Goal: Complete application form

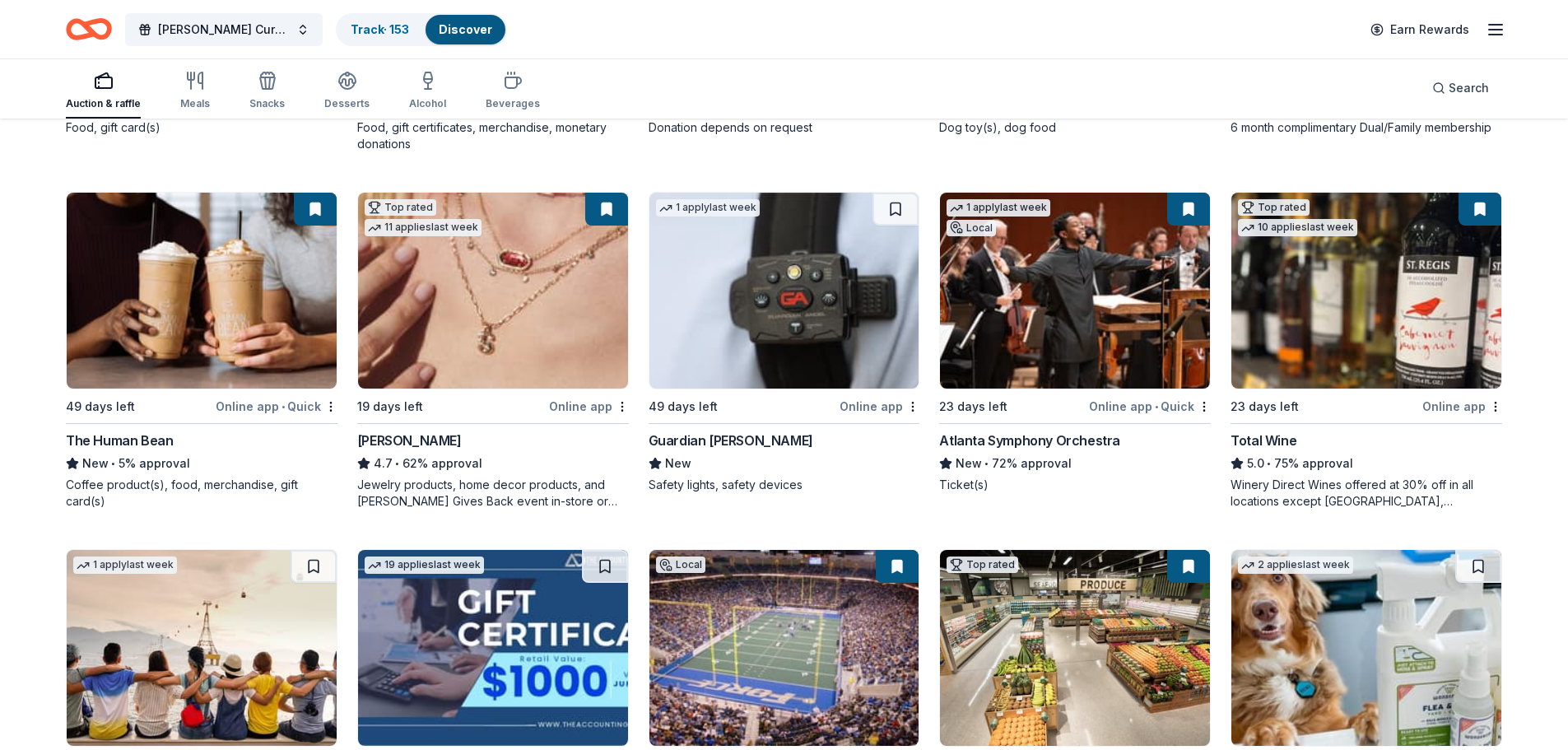
scroll to position [494, 0]
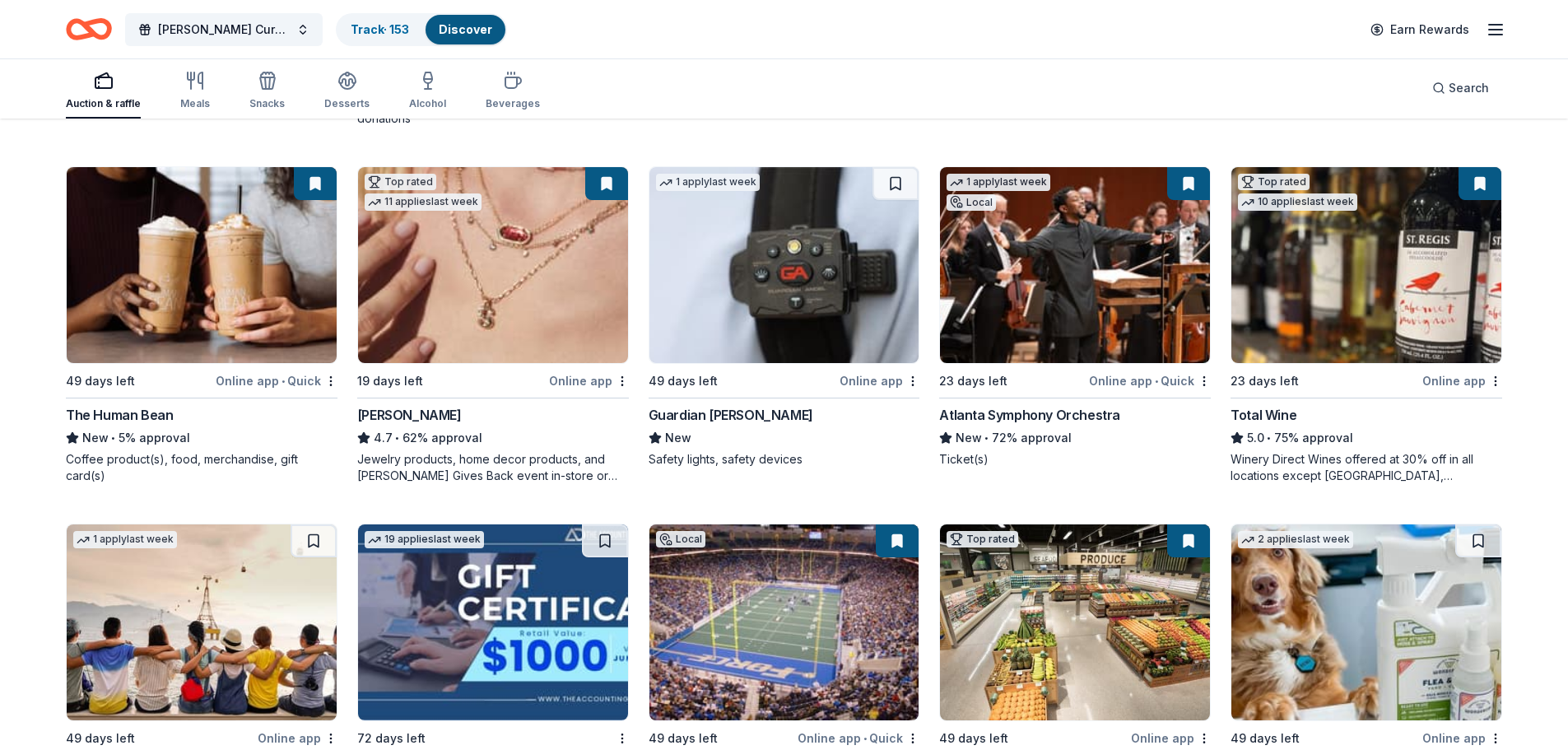
click at [207, 299] on img at bounding box center [201, 265] width 270 height 196
click at [1050, 414] on div "Atlanta Symphony Orchestra" at bounding box center [1029, 414] width 181 height 19
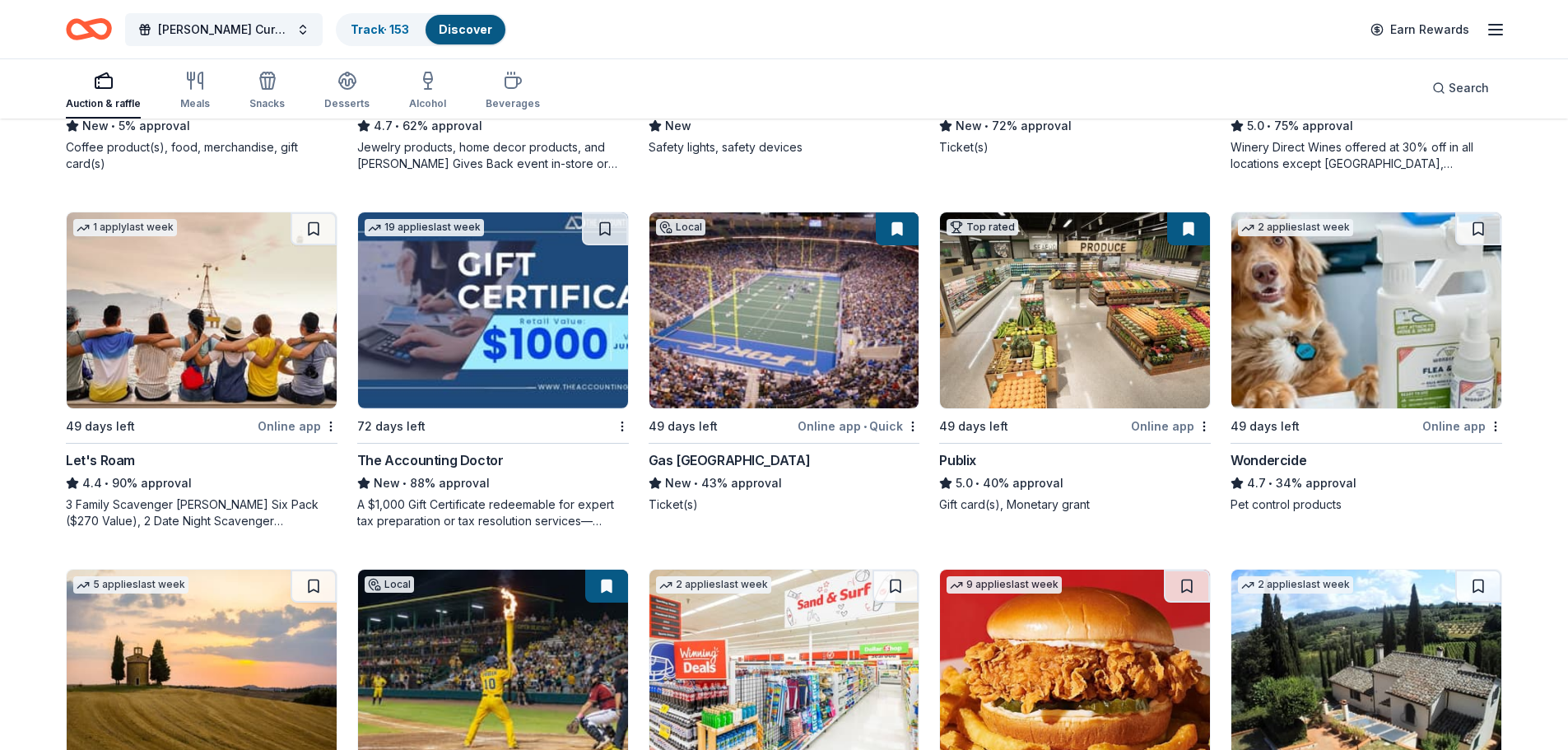
scroll to position [823, 0]
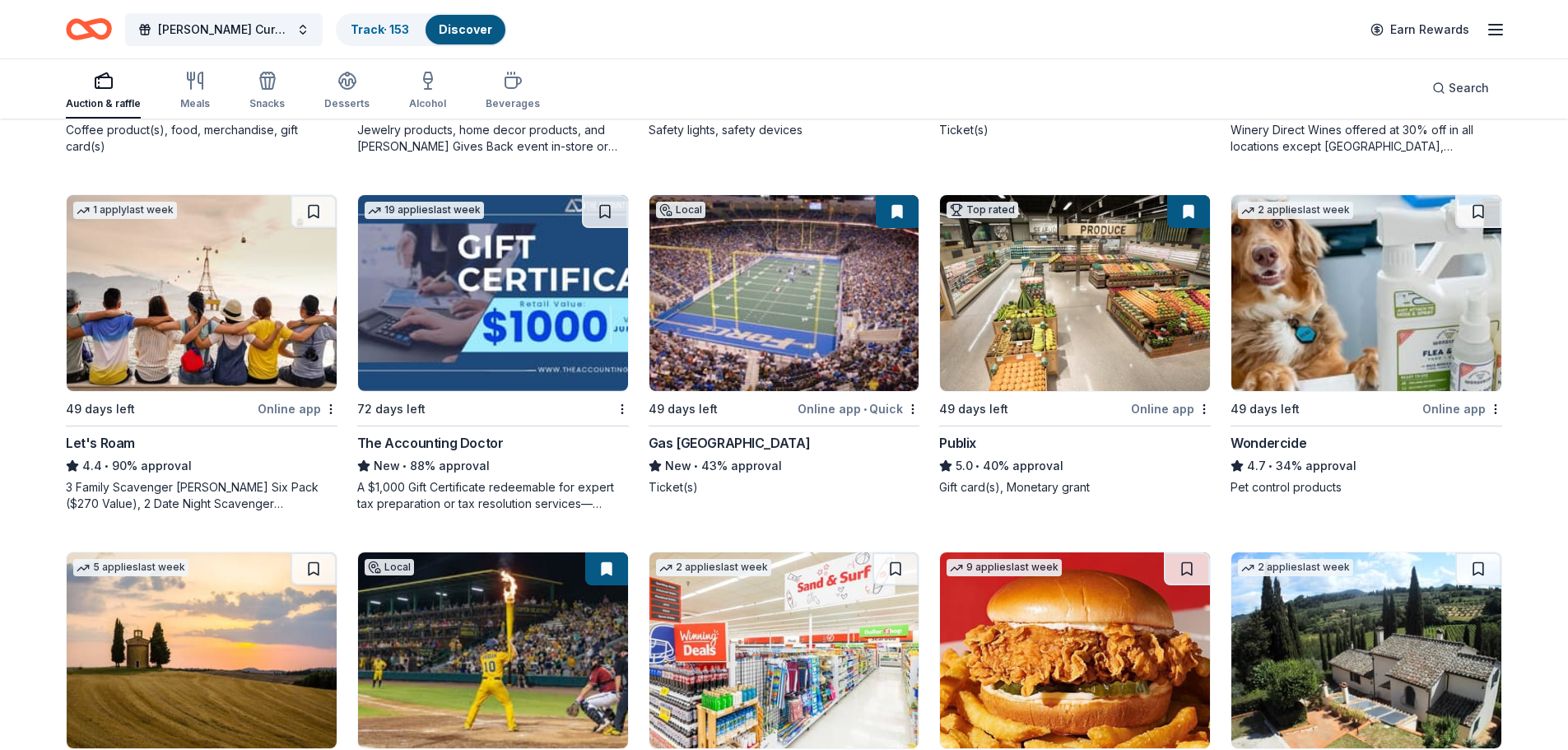
click at [185, 323] on img at bounding box center [201, 293] width 270 height 196
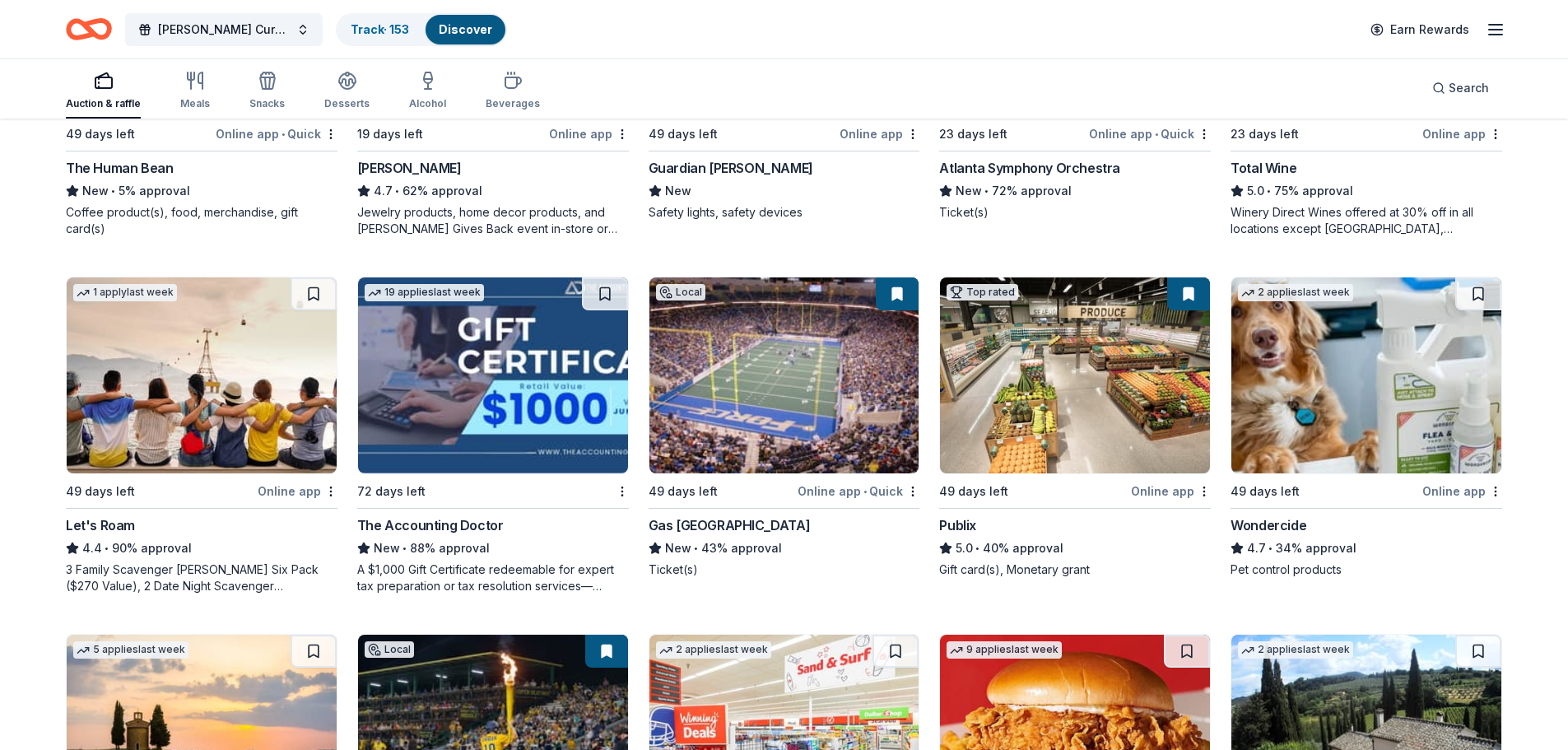
click at [796, 369] on img at bounding box center [784, 375] width 270 height 196
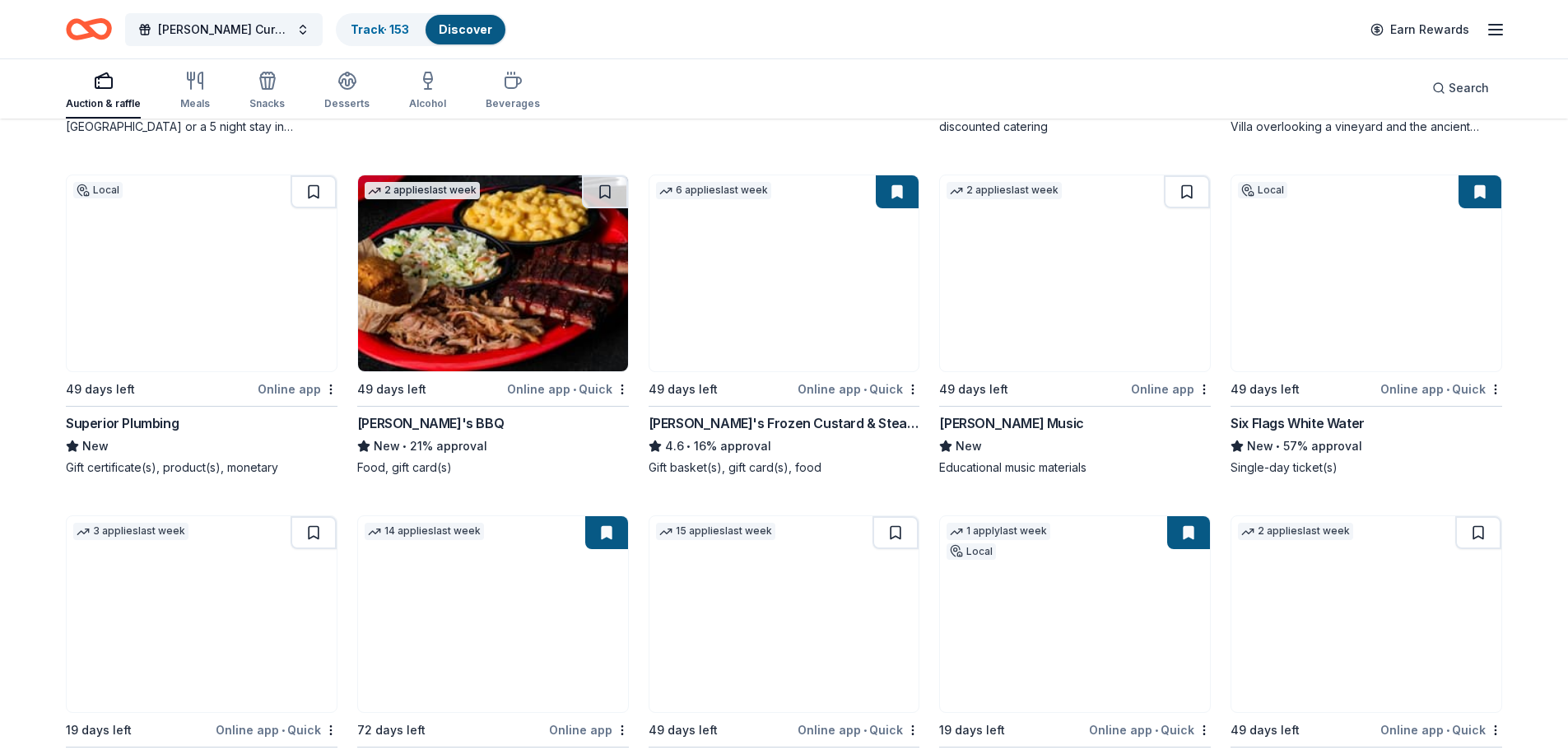
scroll to position [1564, 0]
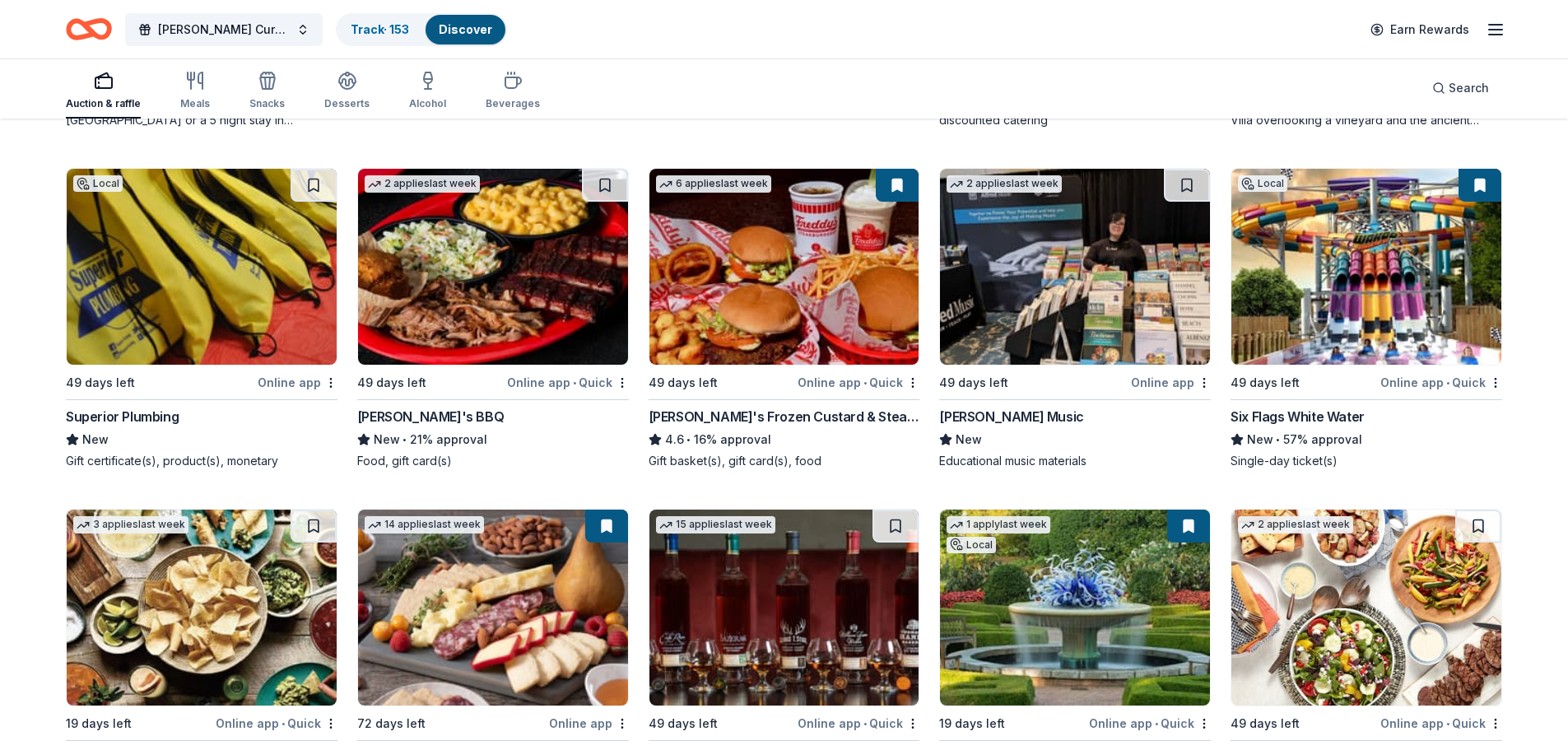
click at [1355, 276] on img at bounding box center [1367, 267] width 270 height 196
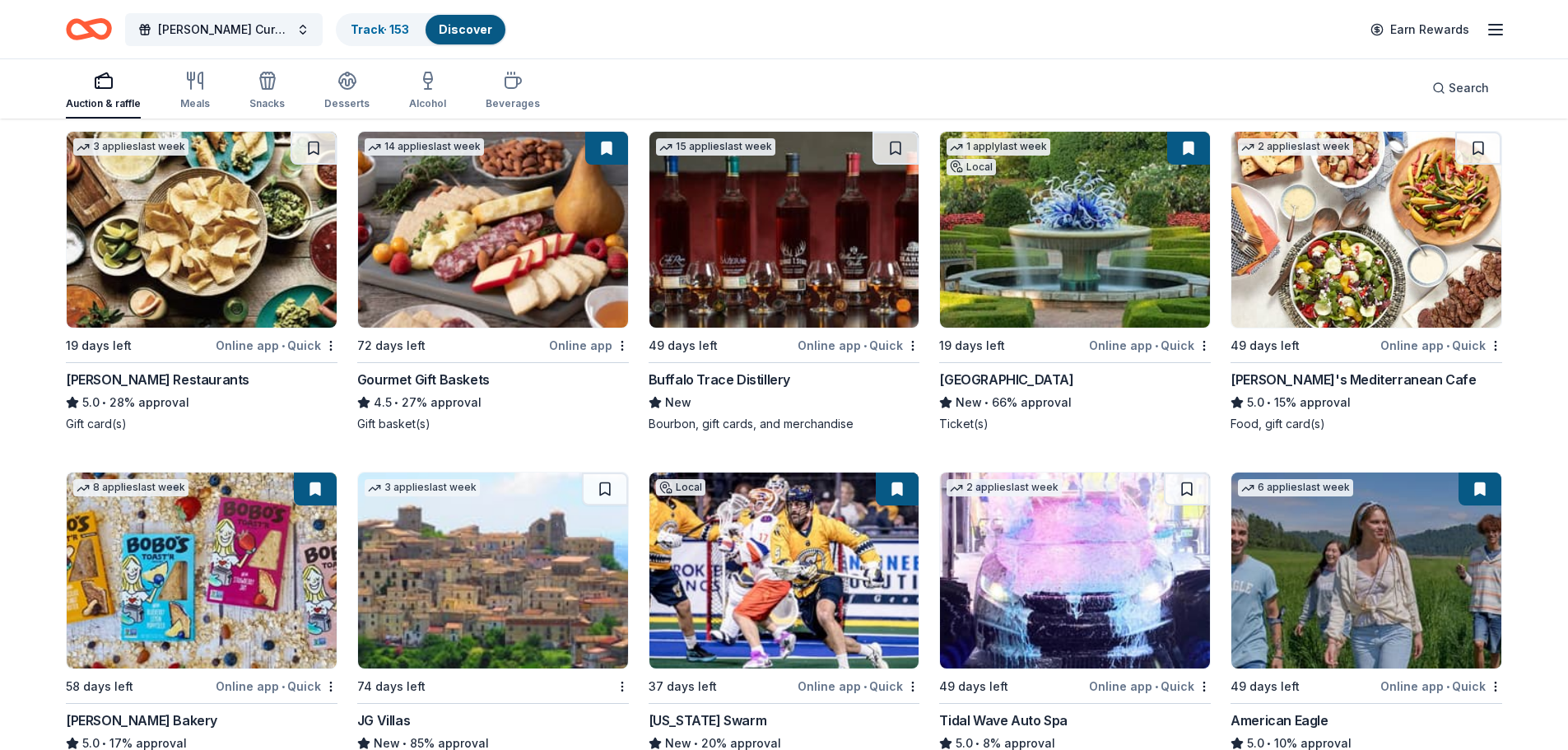
scroll to position [2002, 0]
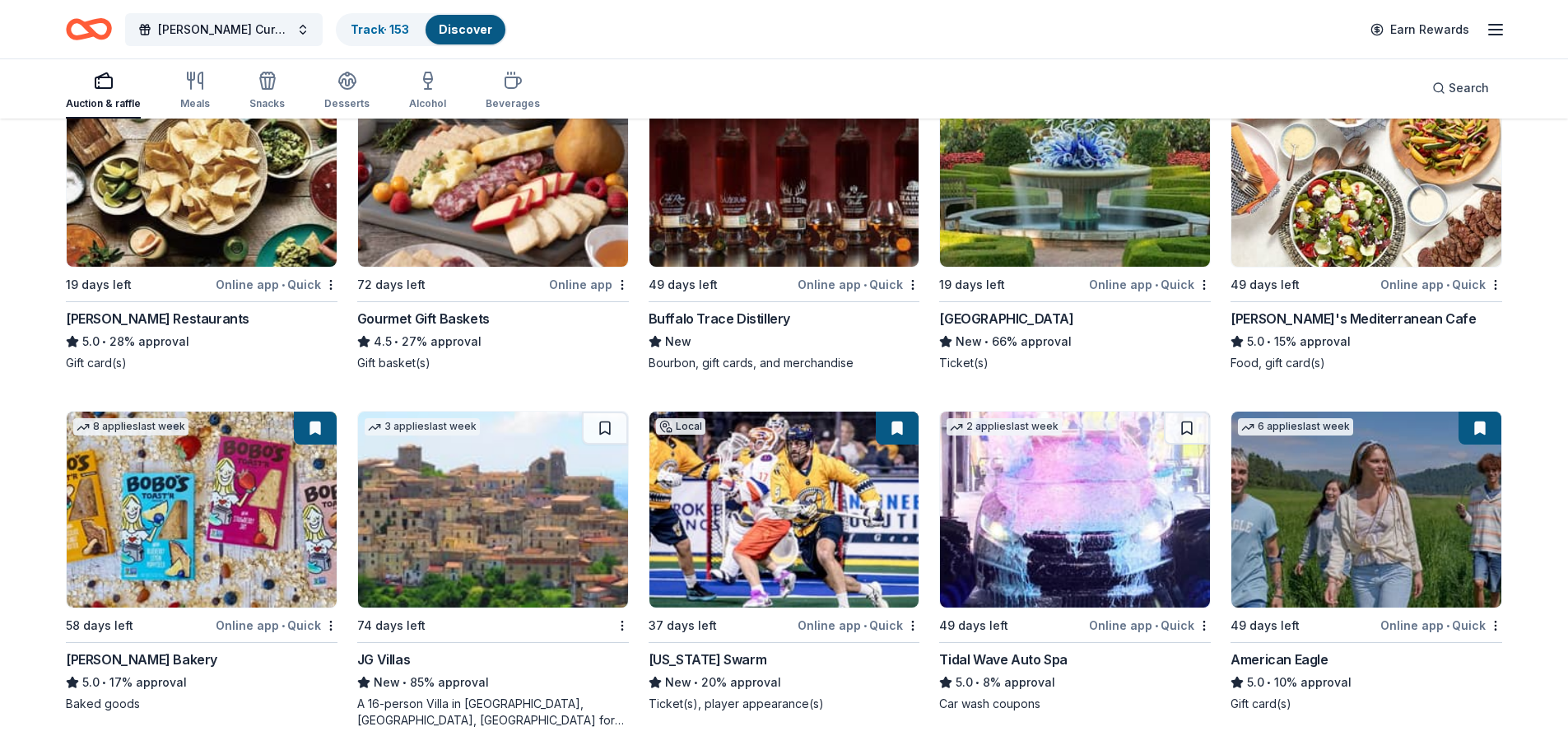
click at [184, 227] on img at bounding box center [201, 169] width 270 height 196
click at [1039, 200] on img at bounding box center [1075, 169] width 270 height 196
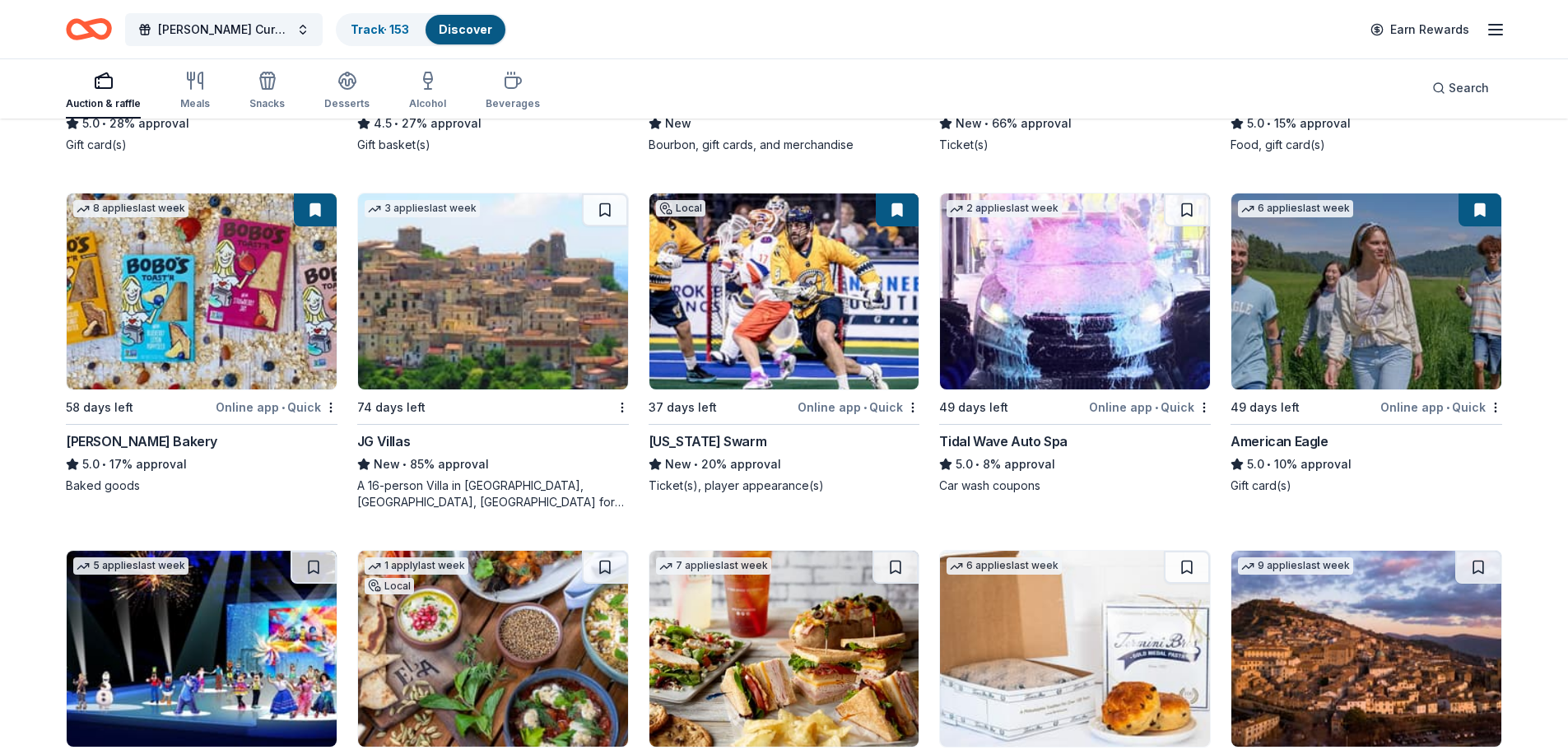
scroll to position [2249, 0]
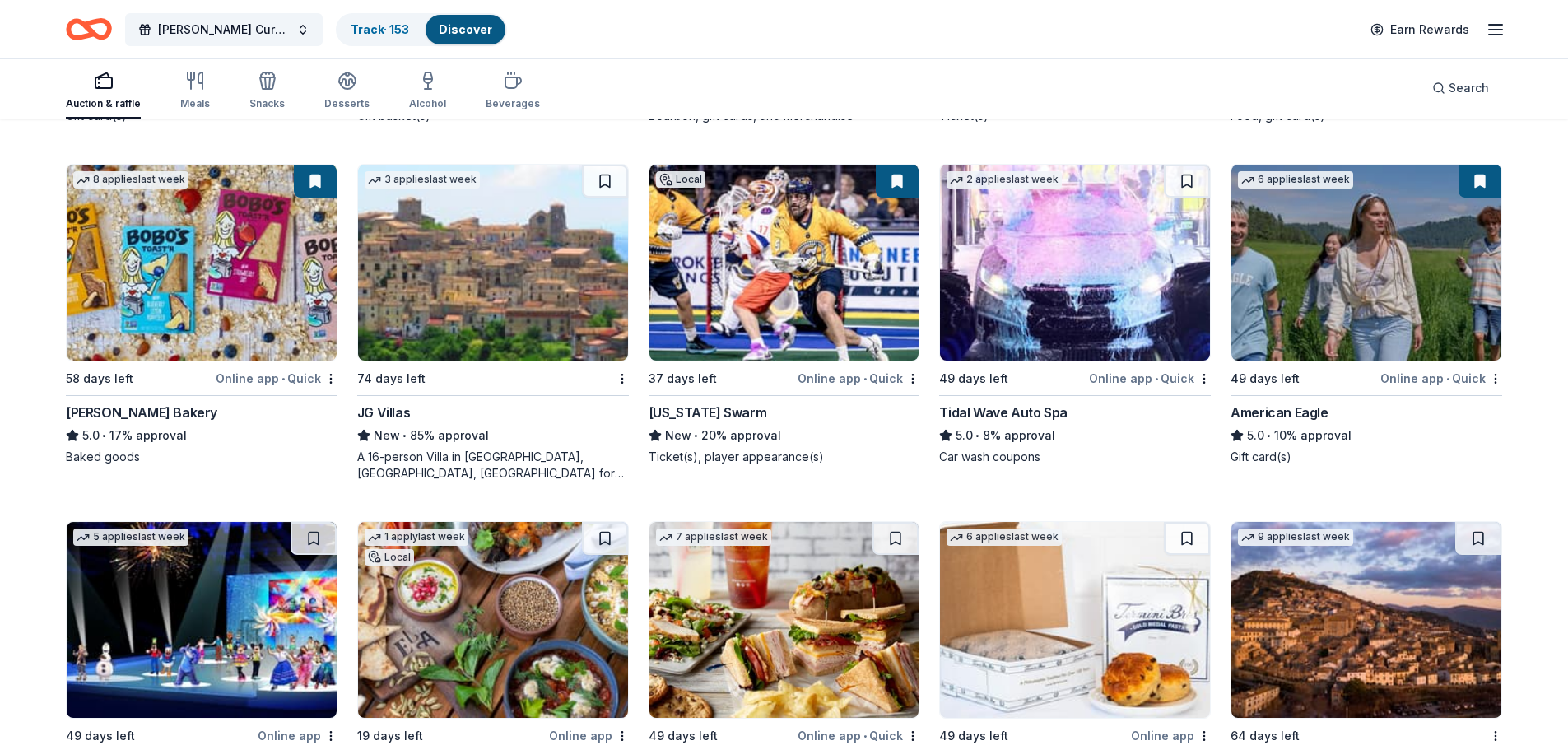
click at [723, 289] on img at bounding box center [784, 262] width 270 height 196
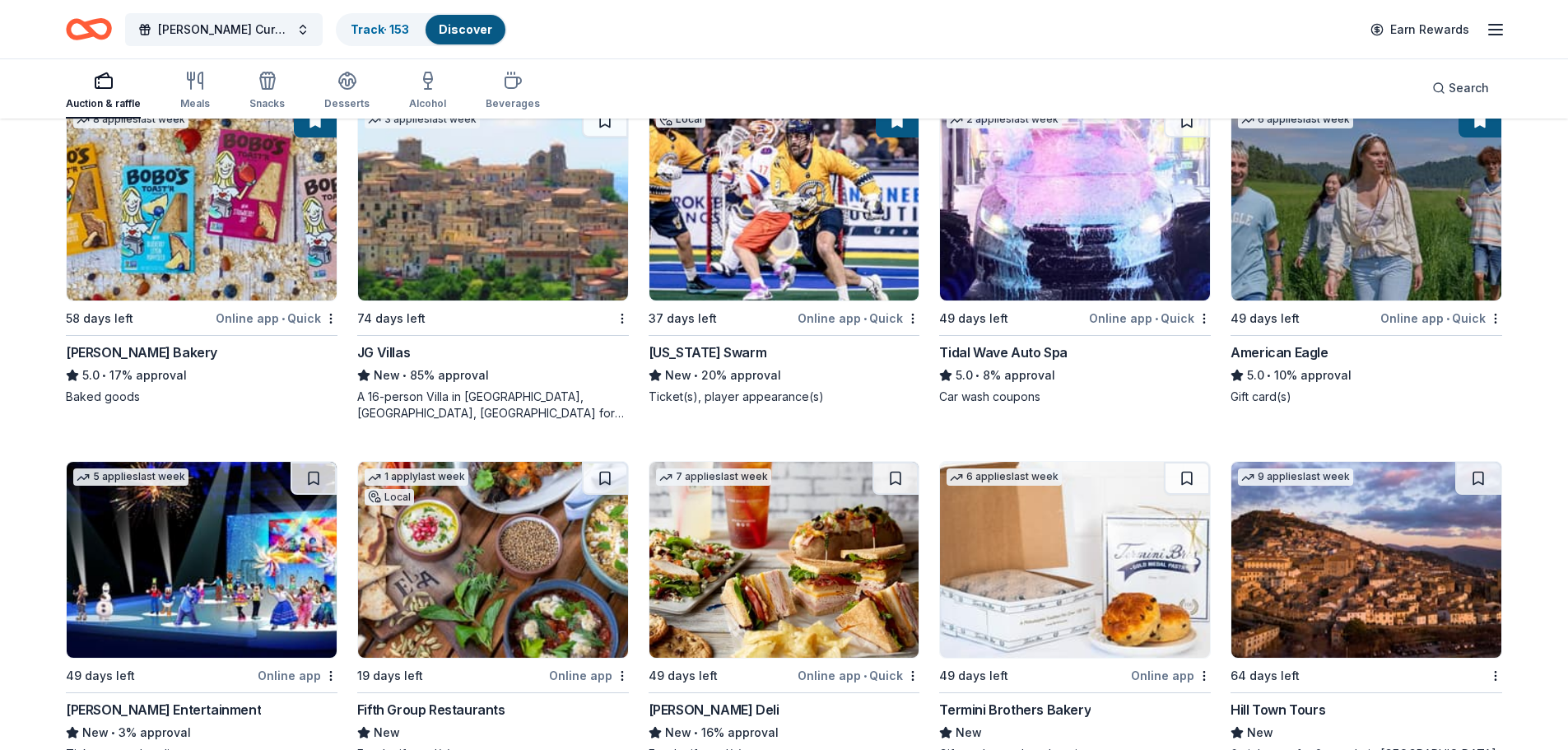
scroll to position [2413, 0]
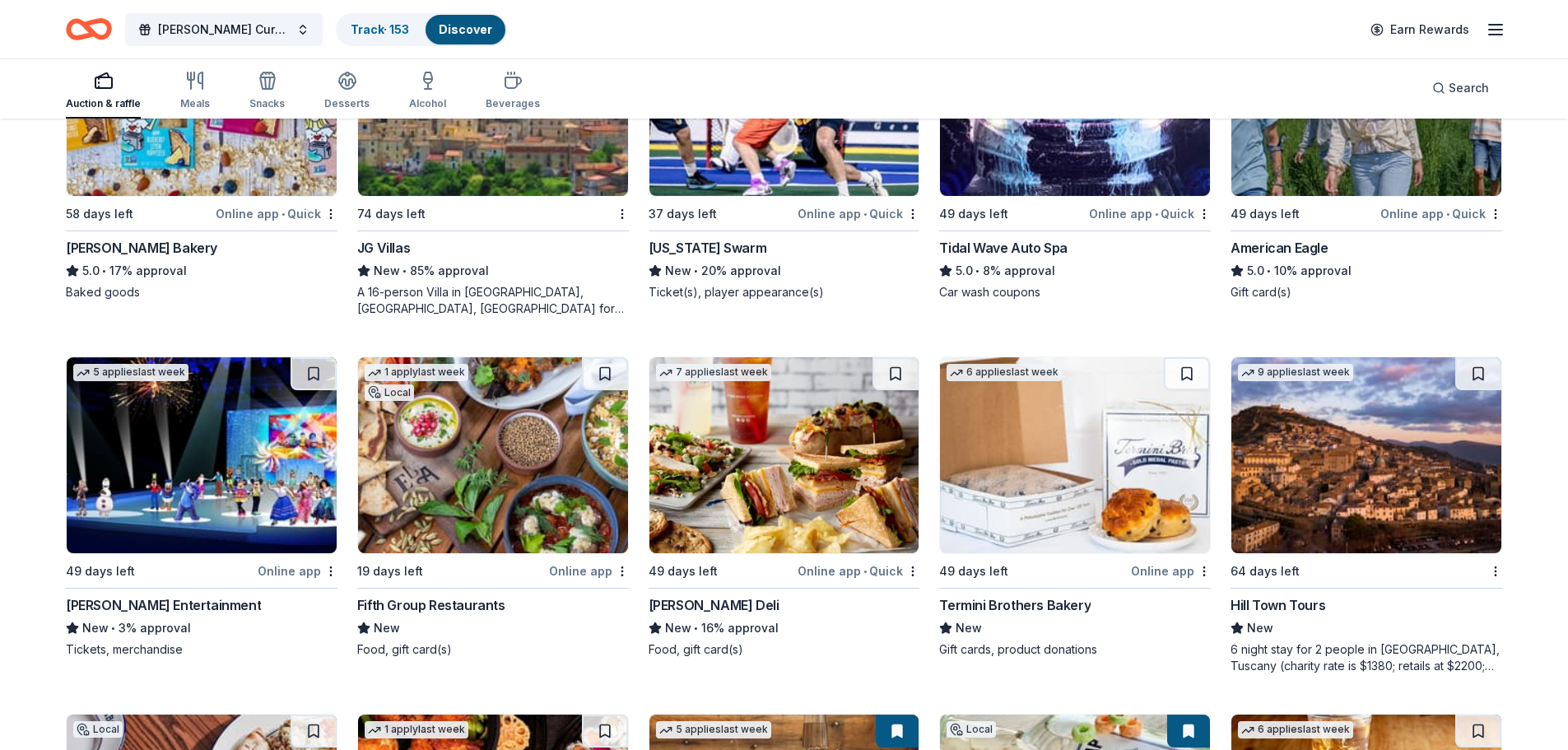
click at [245, 464] on img at bounding box center [201, 455] width 270 height 196
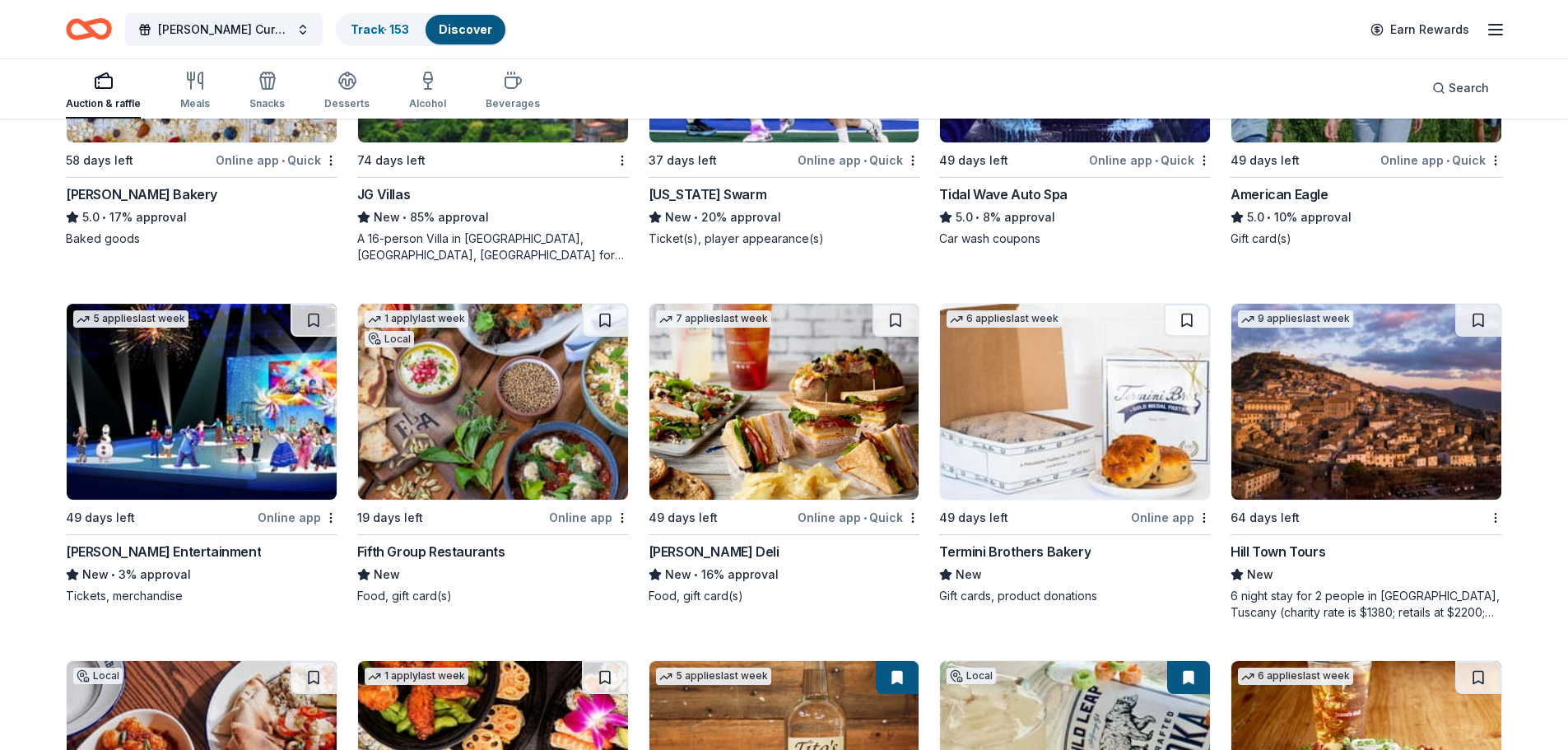
scroll to position [2496, 0]
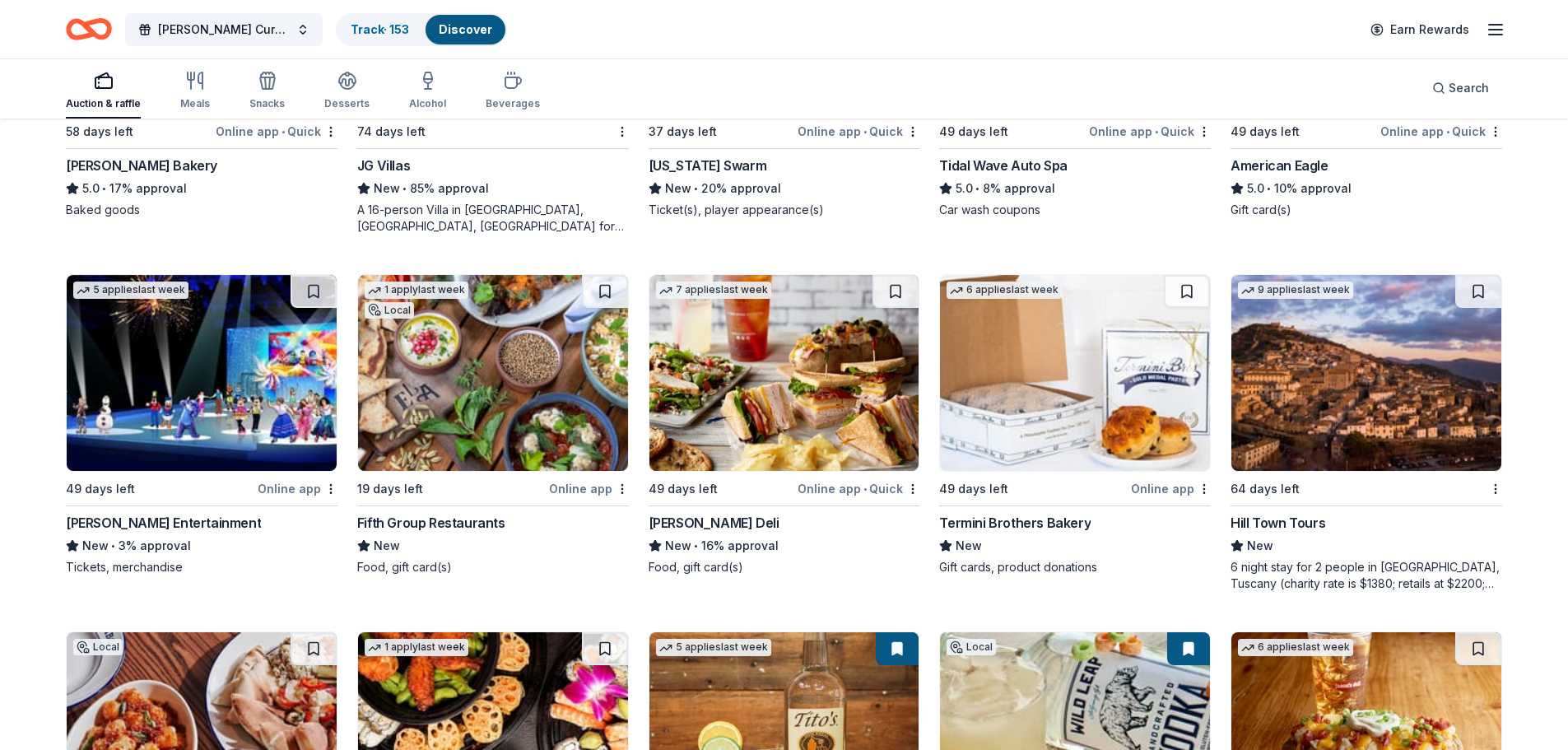
click at [505, 363] on img at bounding box center [493, 373] width 270 height 196
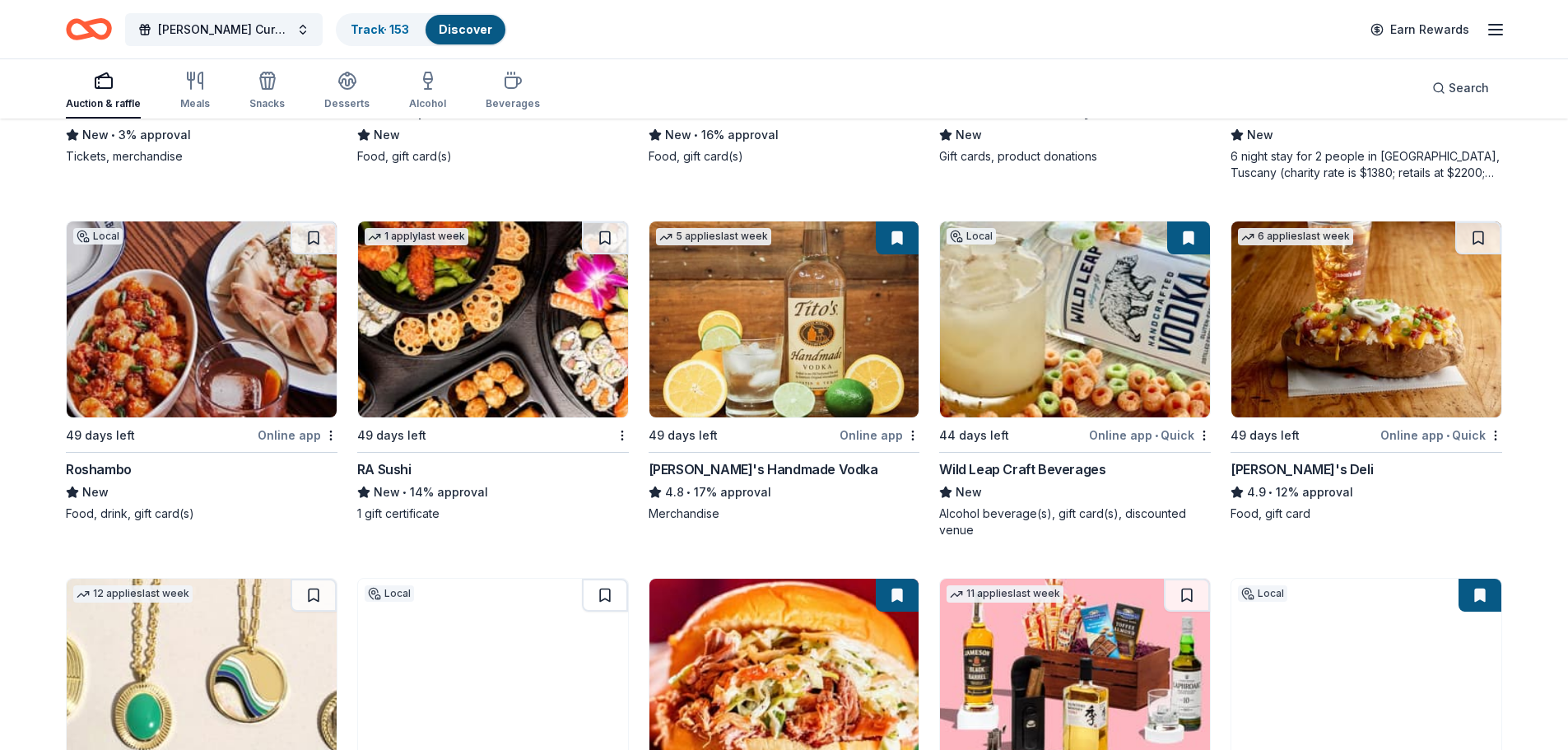
scroll to position [2907, 0]
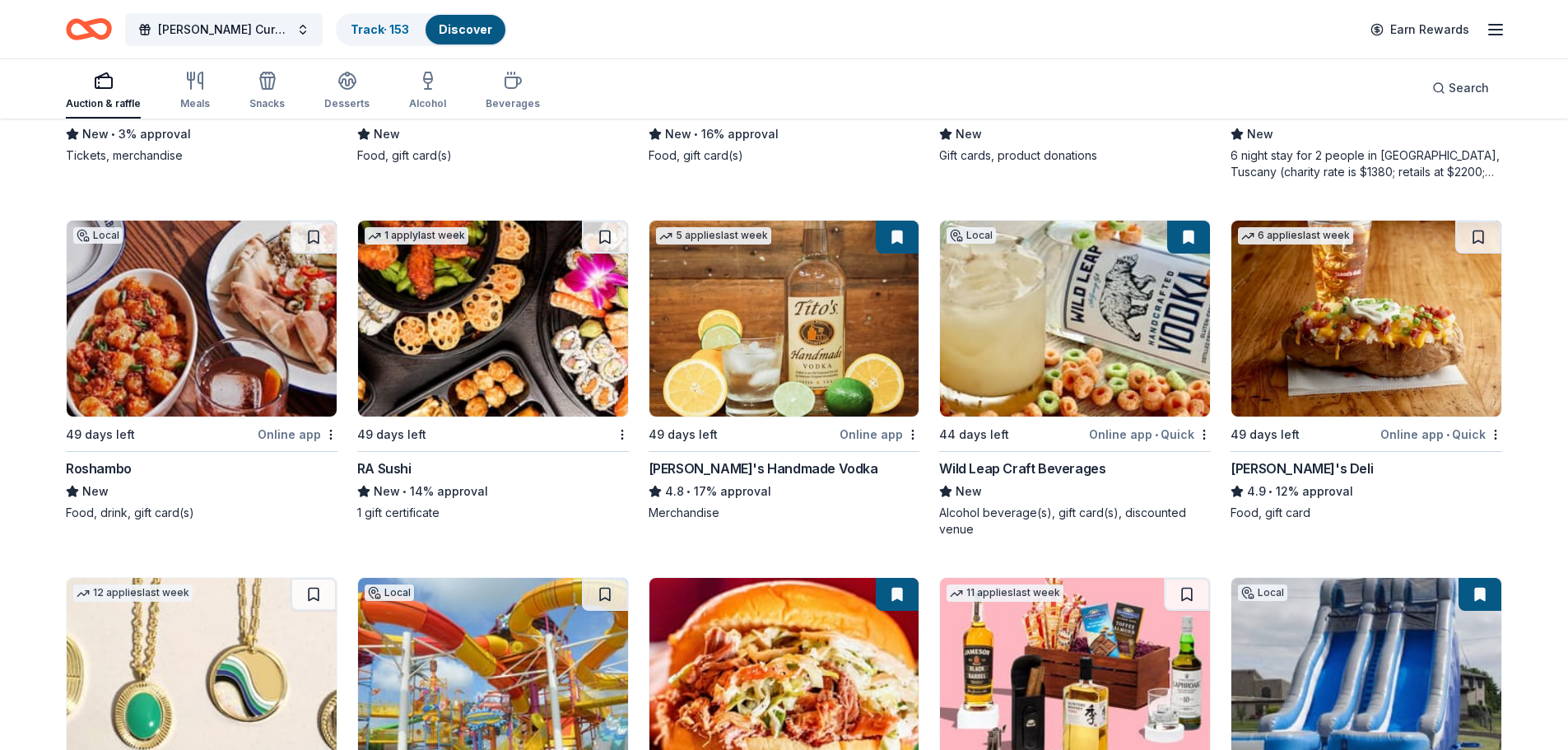
click at [485, 329] on img at bounding box center [493, 319] width 270 height 196
click at [781, 337] on img at bounding box center [784, 319] width 270 height 196
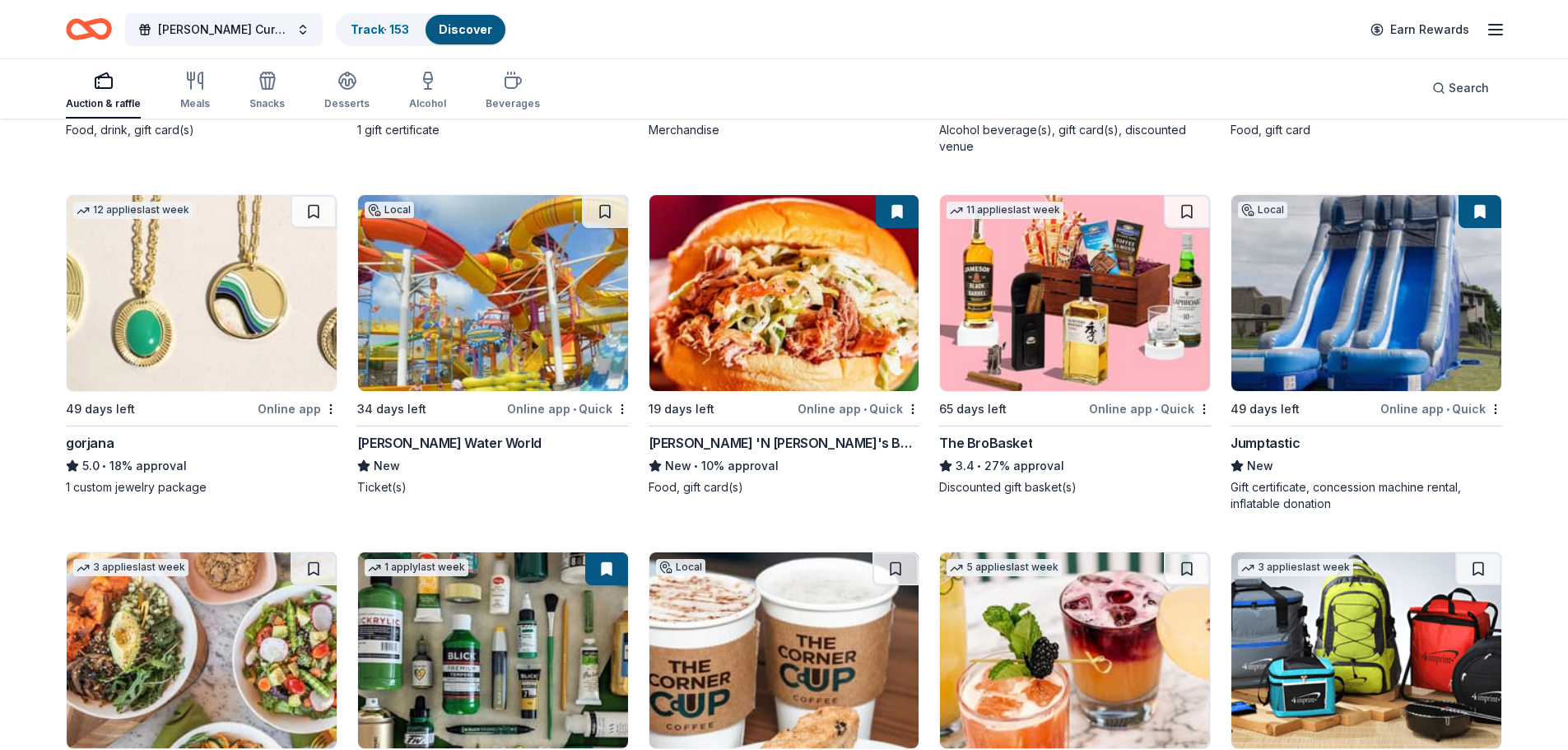
scroll to position [3319, 0]
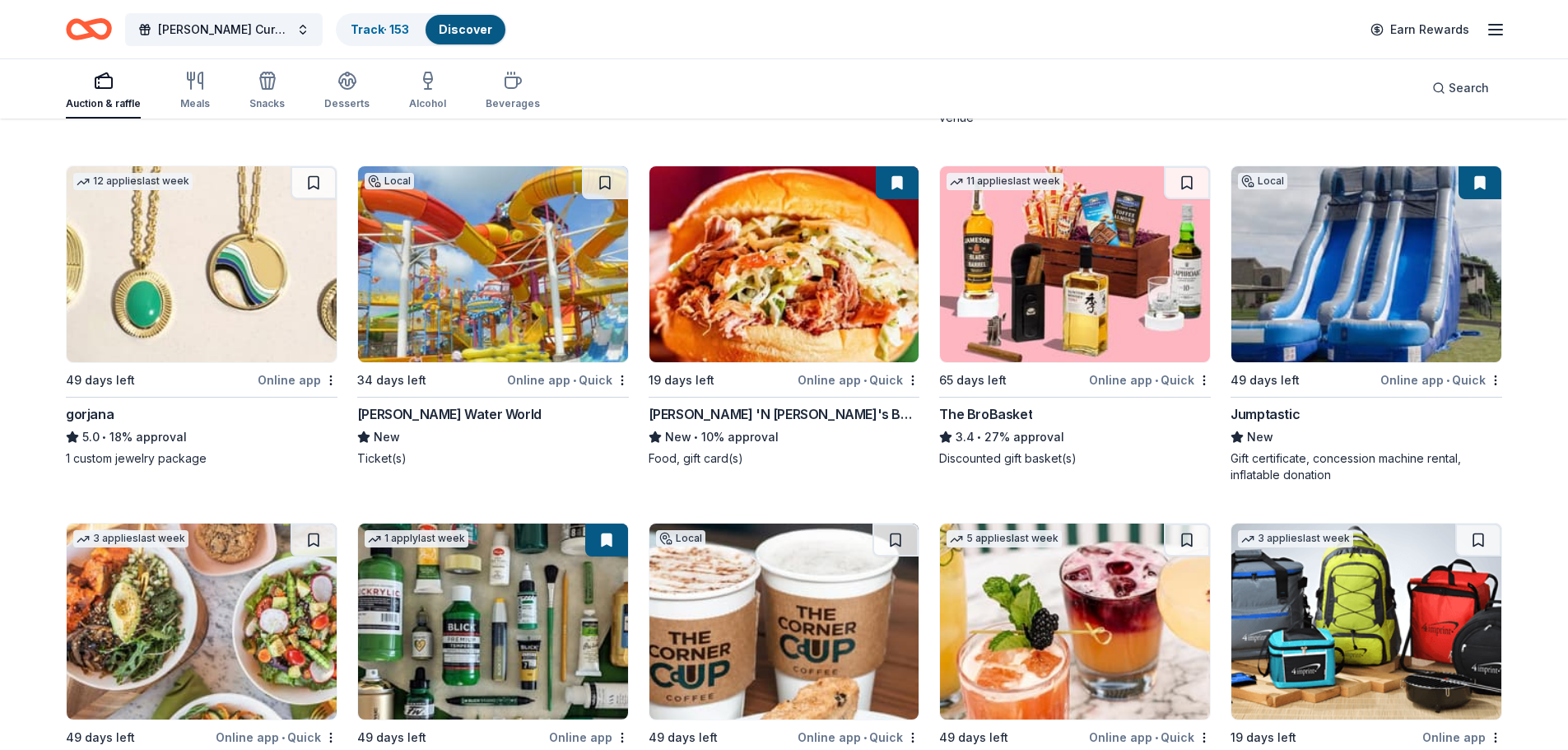
click at [483, 294] on img at bounding box center [493, 264] width 270 height 196
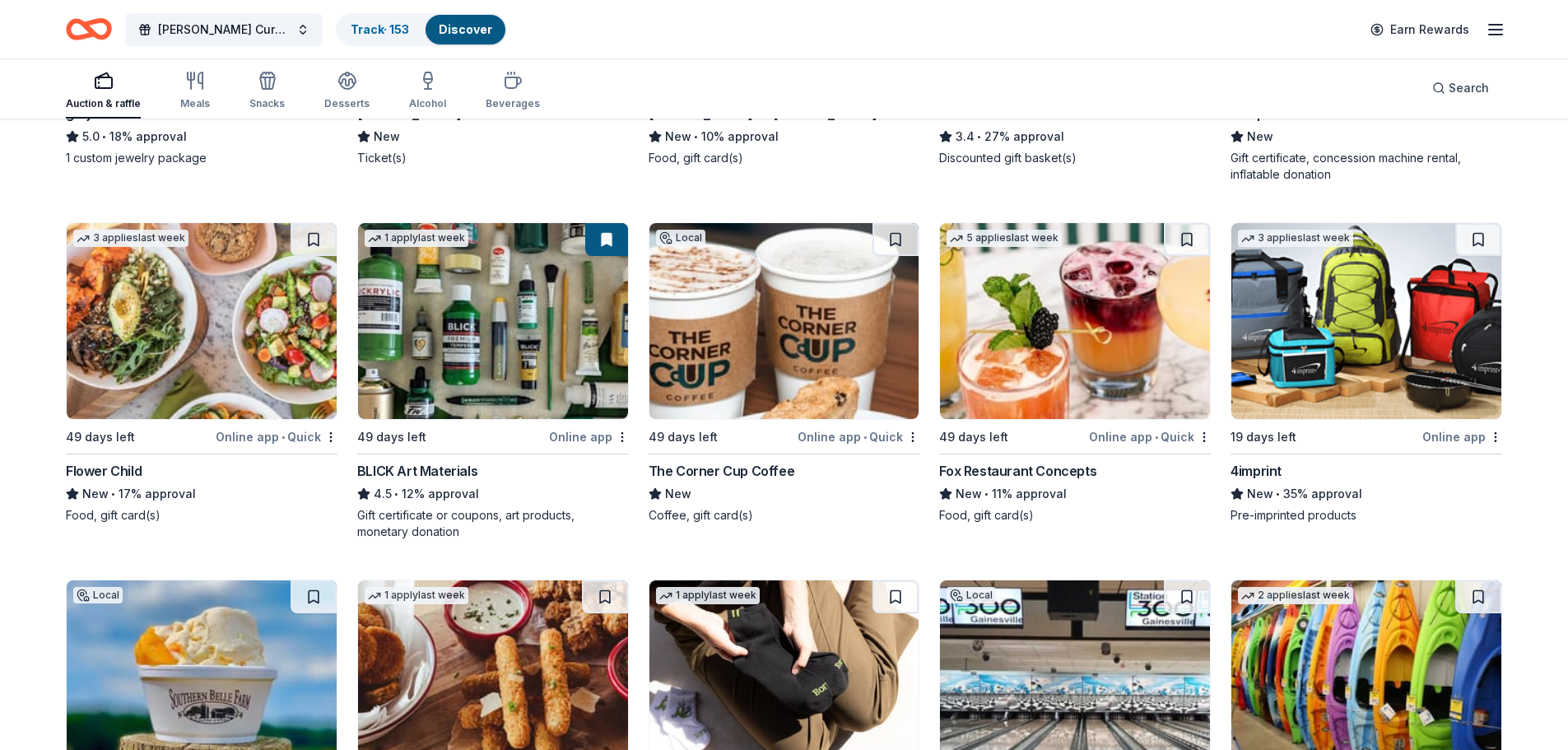
scroll to position [3647, 0]
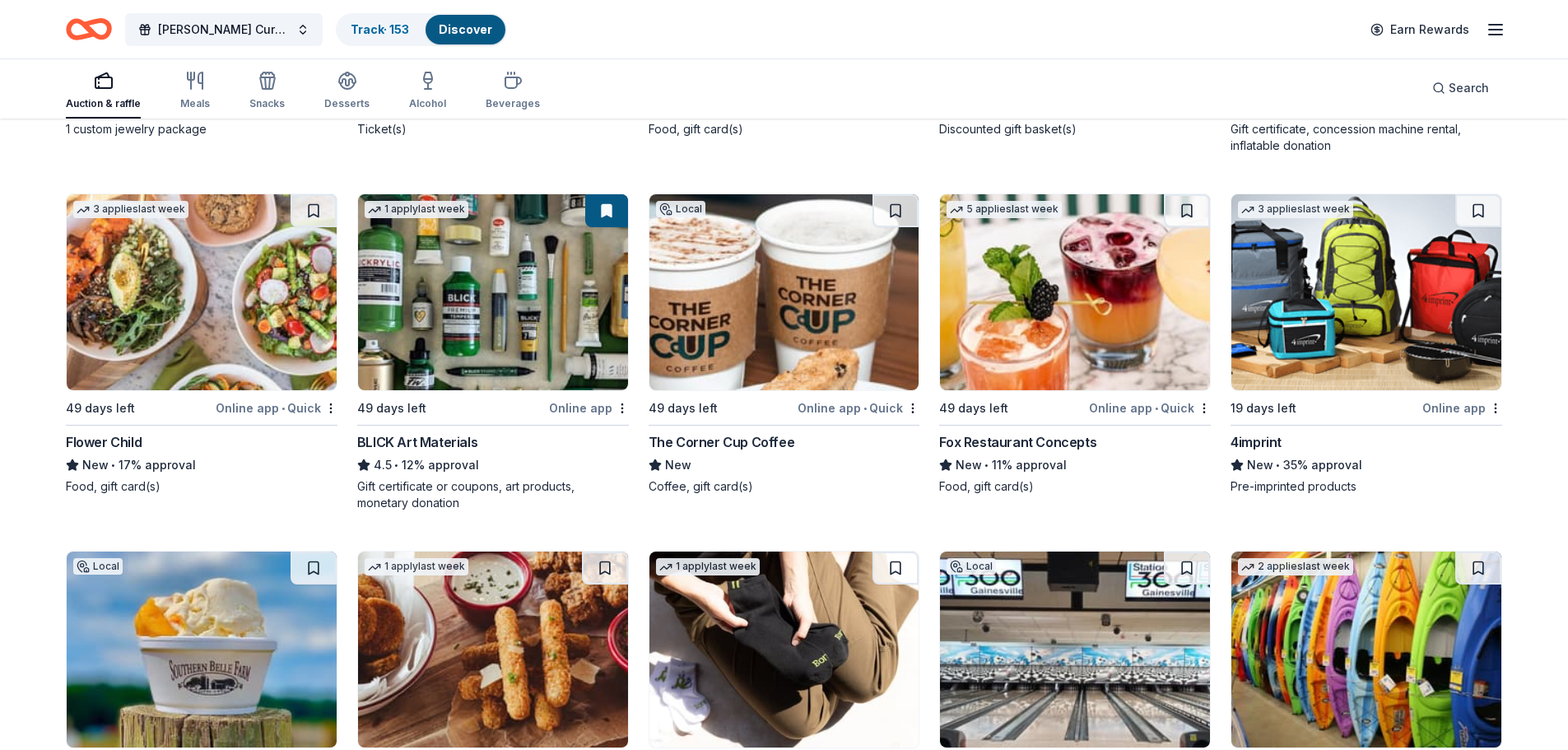
click at [1092, 307] on img at bounding box center [1075, 292] width 270 height 196
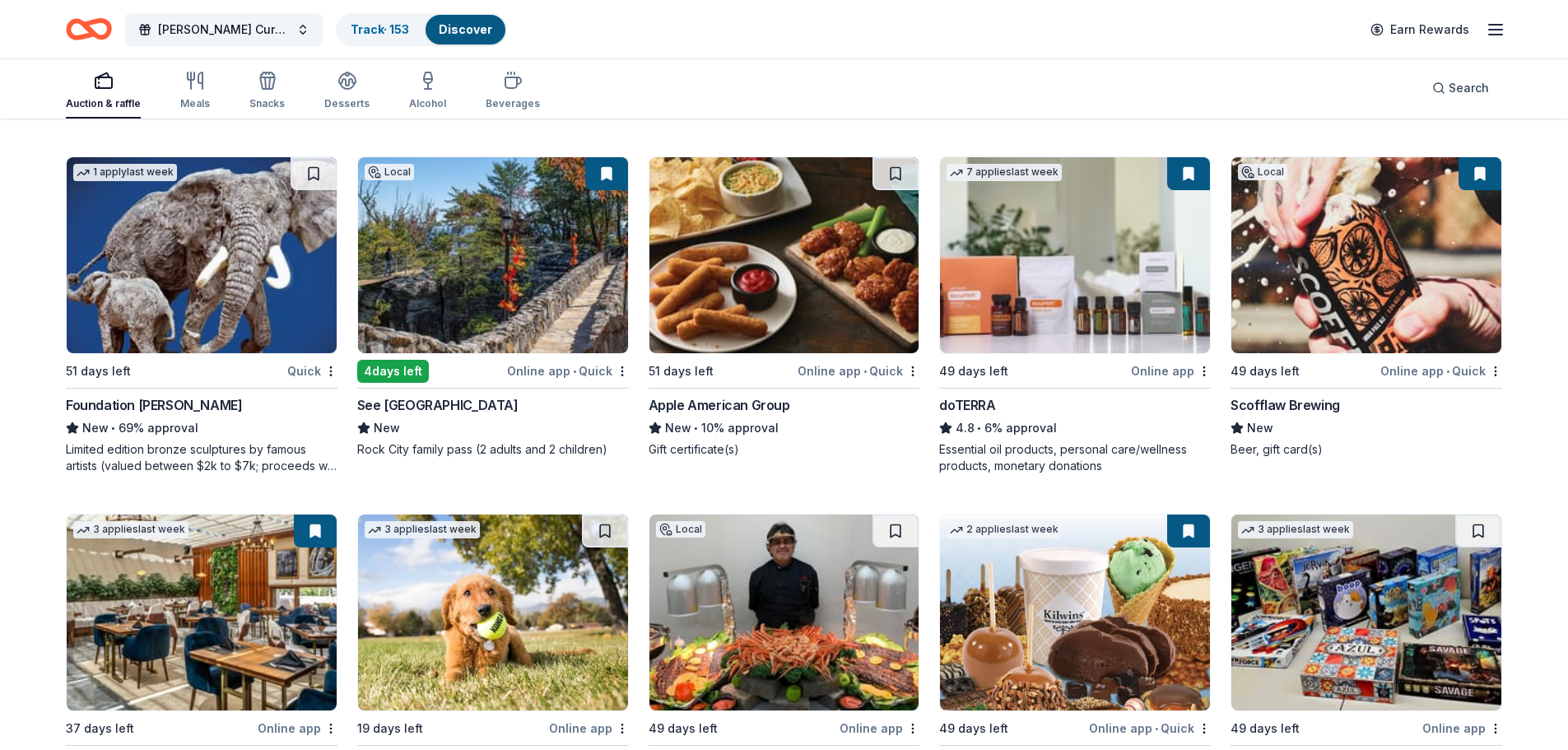
scroll to position [4375, 0]
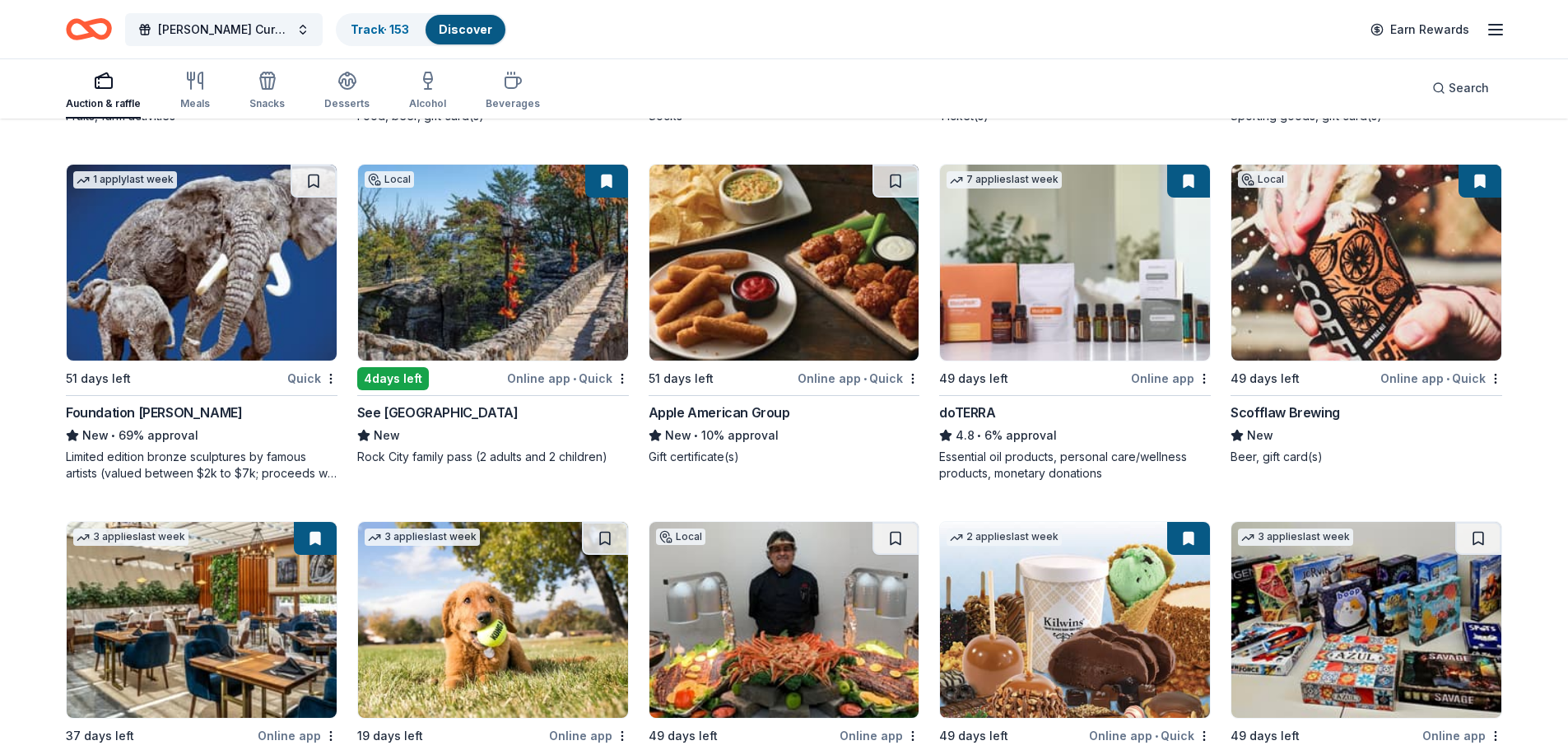
click at [1362, 275] on img at bounding box center [1367, 262] width 270 height 196
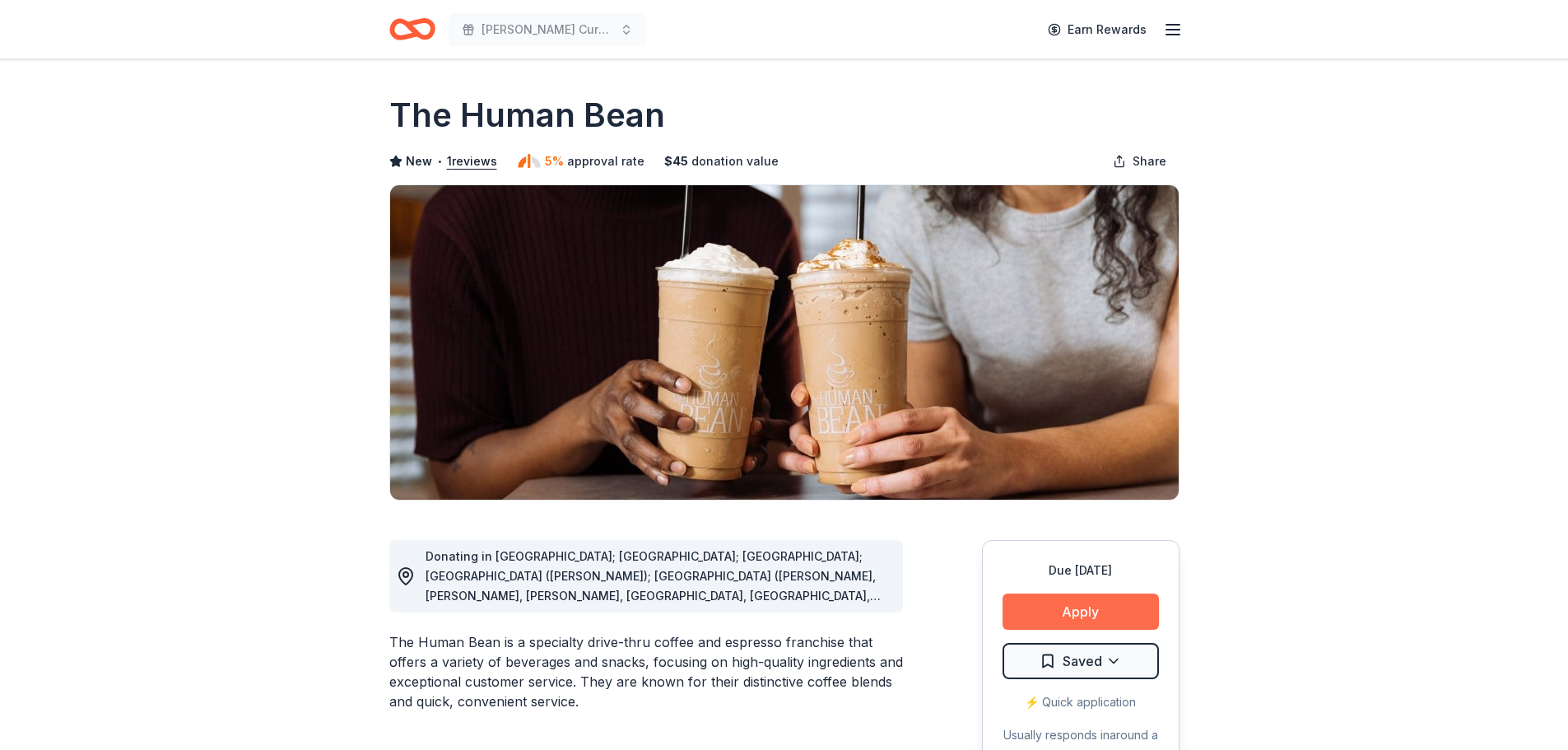
click at [1113, 614] on button "Apply" at bounding box center [1080, 611] width 156 height 36
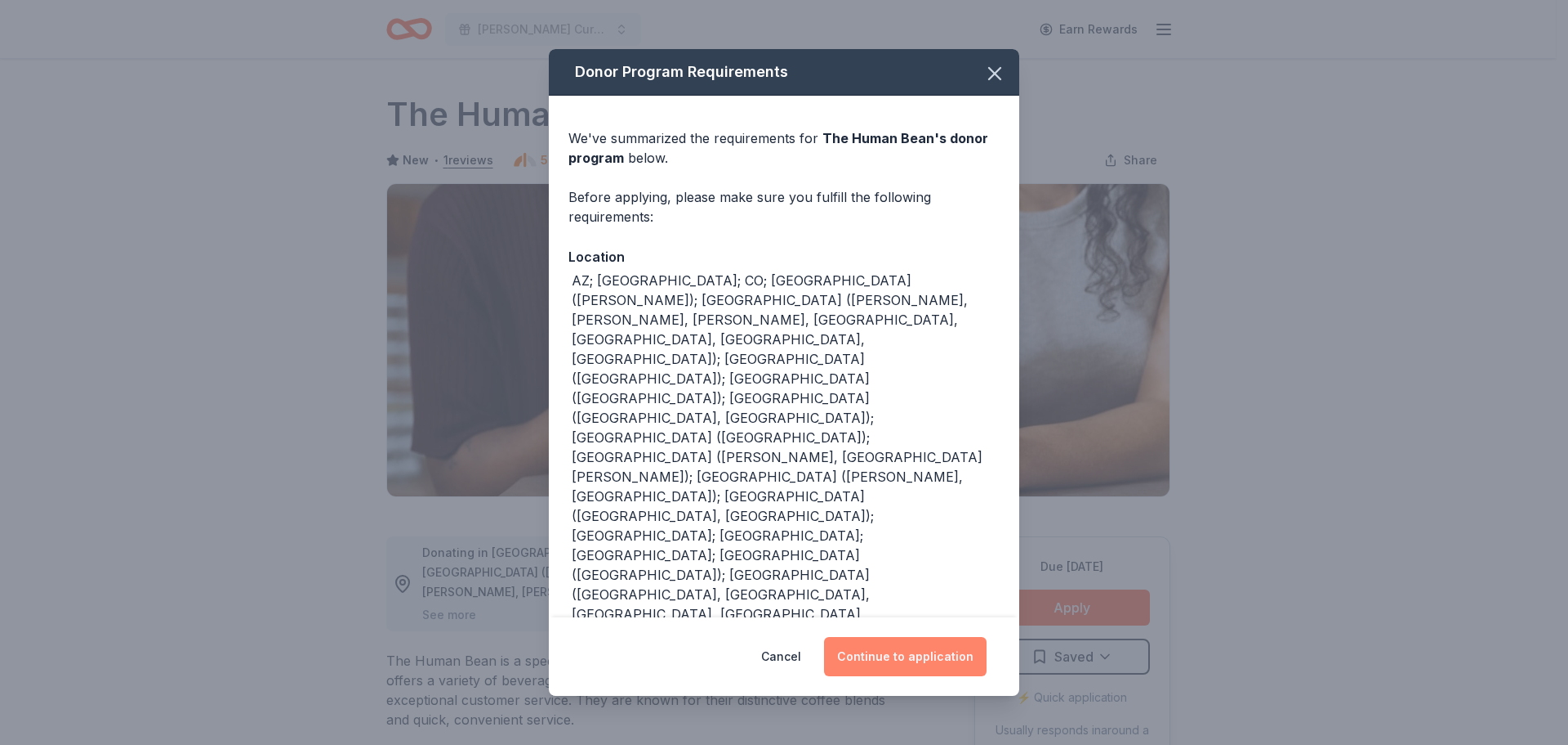
click at [913, 637] on button "Continue to application" at bounding box center [905, 656] width 162 height 39
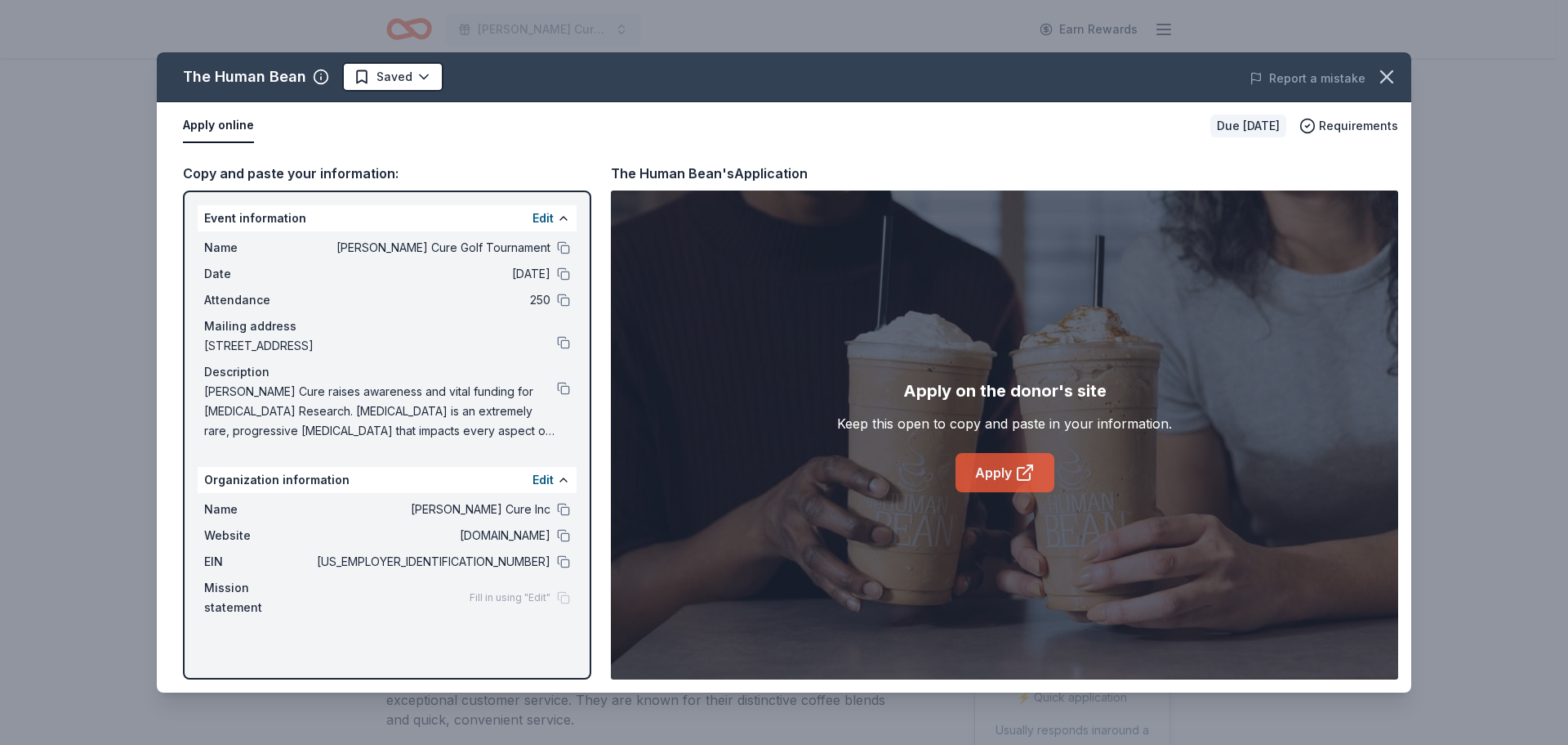
click at [1005, 471] on link "Apply" at bounding box center [1005, 473] width 99 height 39
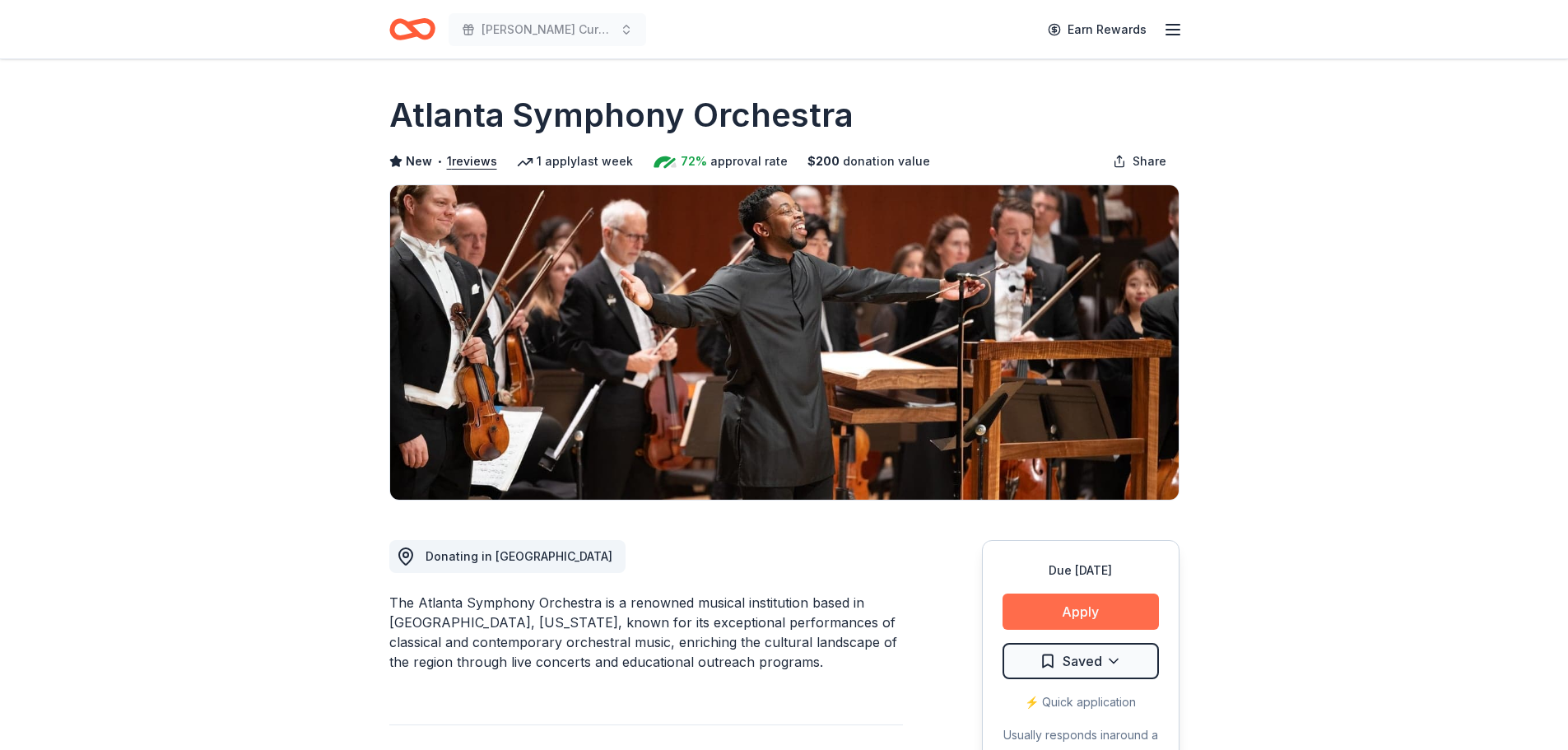
click at [1084, 614] on button "Apply" at bounding box center [1080, 611] width 156 height 36
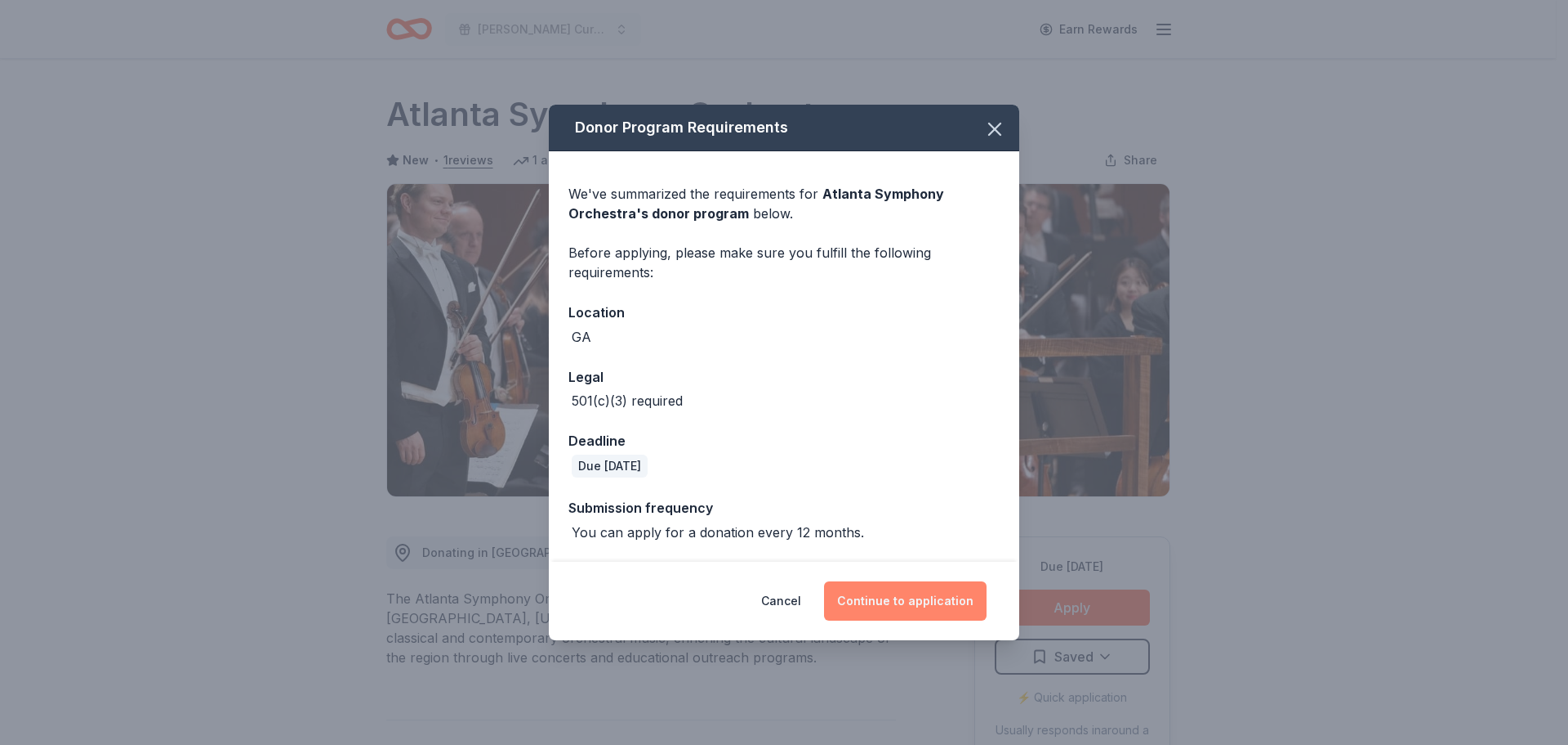
click at [905, 596] on button "Continue to application" at bounding box center [905, 600] width 162 height 39
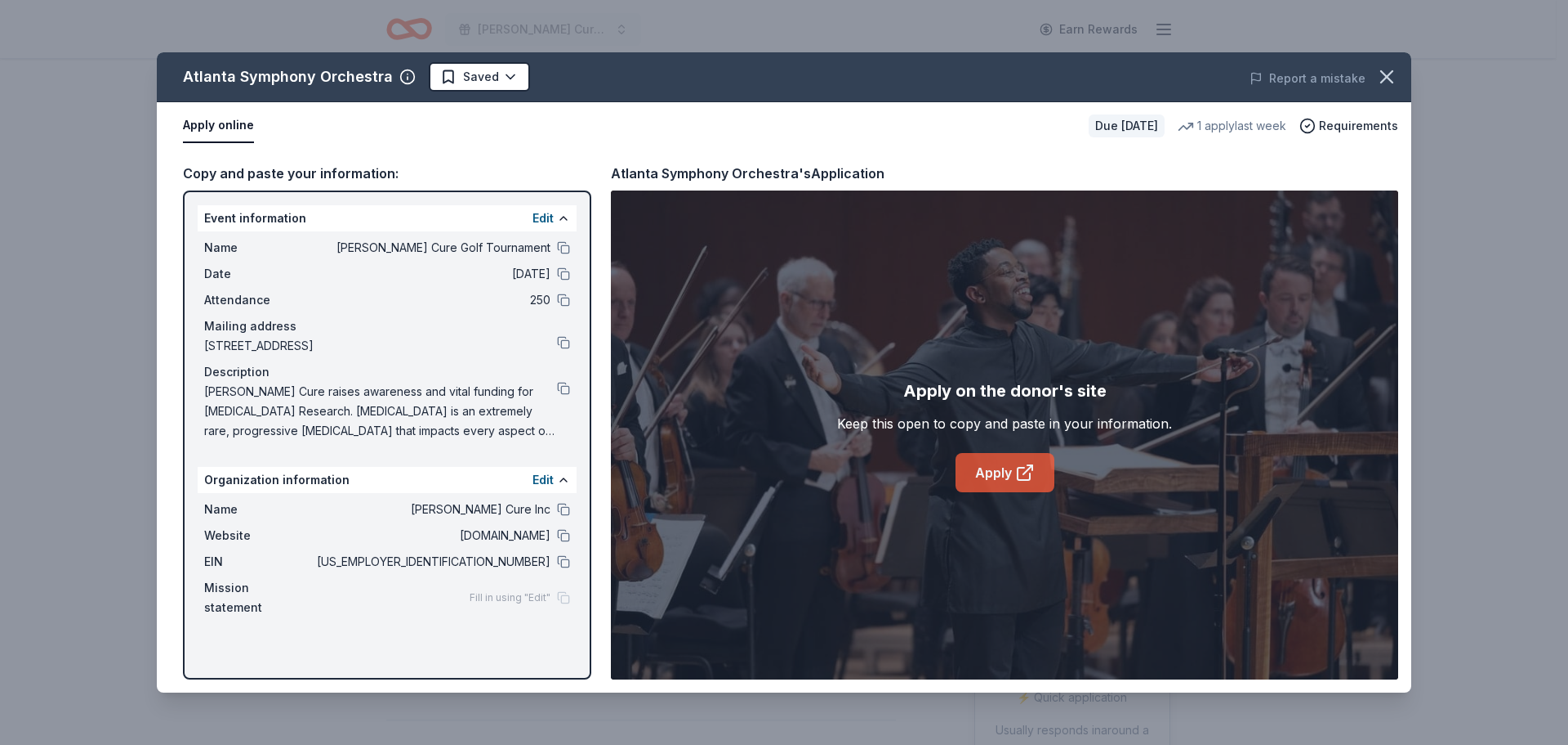
click at [1014, 482] on link "Apply" at bounding box center [1005, 473] width 99 height 39
click at [565, 562] on button at bounding box center [564, 562] width 13 height 13
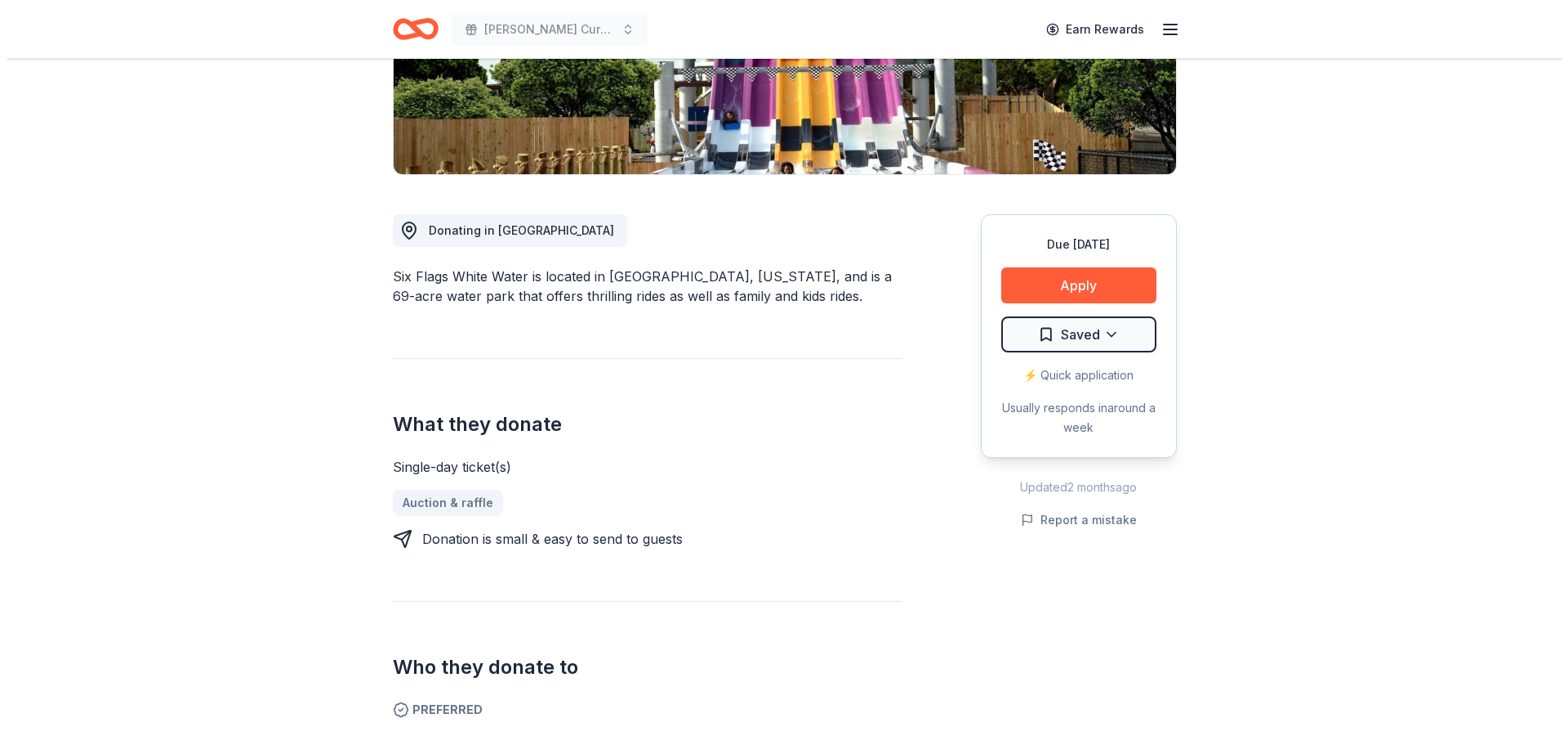
scroll to position [245, 0]
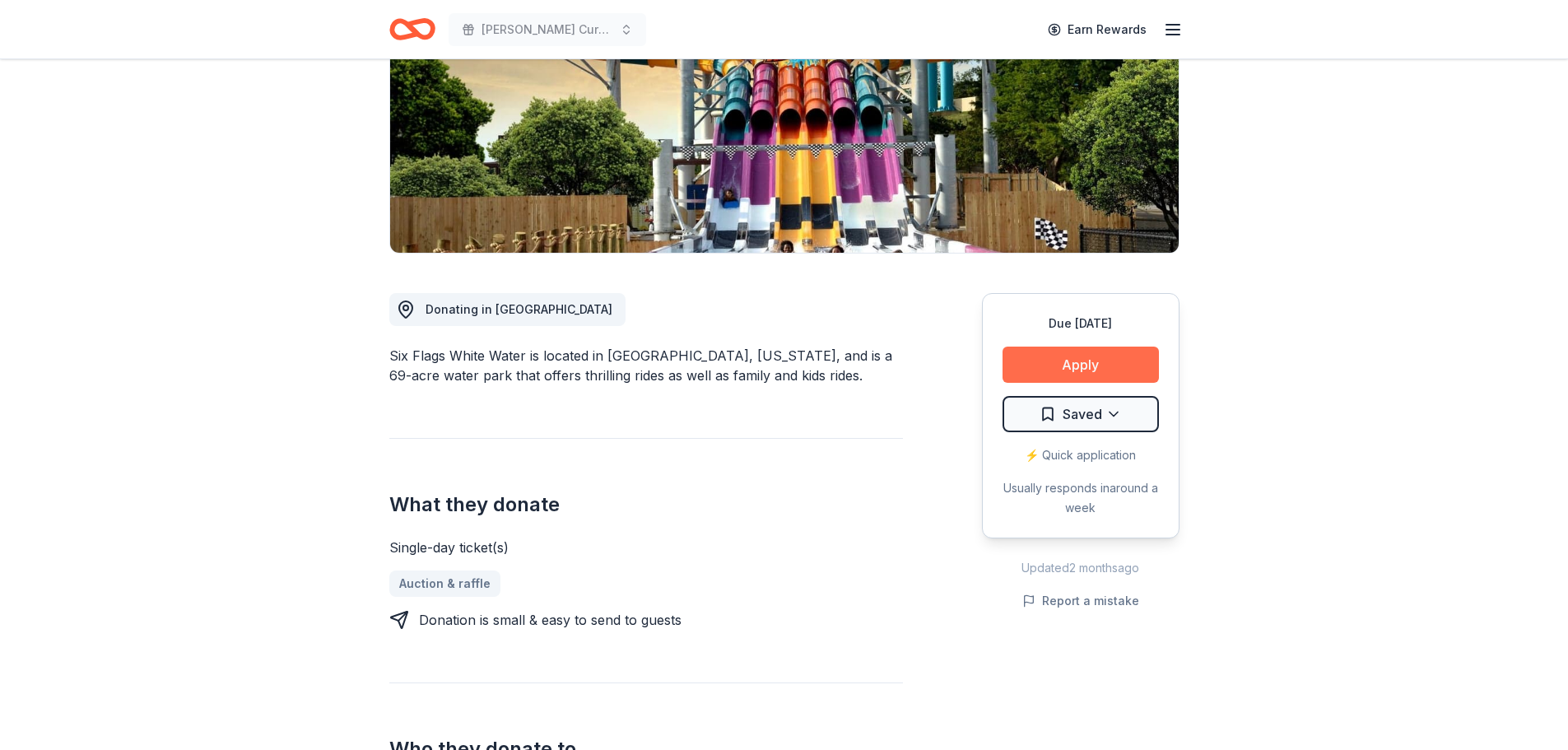
click at [1100, 372] on button "Apply" at bounding box center [1080, 364] width 156 height 36
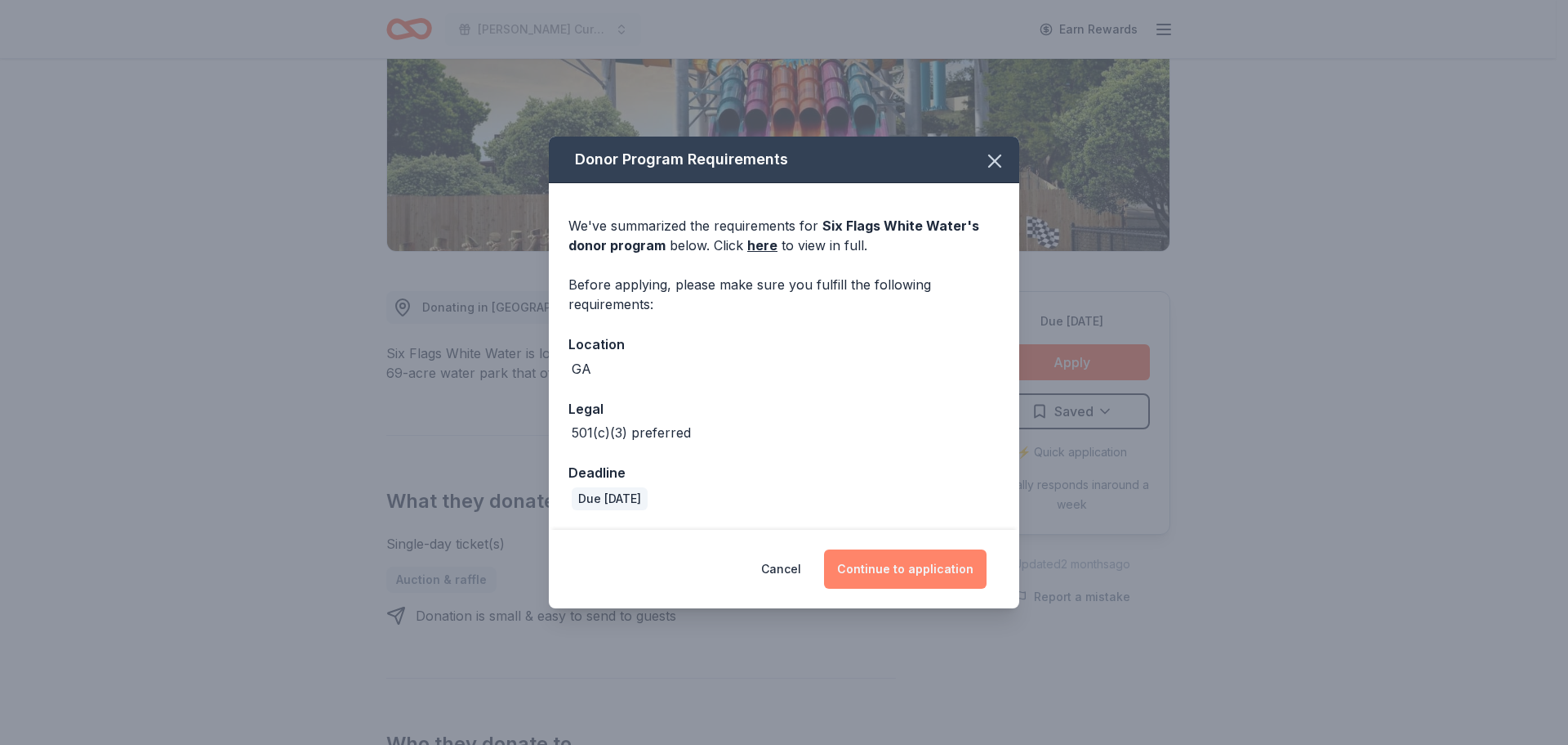
click at [912, 574] on button "Continue to application" at bounding box center [905, 569] width 162 height 39
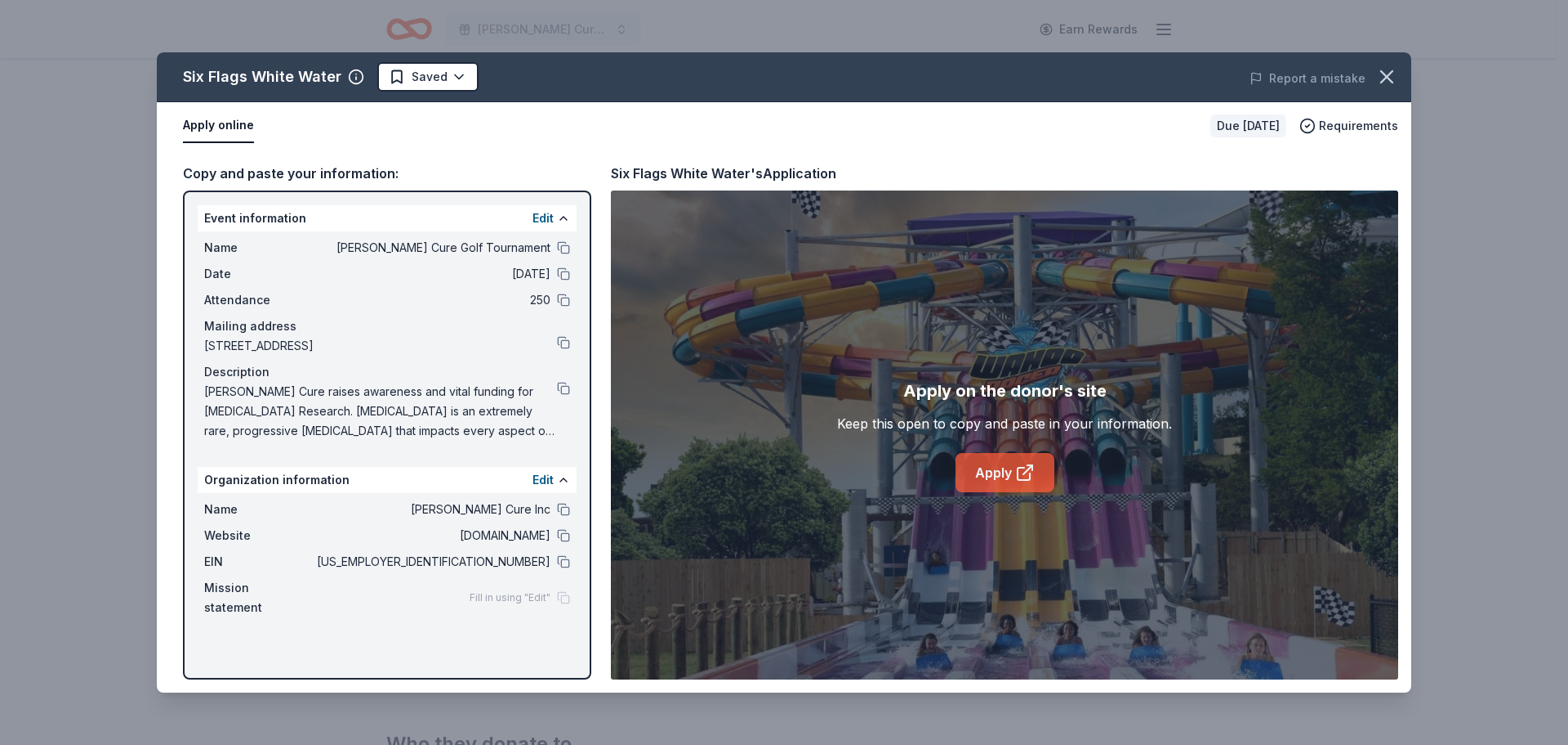
click at [1007, 477] on link "Apply" at bounding box center [1005, 473] width 99 height 39
click at [1003, 465] on link "Apply" at bounding box center [1005, 473] width 99 height 39
click at [990, 467] on link "Apply" at bounding box center [1005, 473] width 99 height 39
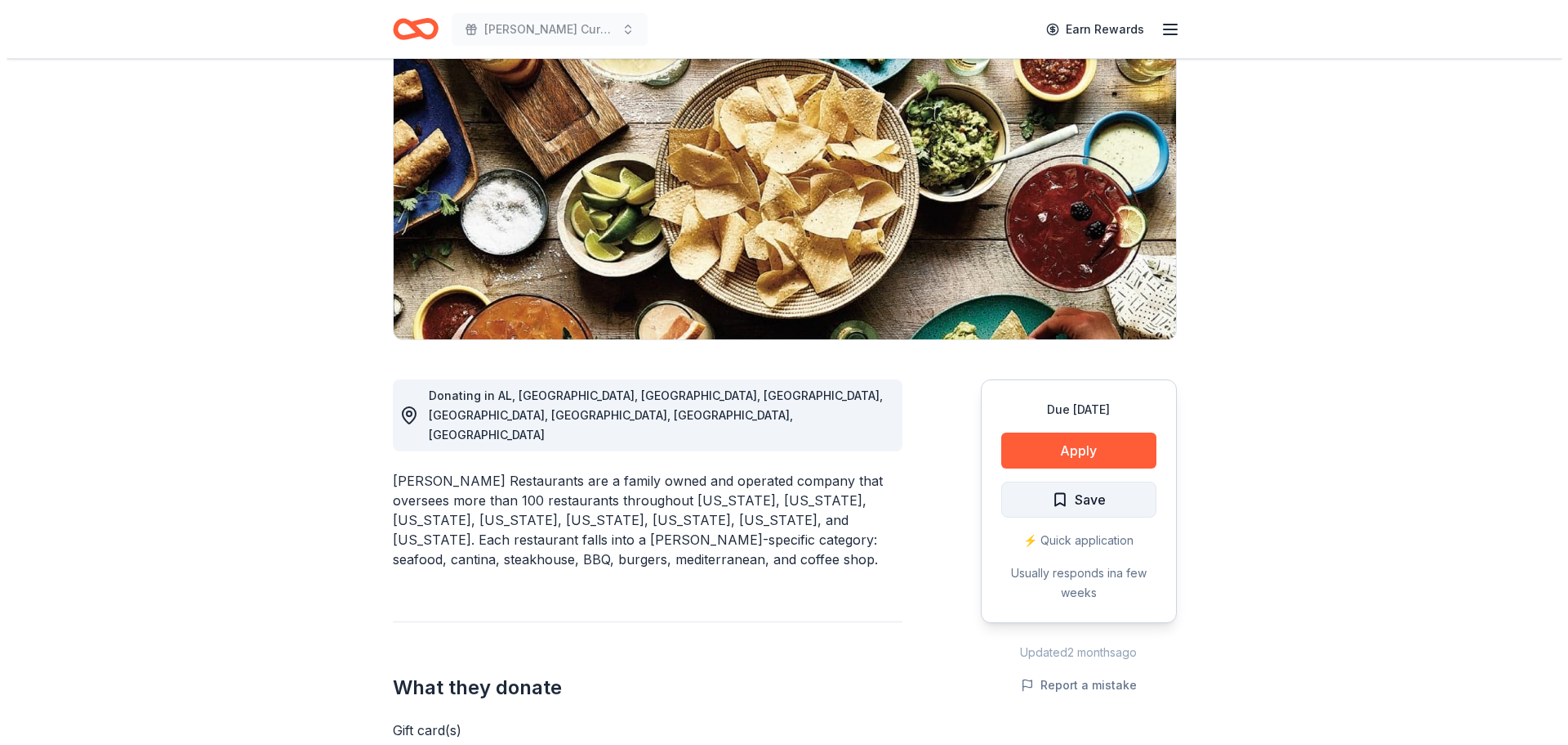
scroll to position [163, 0]
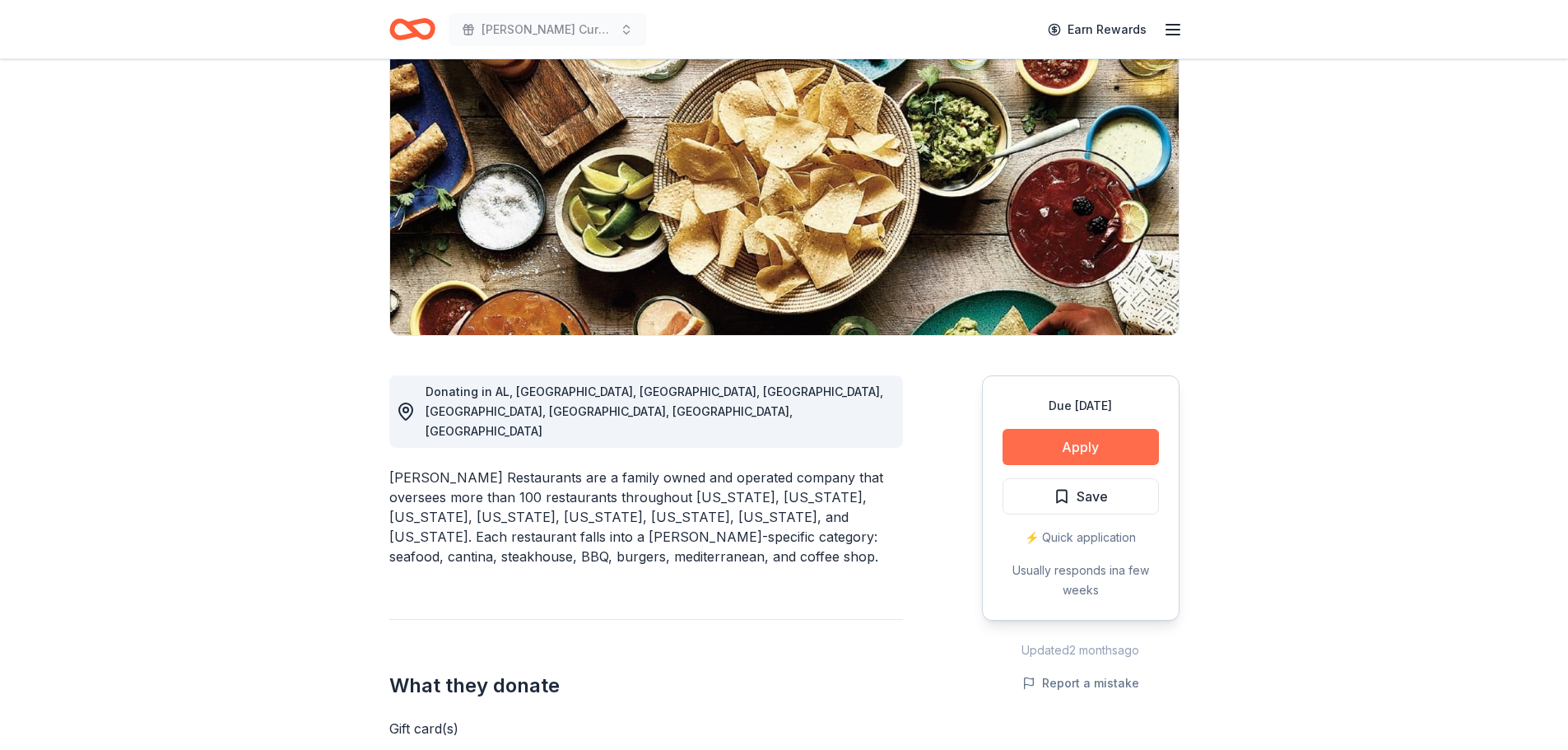
click at [1071, 442] on button "Apply" at bounding box center [1080, 446] width 156 height 36
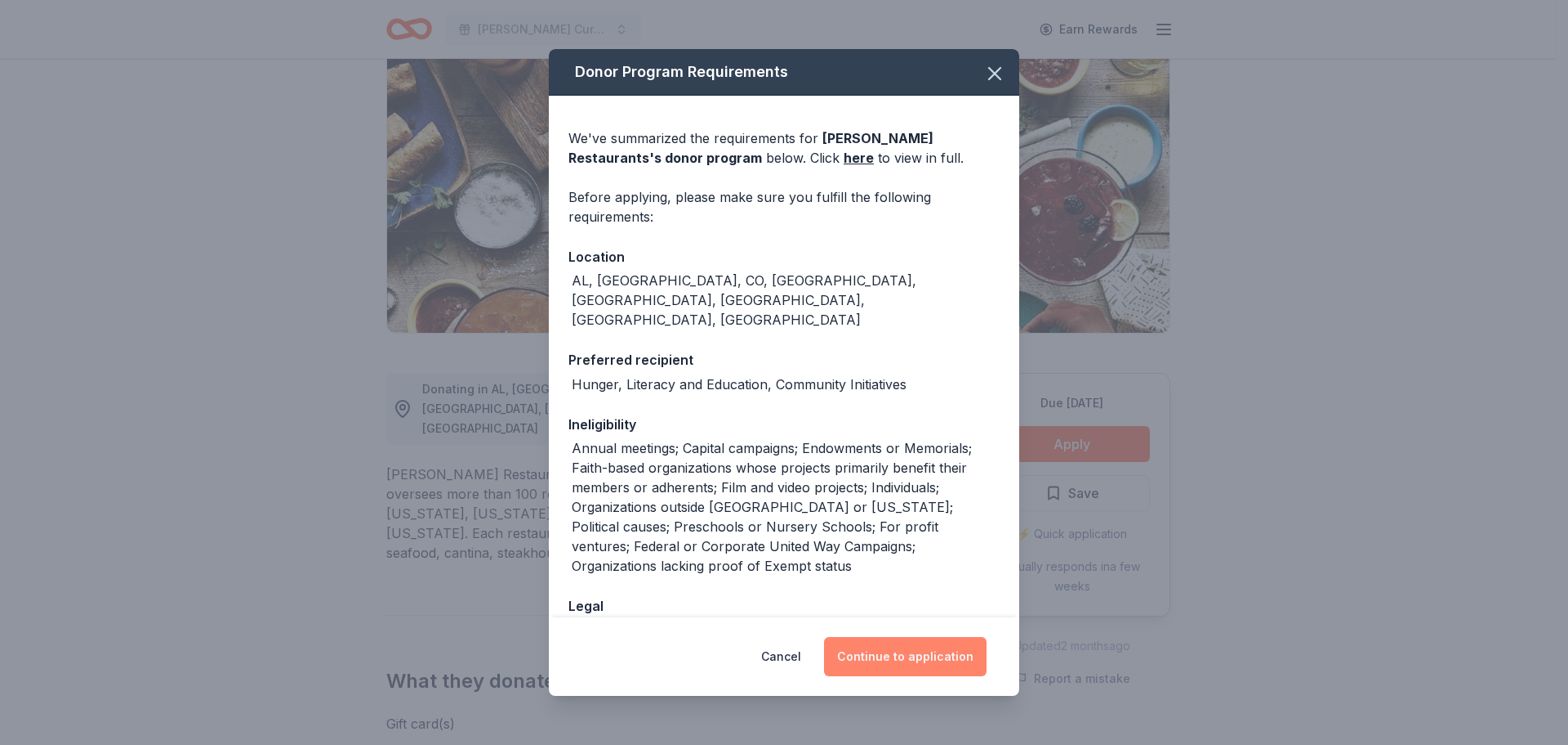
click at [933, 662] on button "Continue to application" at bounding box center [905, 656] width 162 height 39
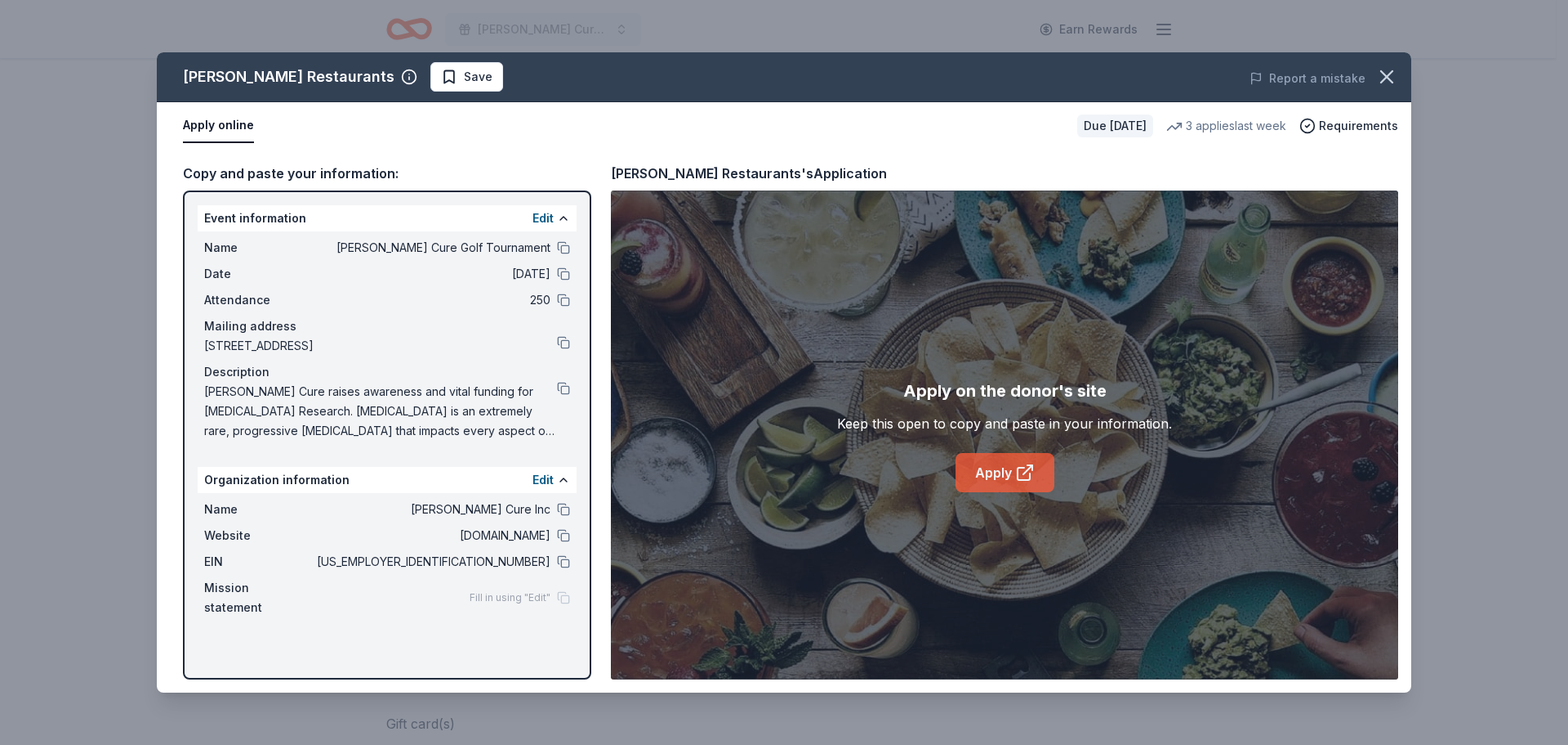
click at [1017, 466] on icon at bounding box center [1024, 472] width 19 height 19
click at [569, 562] on button at bounding box center [564, 562] width 13 height 13
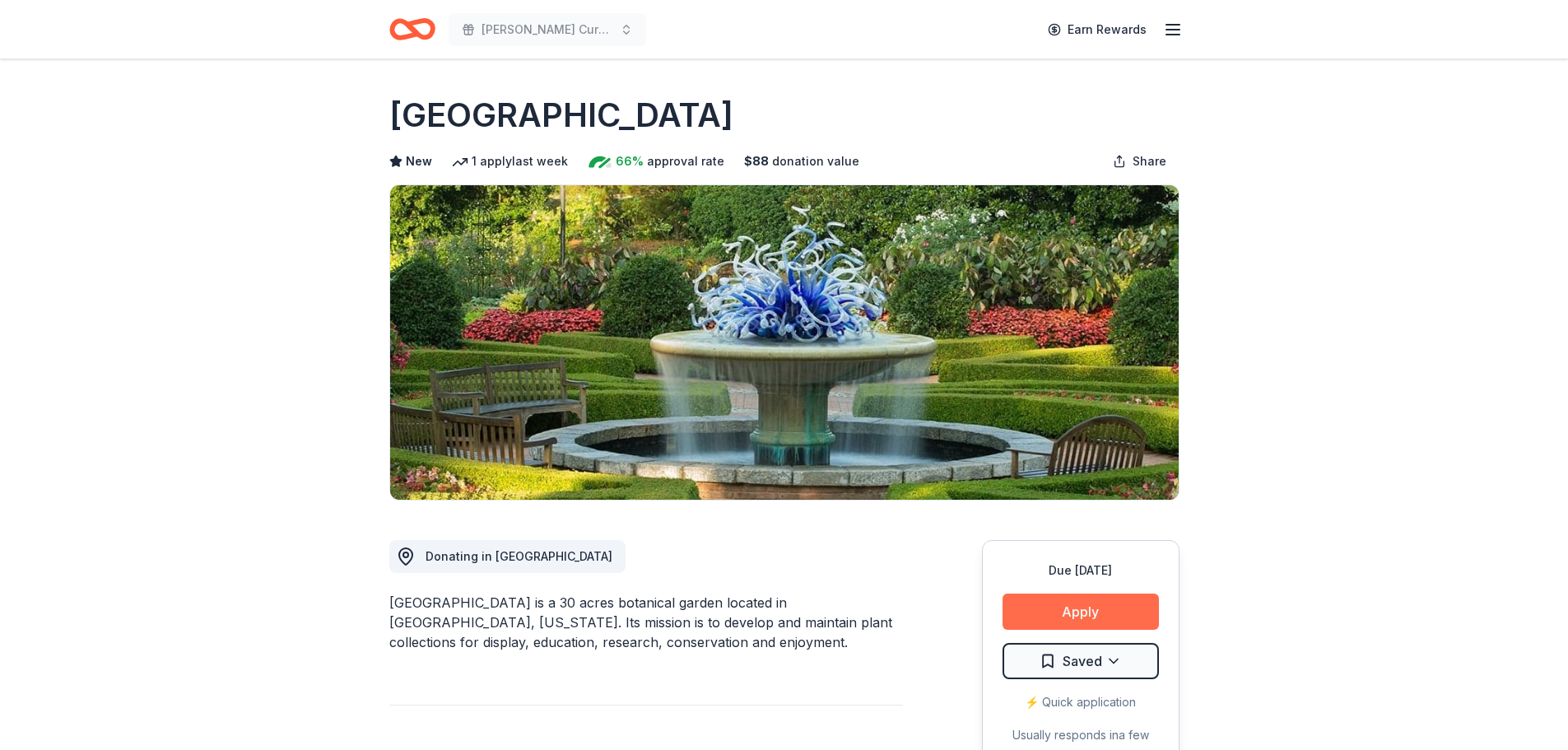
click at [1096, 614] on button "Apply" at bounding box center [1080, 611] width 156 height 36
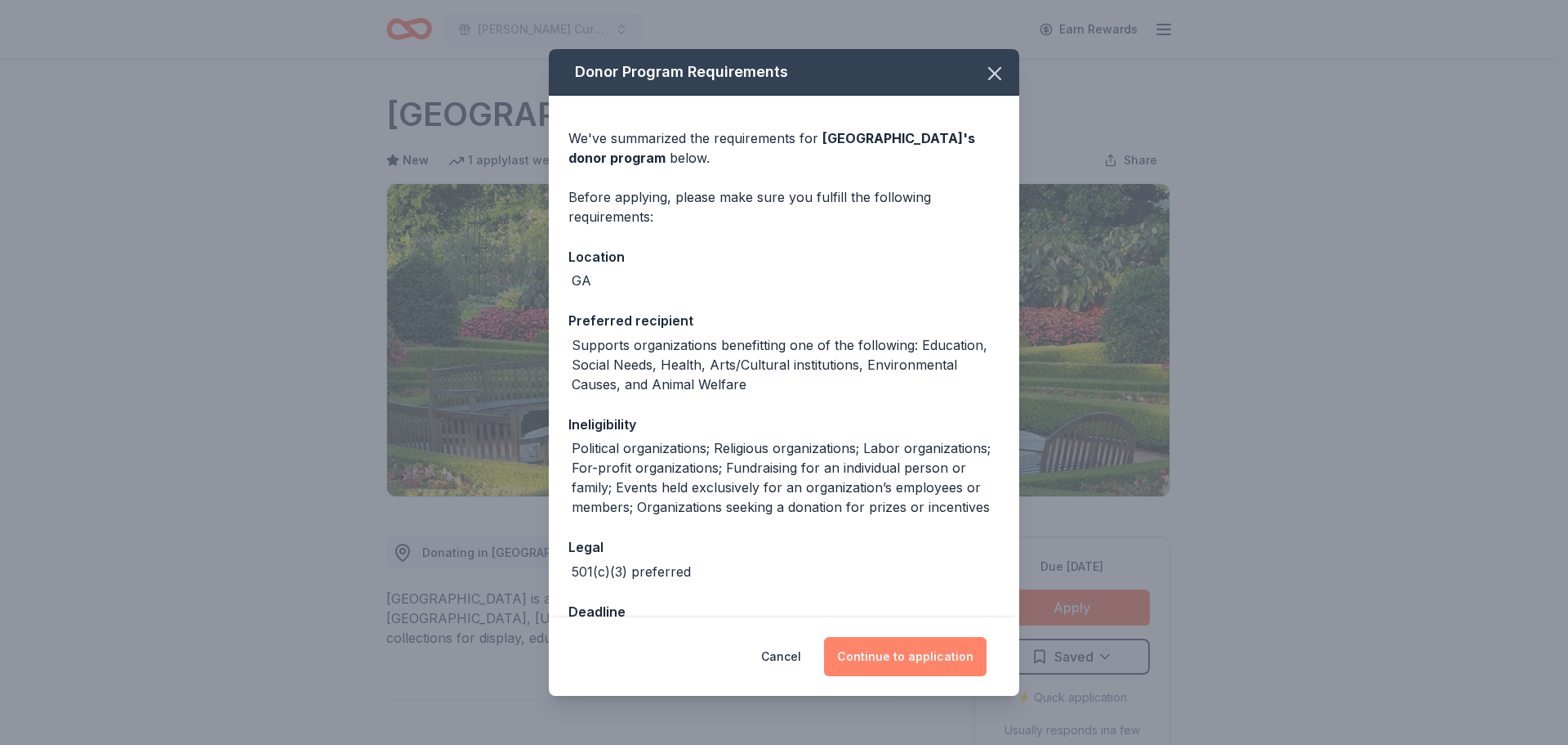
click at [911, 653] on button "Continue to application" at bounding box center [905, 656] width 162 height 39
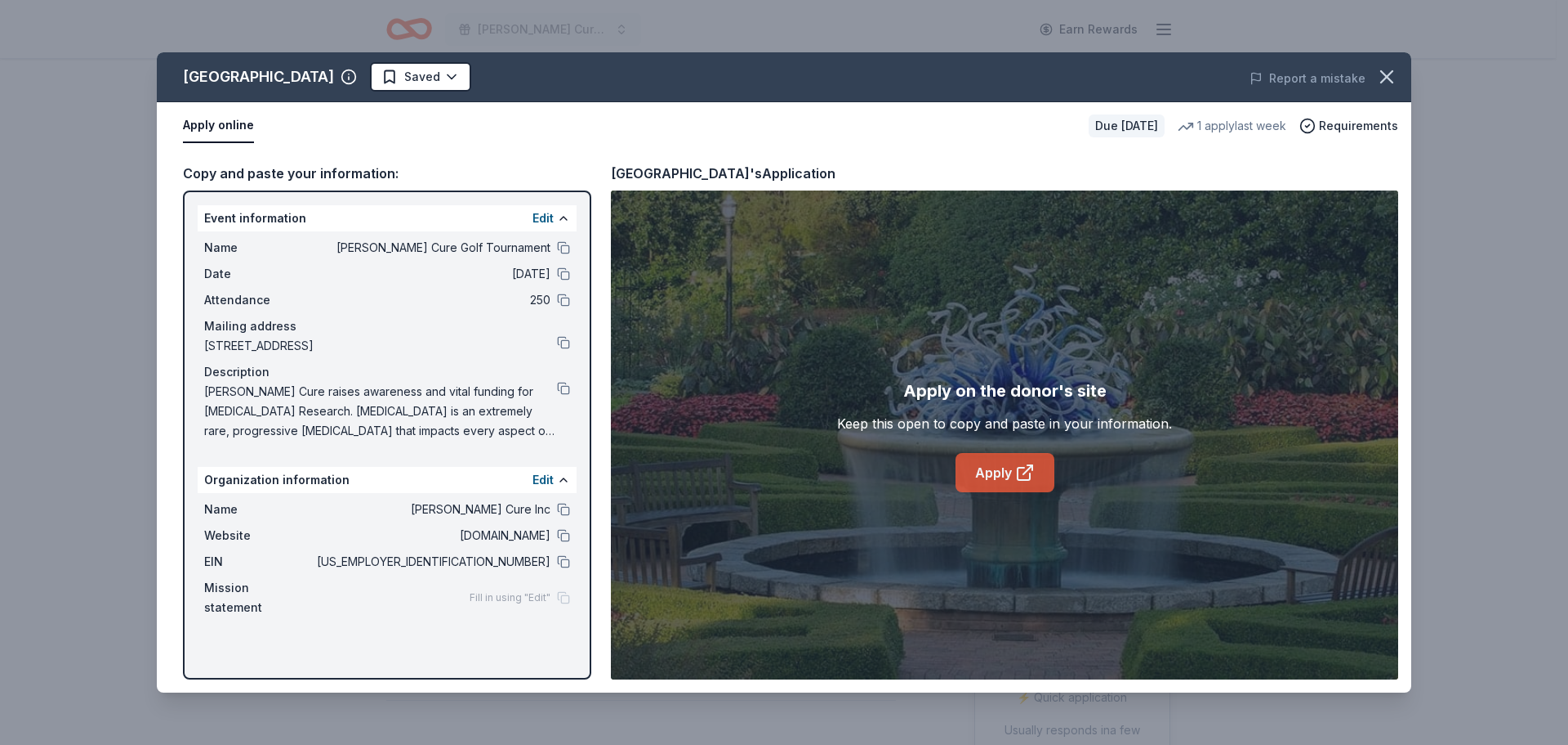
click at [1007, 473] on link "Apply" at bounding box center [1005, 473] width 99 height 39
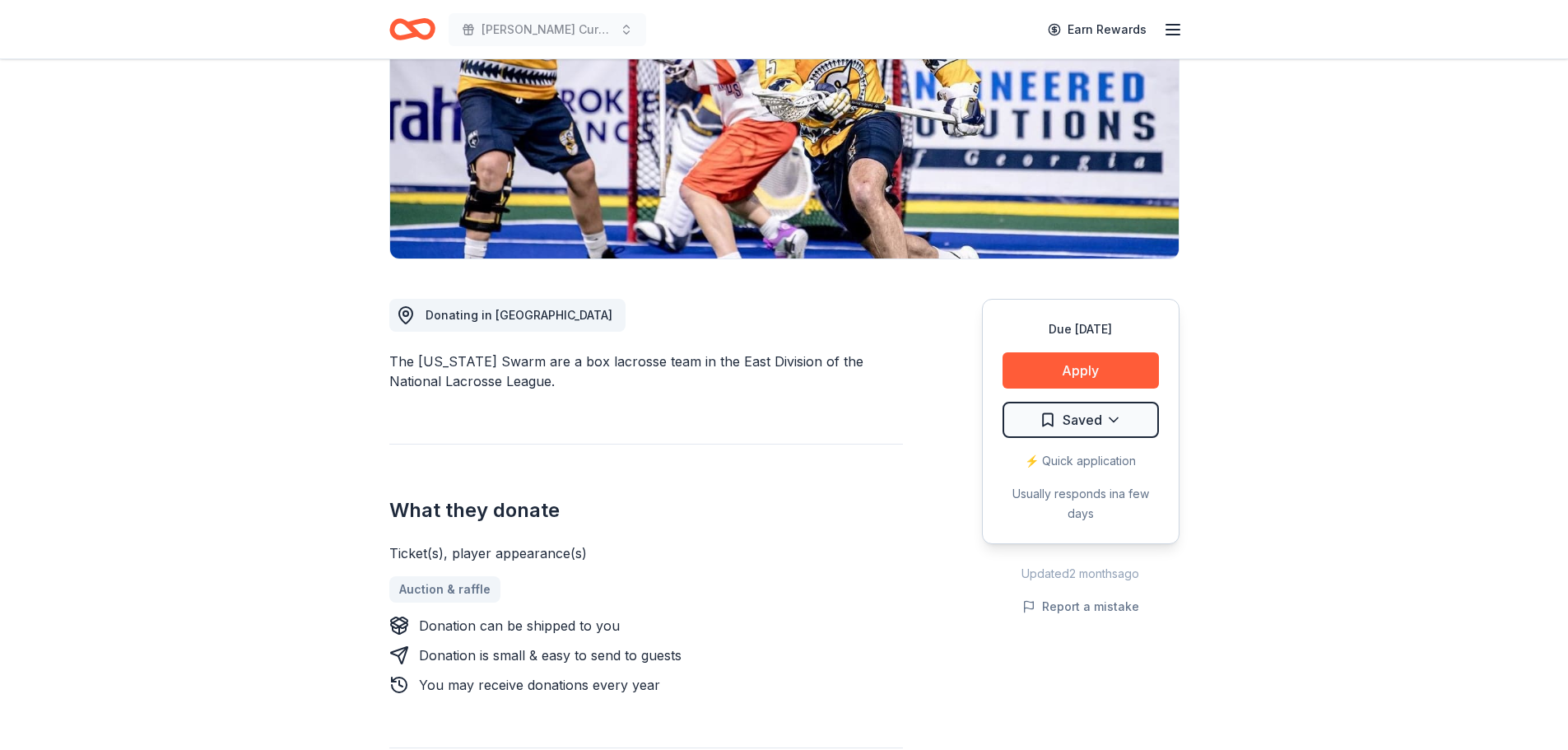
scroll to position [247, 0]
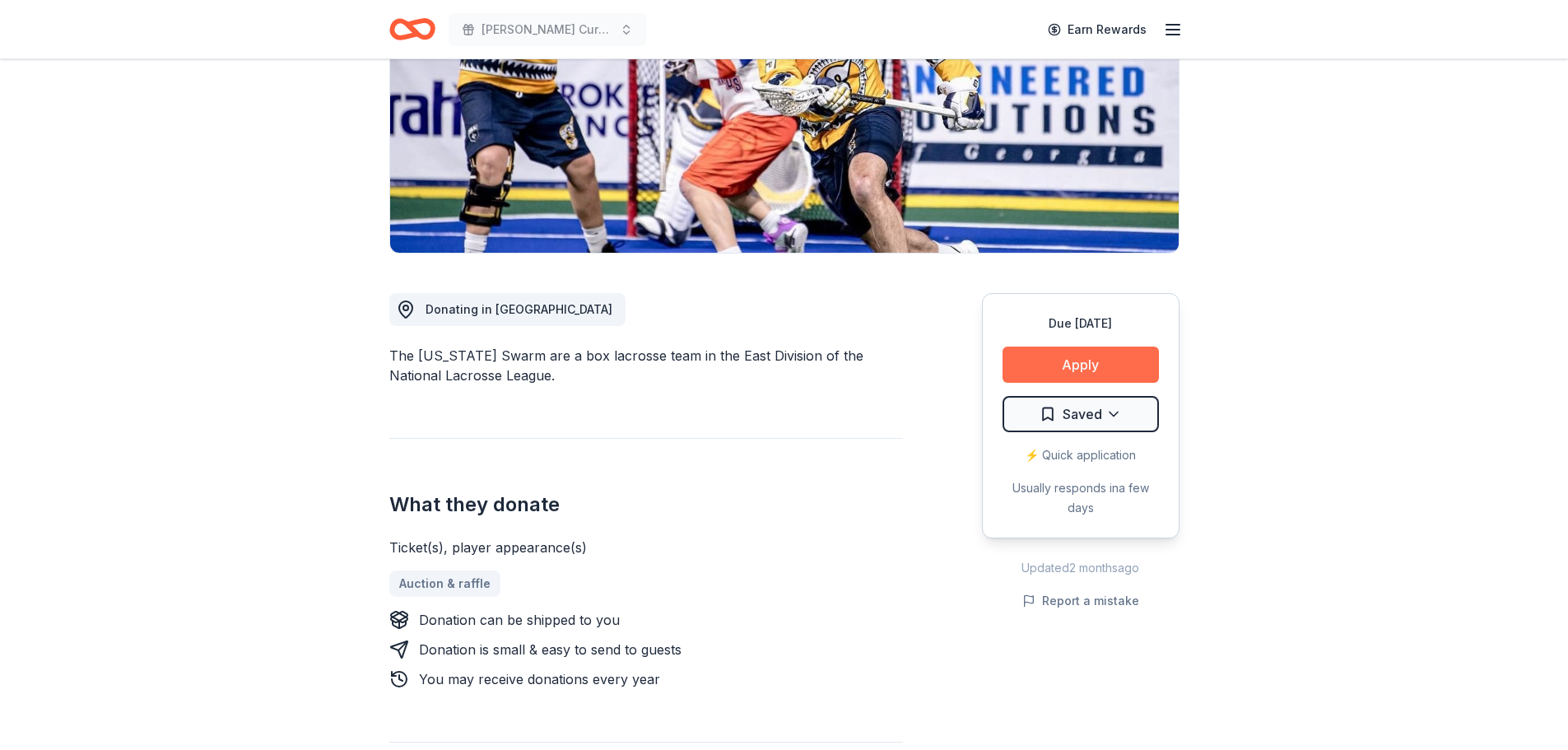
click at [1089, 366] on button "Apply" at bounding box center [1080, 364] width 156 height 36
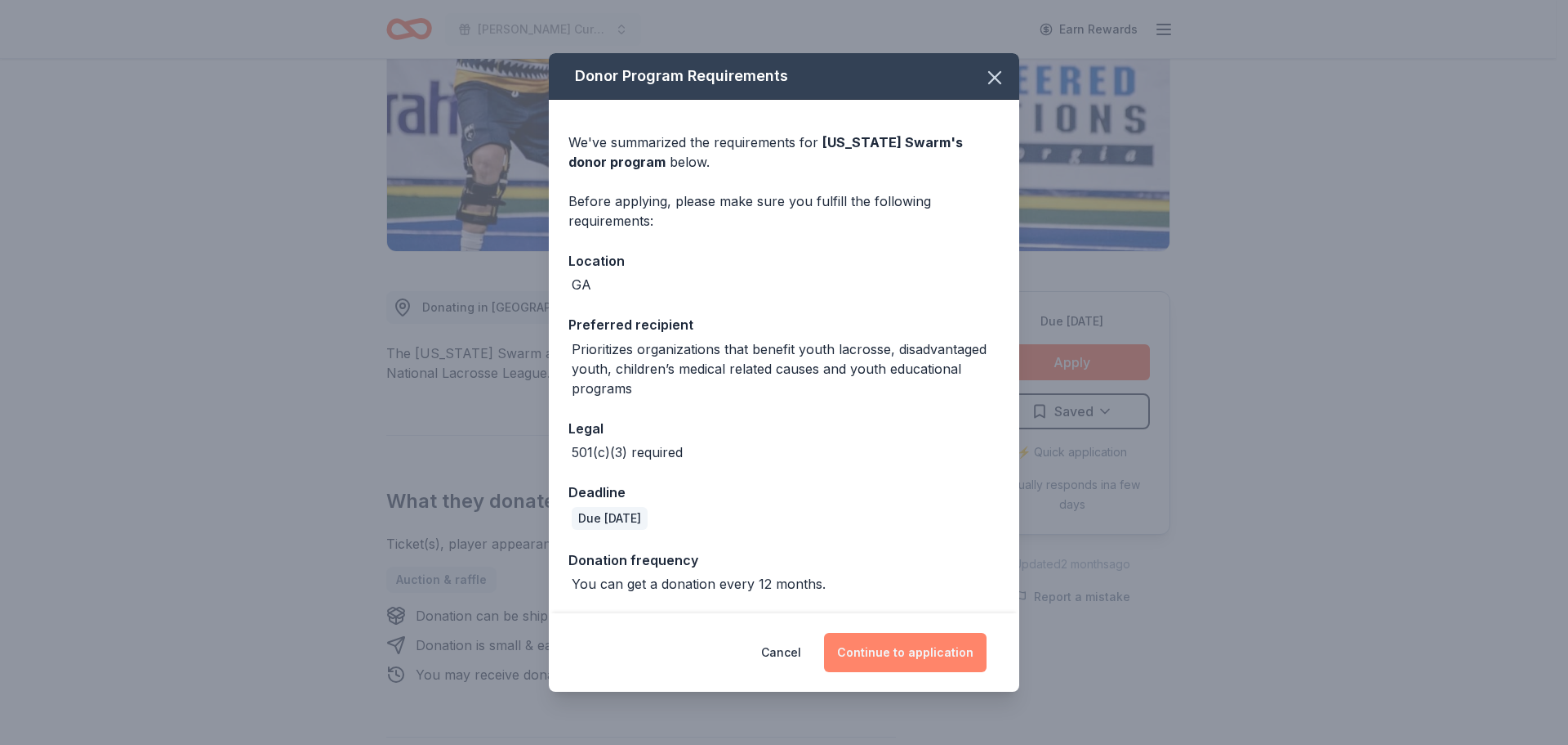
click at [906, 644] on button "Continue to application" at bounding box center [905, 652] width 162 height 39
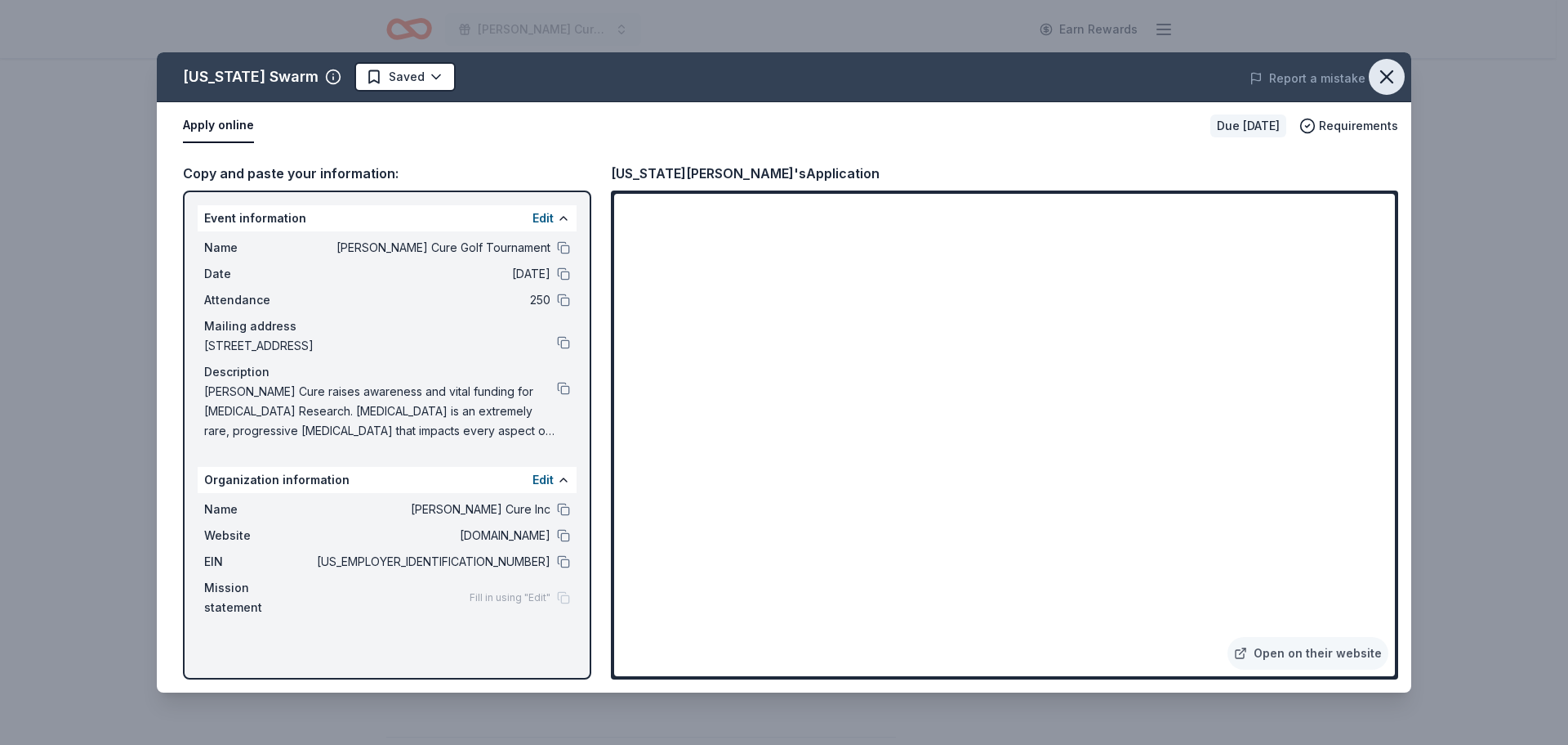
click at [1386, 76] on icon "button" at bounding box center [1386, 77] width 11 height 11
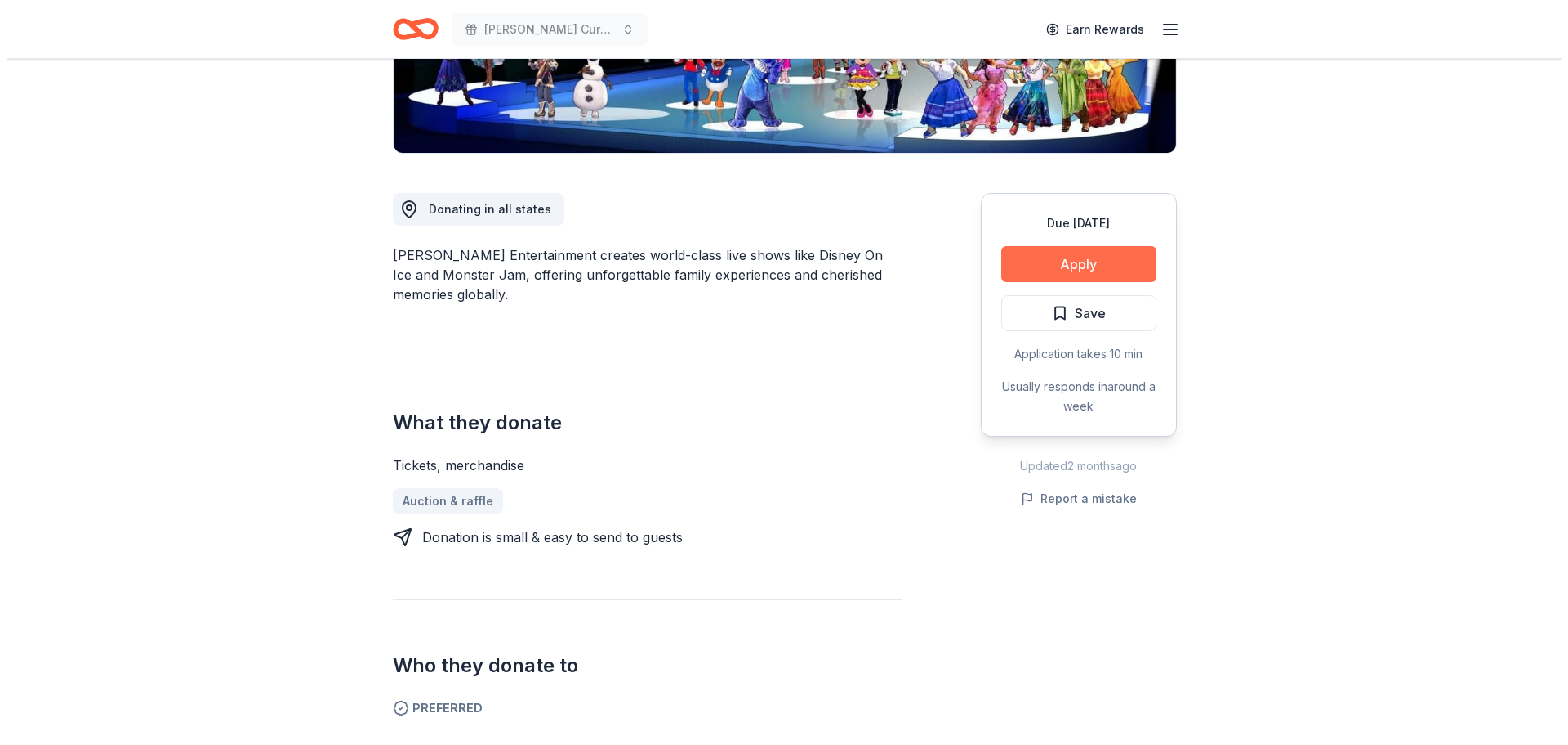
scroll to position [327, 0]
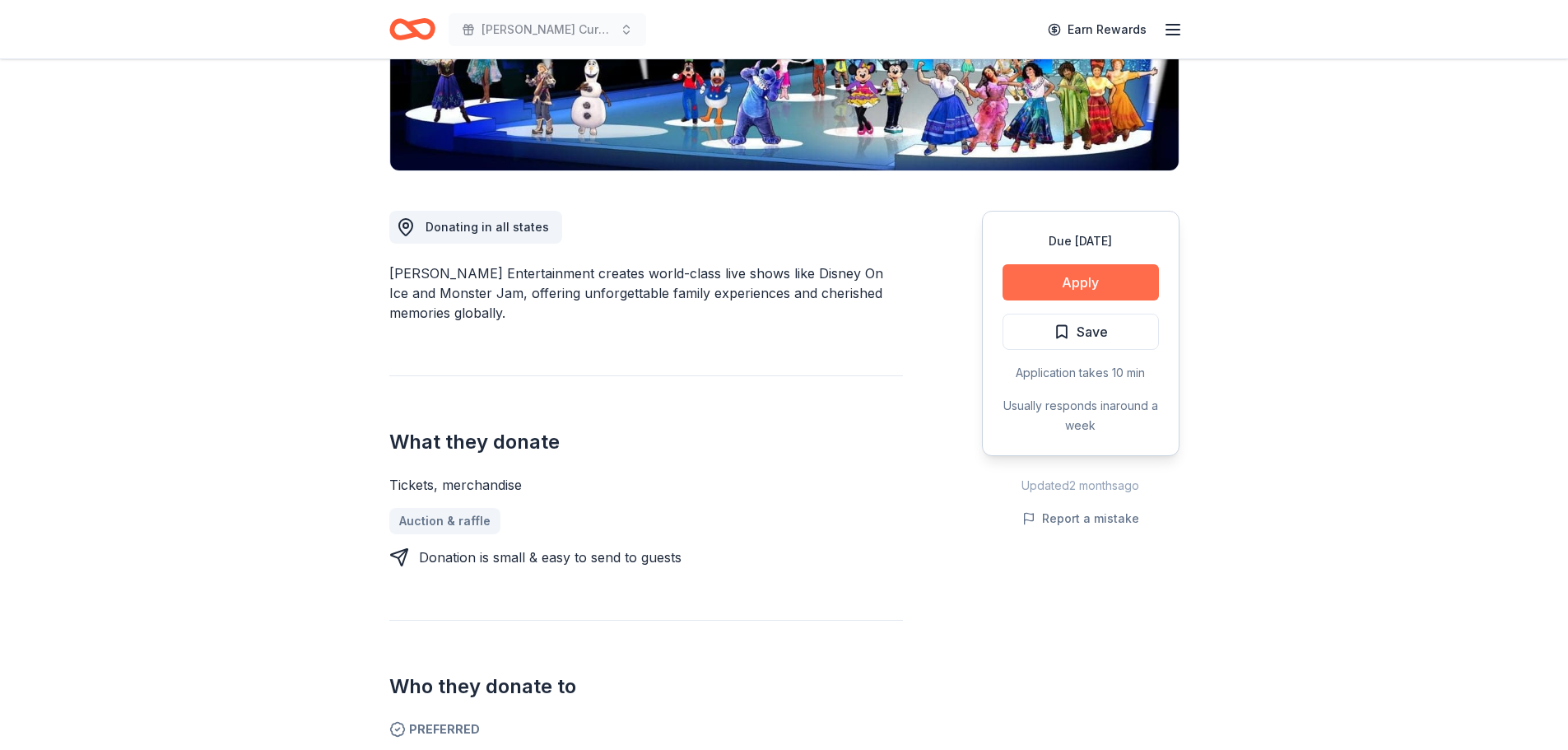
click at [1076, 287] on button "Apply" at bounding box center [1080, 282] width 156 height 36
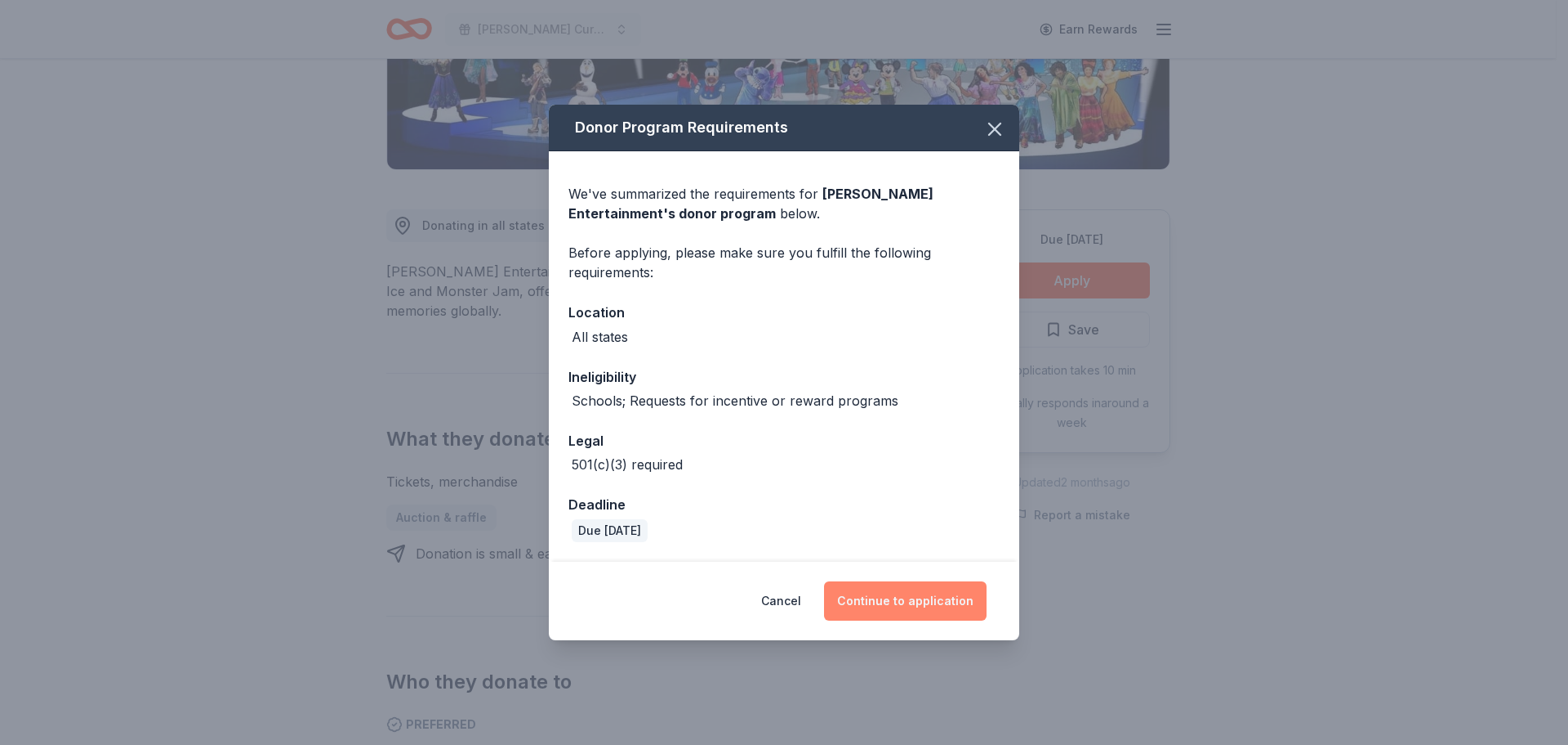
click at [922, 607] on button "Continue to application" at bounding box center [905, 600] width 162 height 39
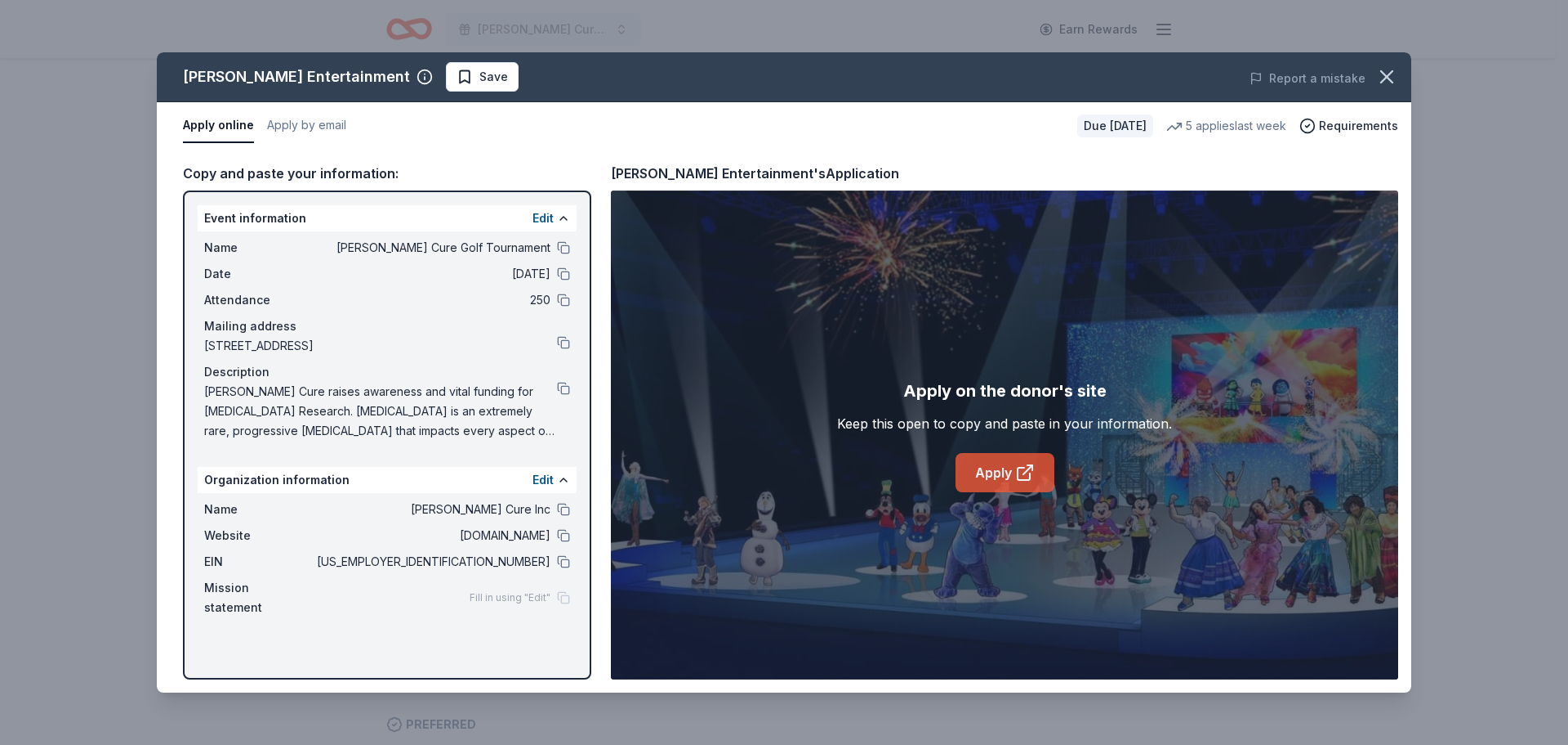
click at [1018, 475] on icon at bounding box center [1023, 473] width 12 height 12
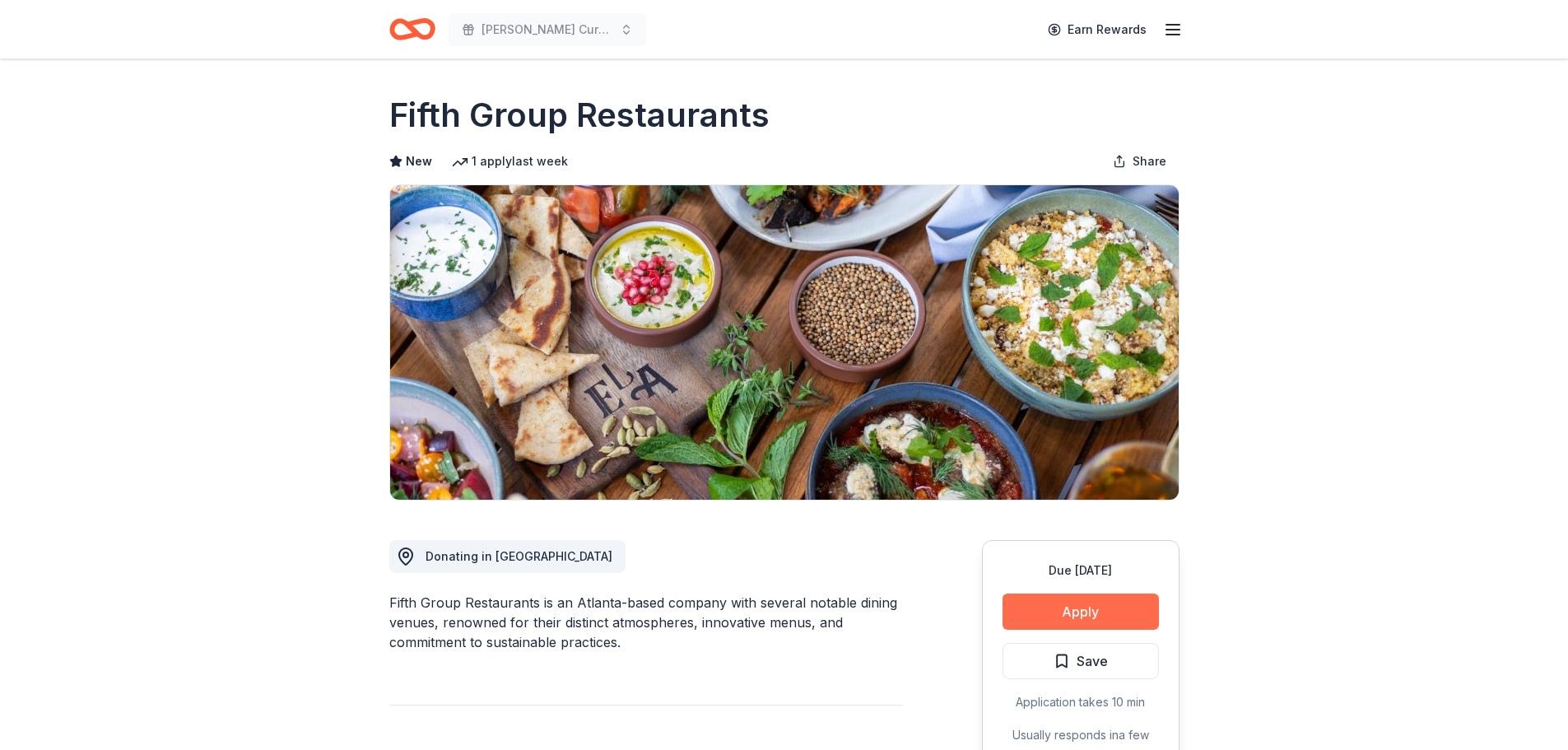
click at [1075, 611] on button "Apply" at bounding box center [1080, 611] width 156 height 36
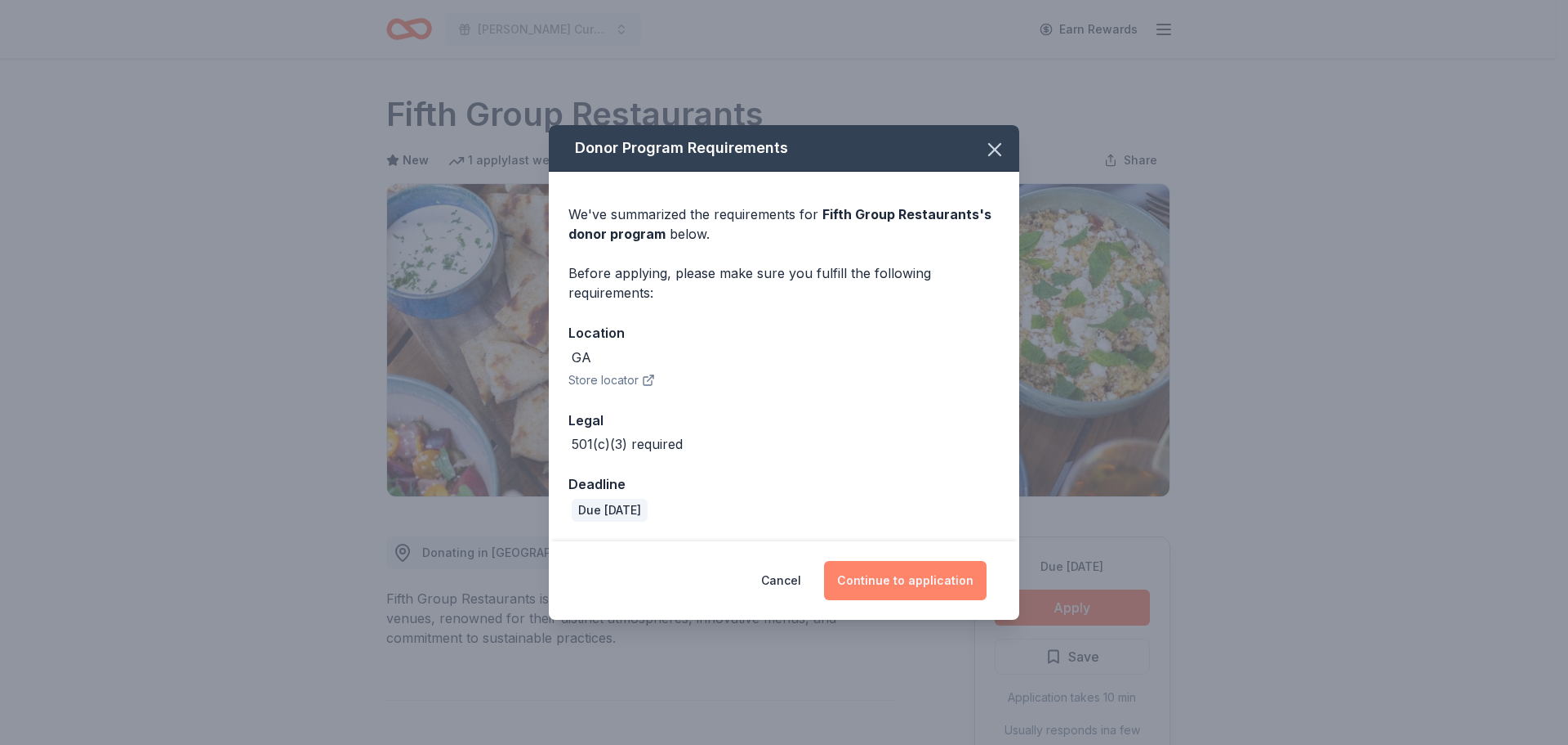
click at [909, 585] on button "Continue to application" at bounding box center [905, 580] width 162 height 39
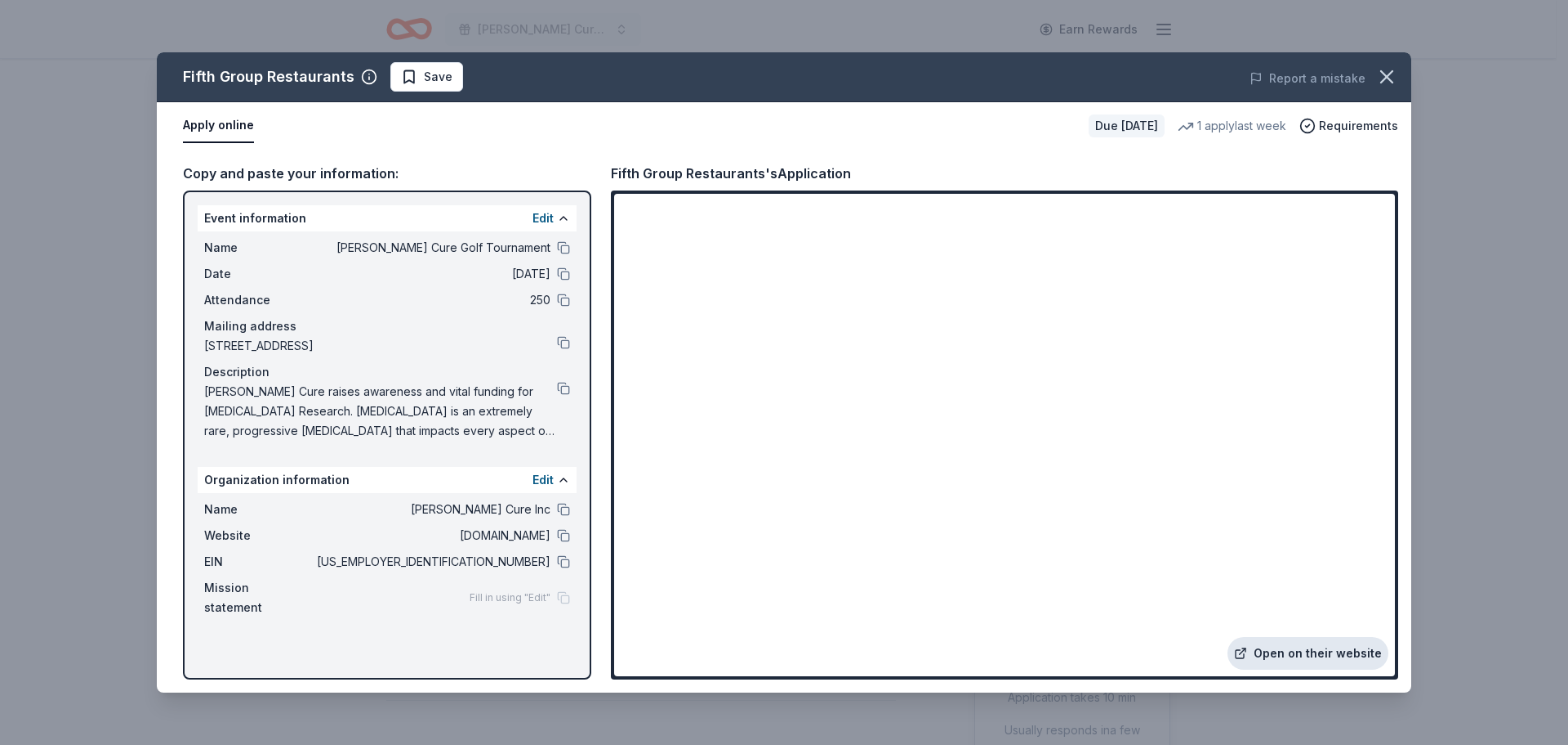
click at [1329, 658] on link "Open on their website" at bounding box center [1308, 653] width 160 height 33
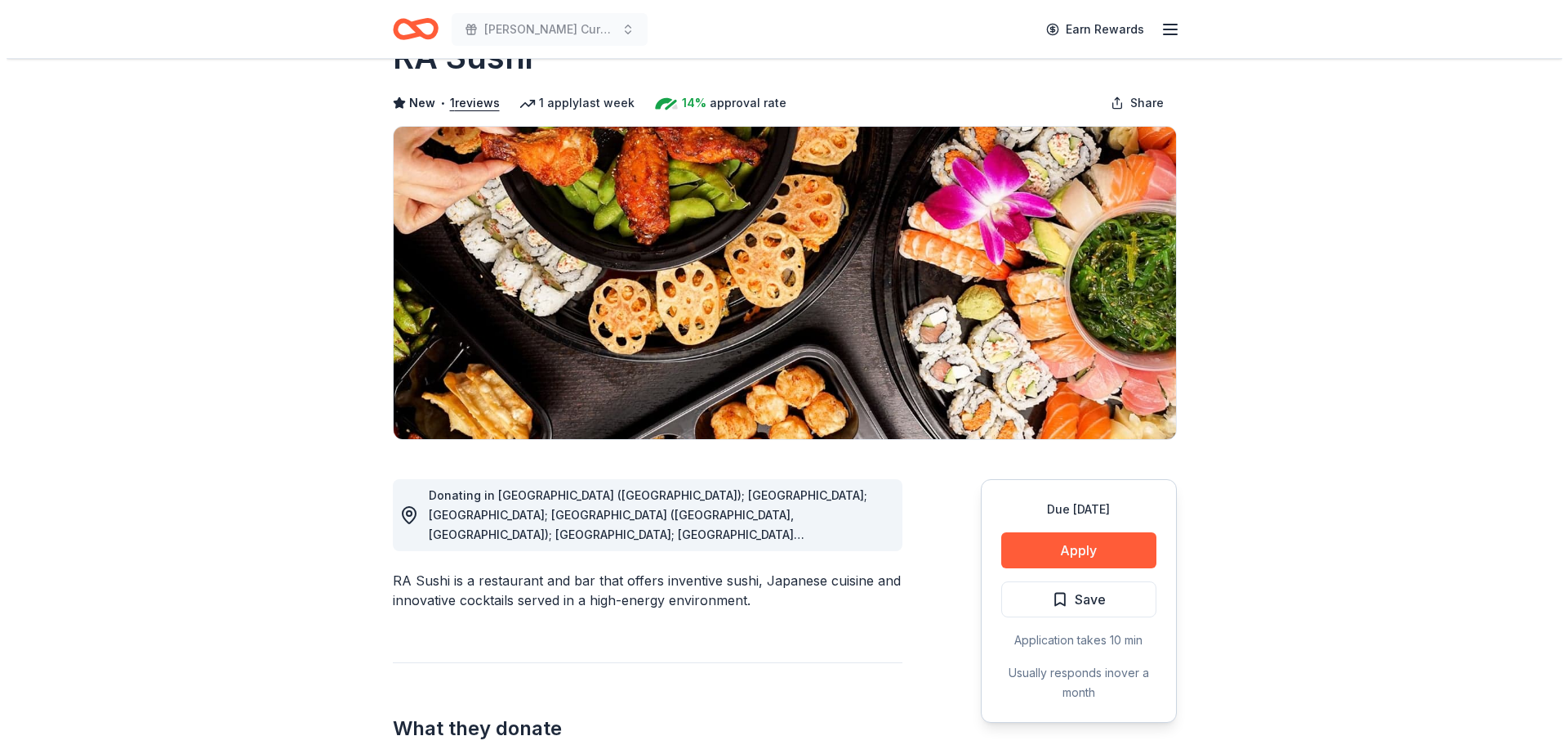
scroll to position [82, 0]
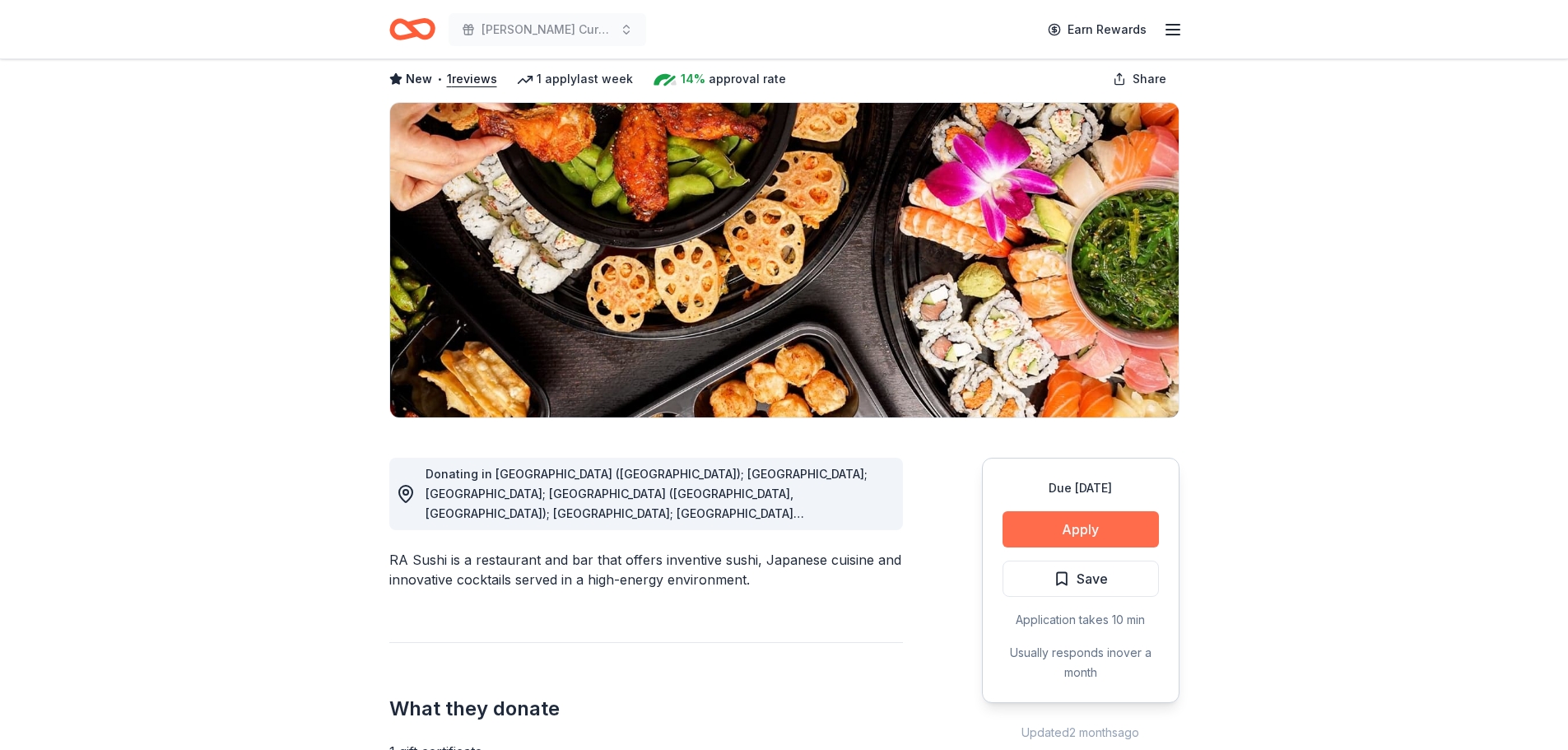
click at [1091, 531] on button "Apply" at bounding box center [1080, 528] width 156 height 36
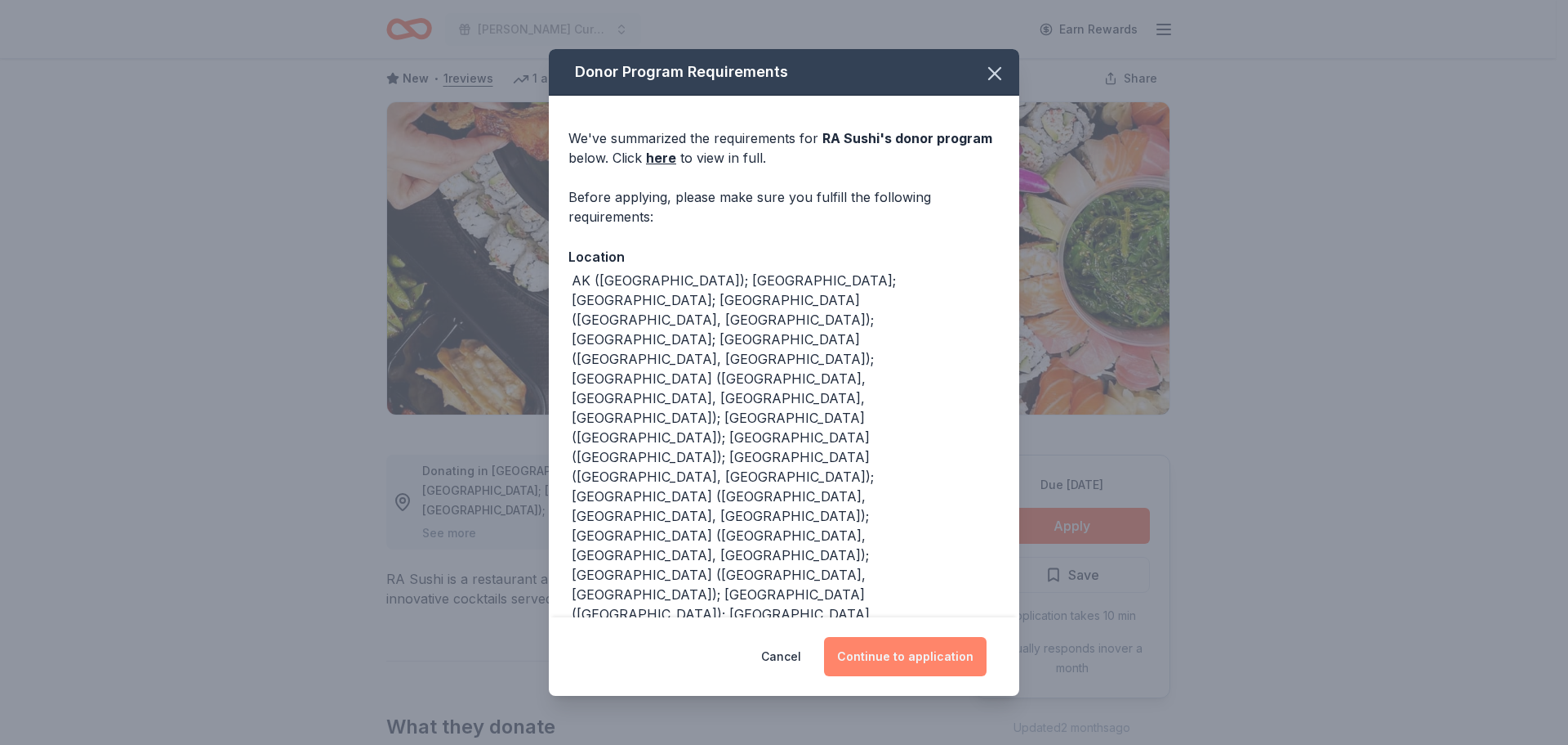
click at [931, 655] on button "Continue to application" at bounding box center [905, 656] width 162 height 39
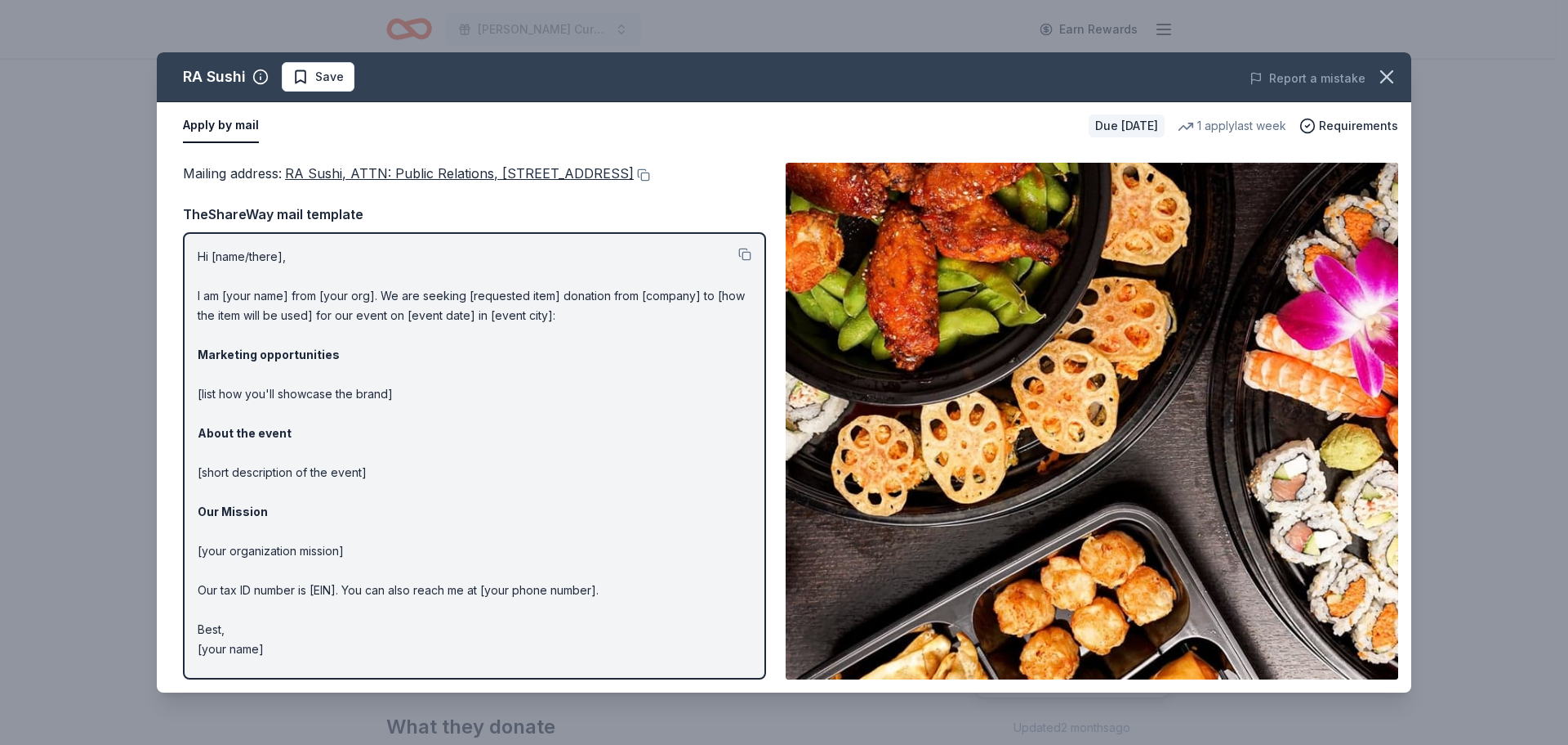
scroll to position [0, 0]
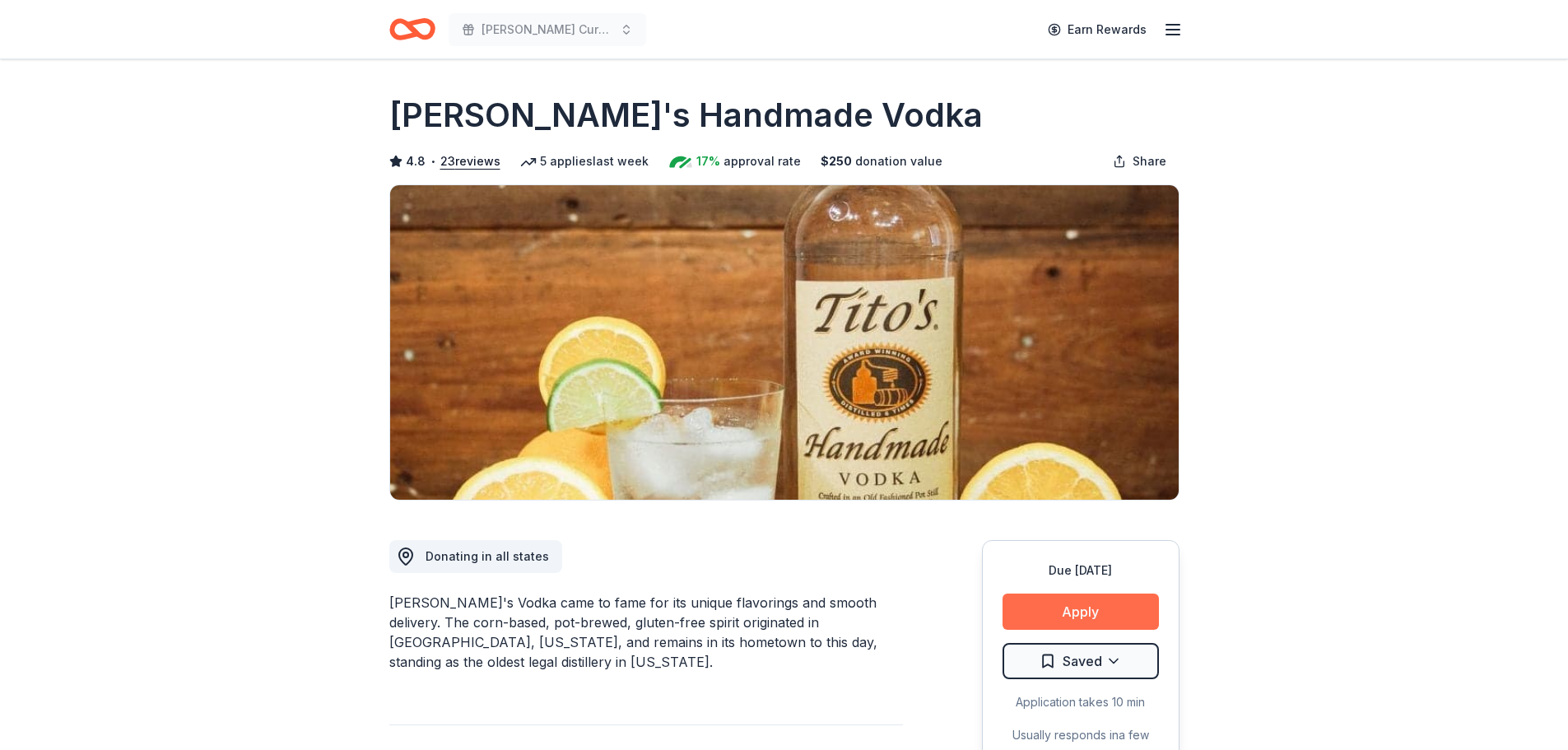
click at [1084, 610] on button "Apply" at bounding box center [1080, 611] width 156 height 36
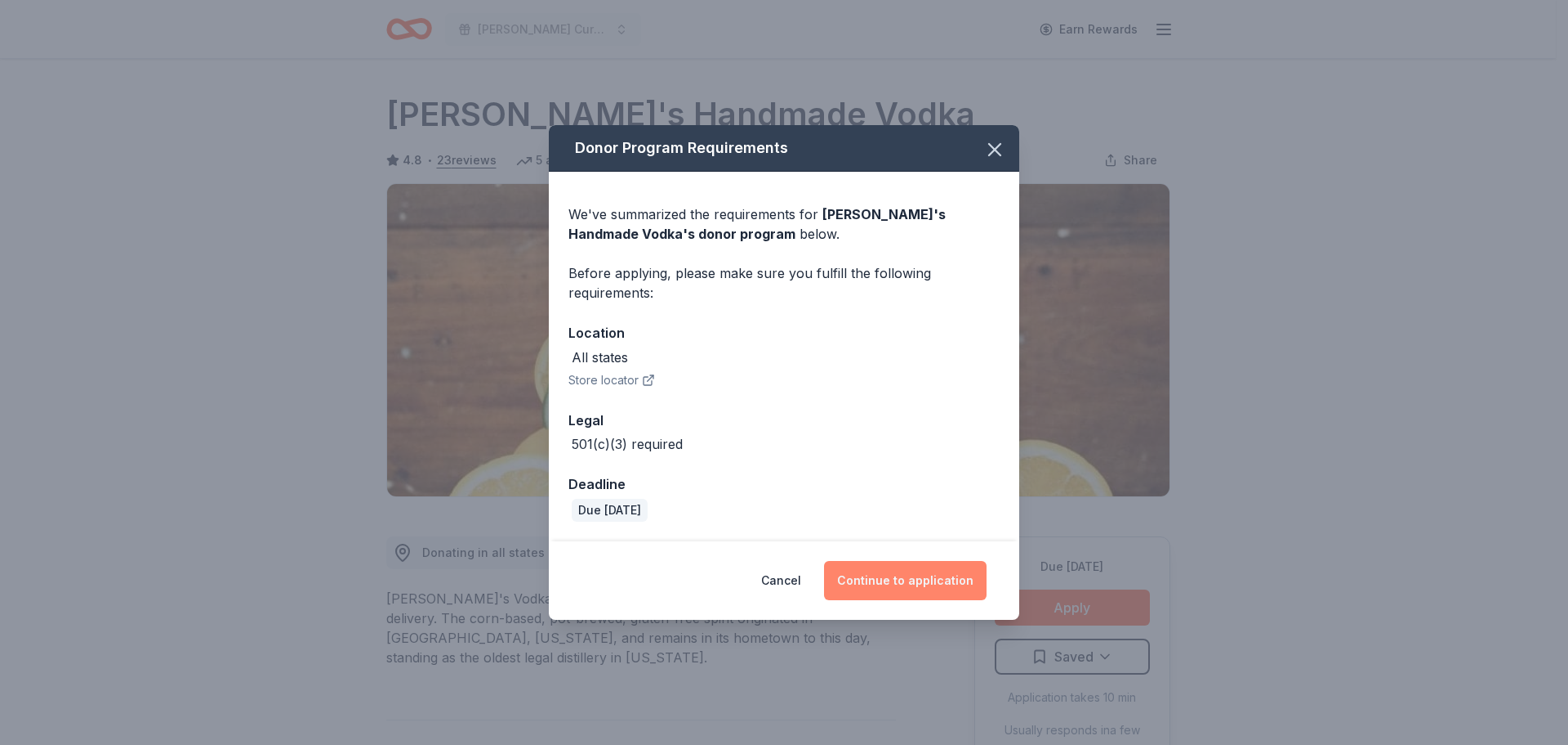
click at [884, 574] on button "Continue to application" at bounding box center [905, 580] width 162 height 39
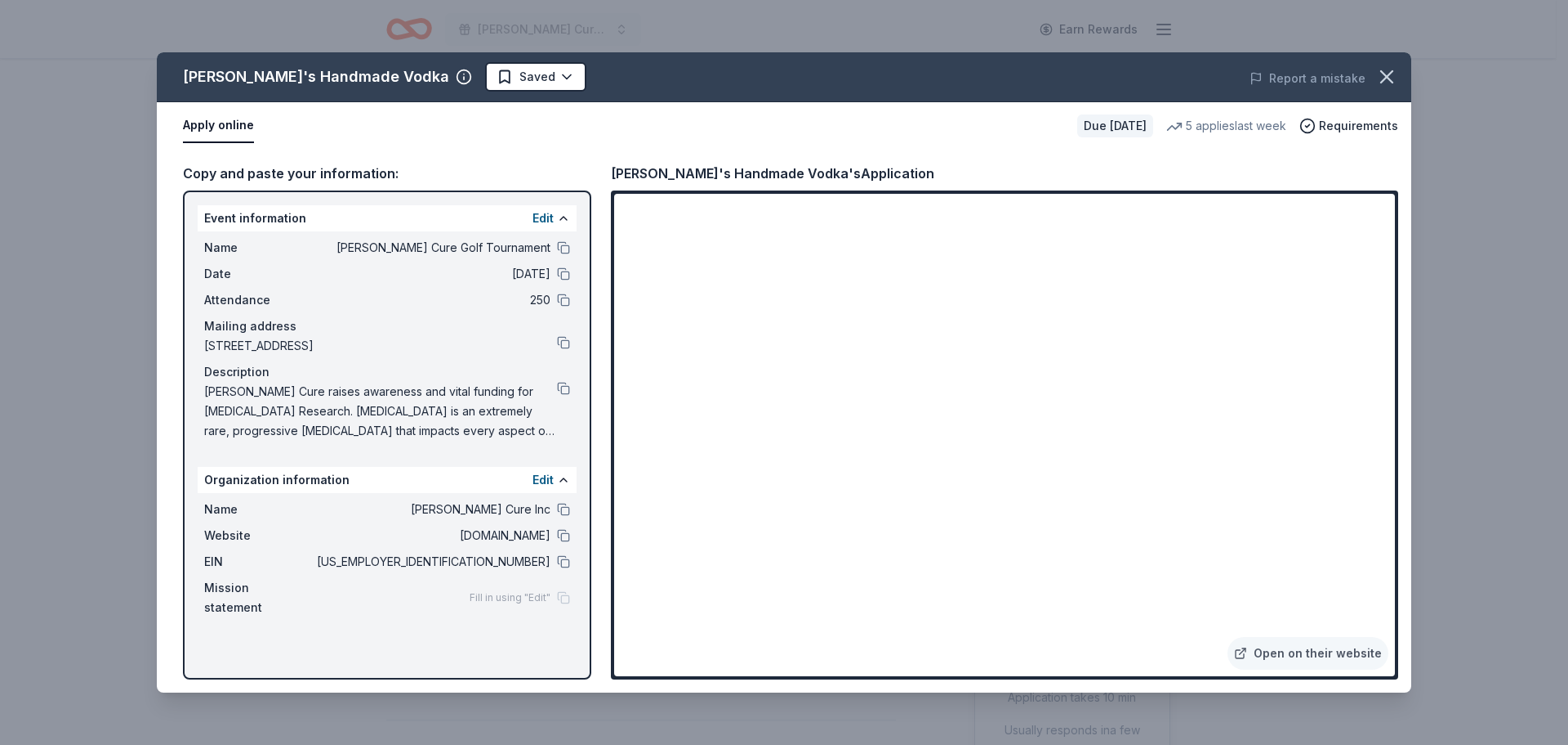
click at [1404, 510] on div "Copy and paste your information: Event information Edit Name Collins Cure Golf …" at bounding box center [784, 421] width 1254 height 543
click at [1393, 80] on icon "button" at bounding box center [1386, 76] width 23 height 23
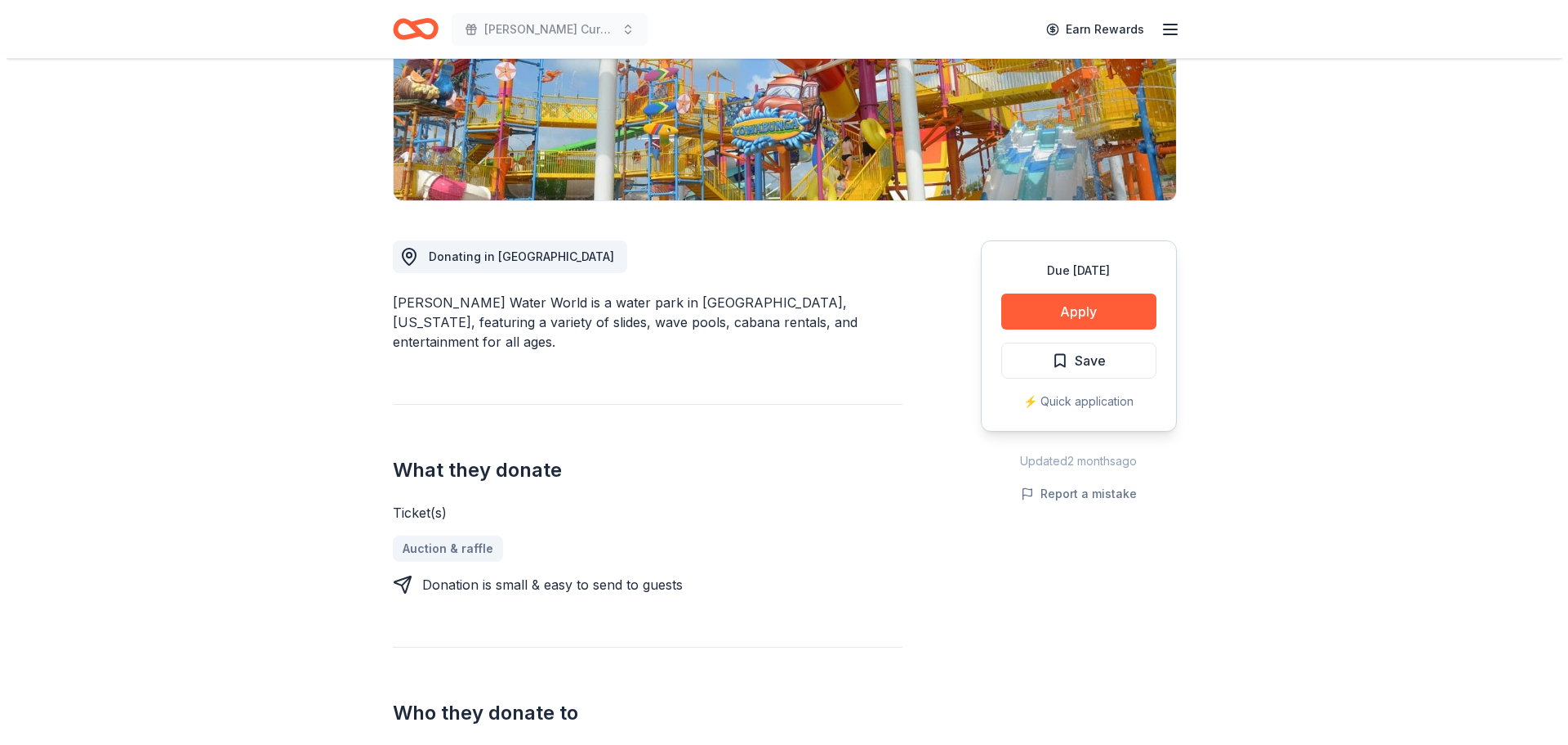
scroll to position [327, 0]
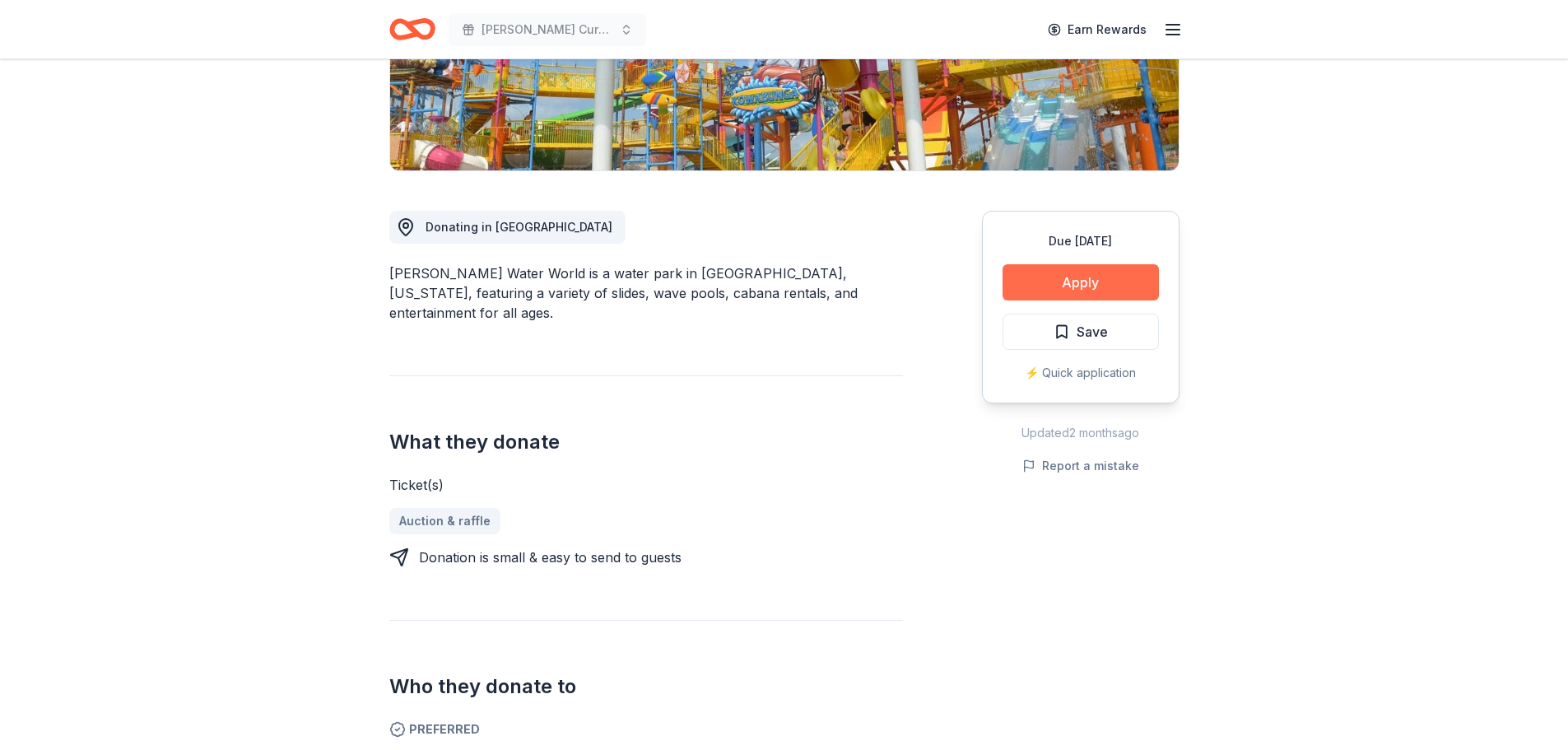
click at [1085, 274] on button "Apply" at bounding box center [1080, 282] width 156 height 36
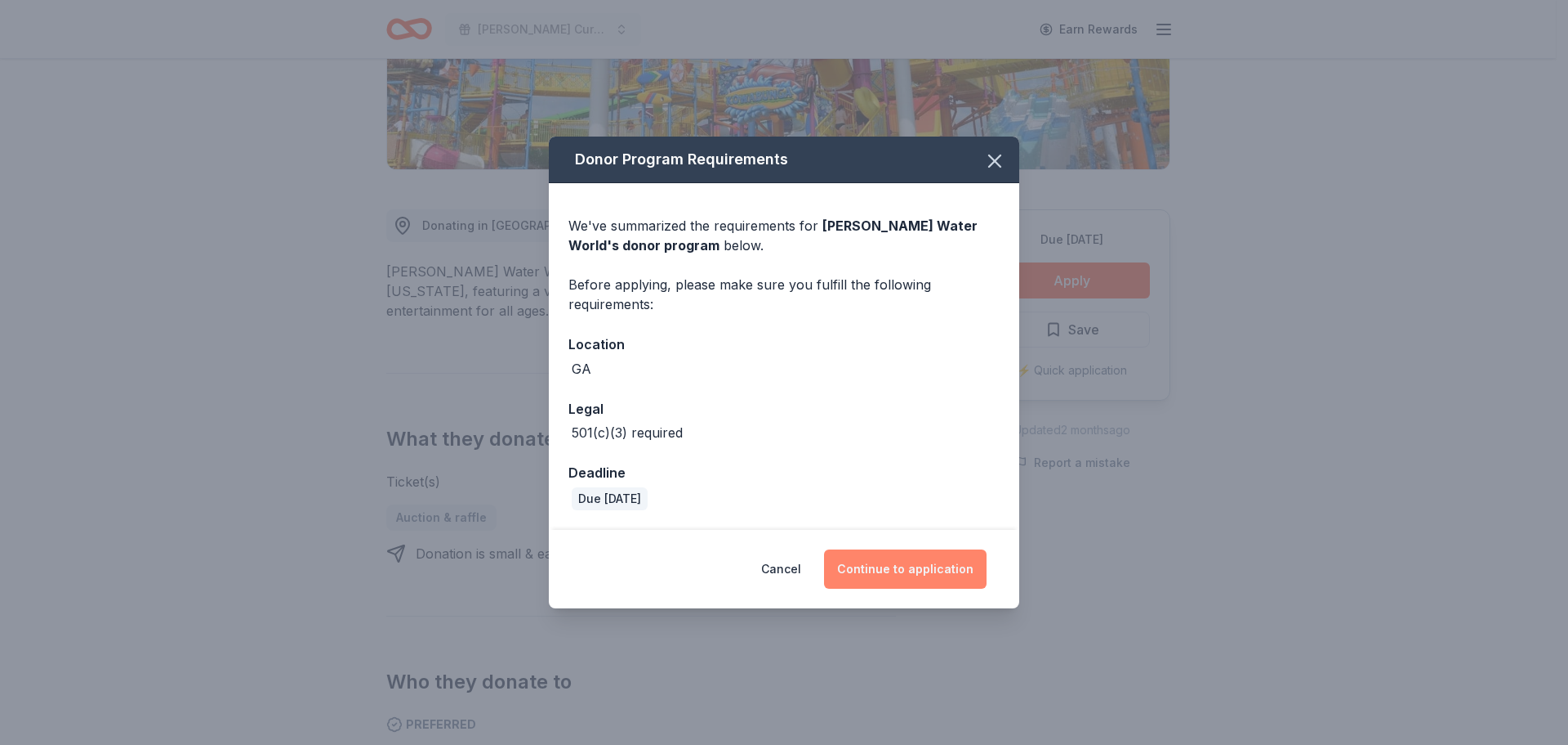
click at [922, 570] on button "Continue to application" at bounding box center [905, 569] width 162 height 39
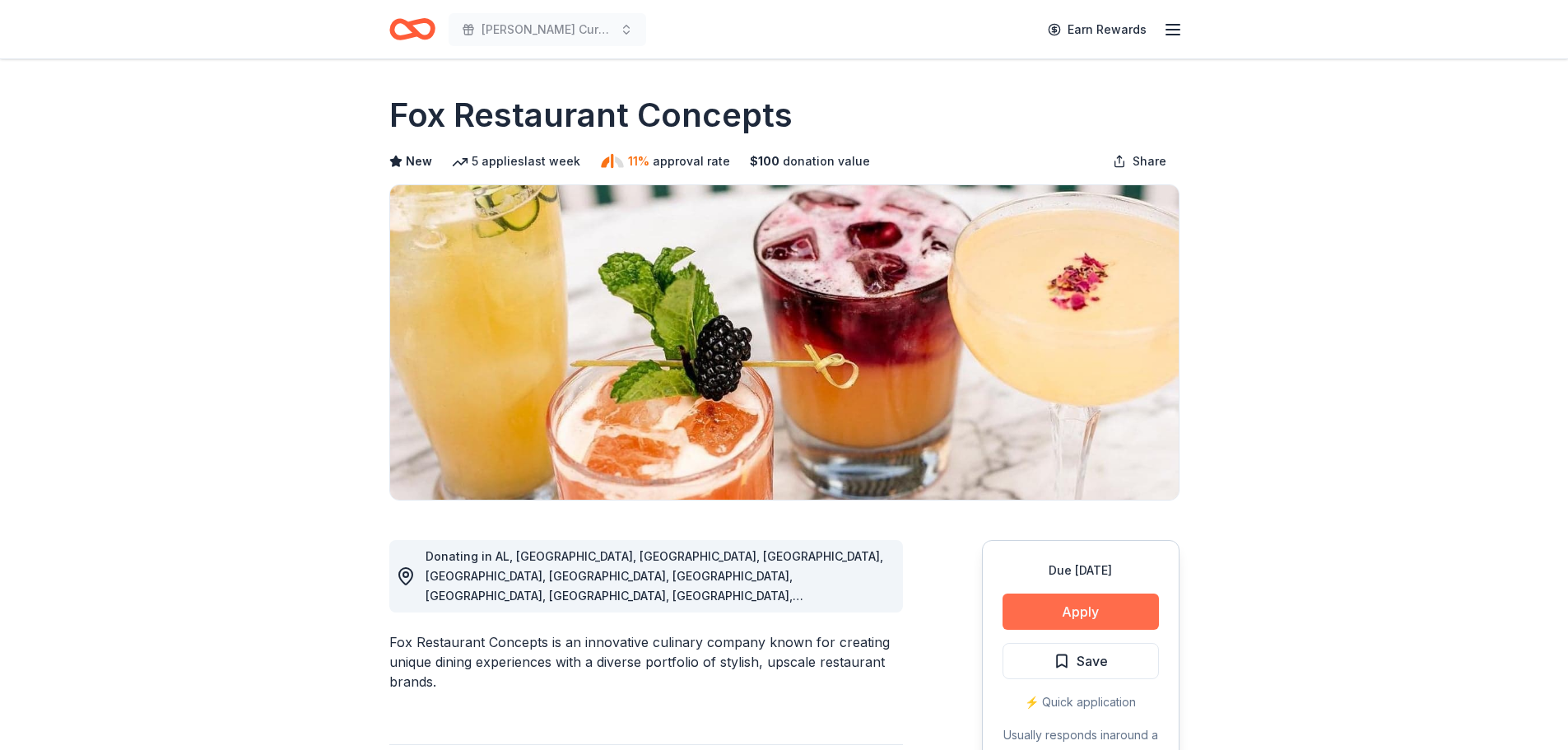
click at [1081, 610] on button "Apply" at bounding box center [1080, 611] width 156 height 36
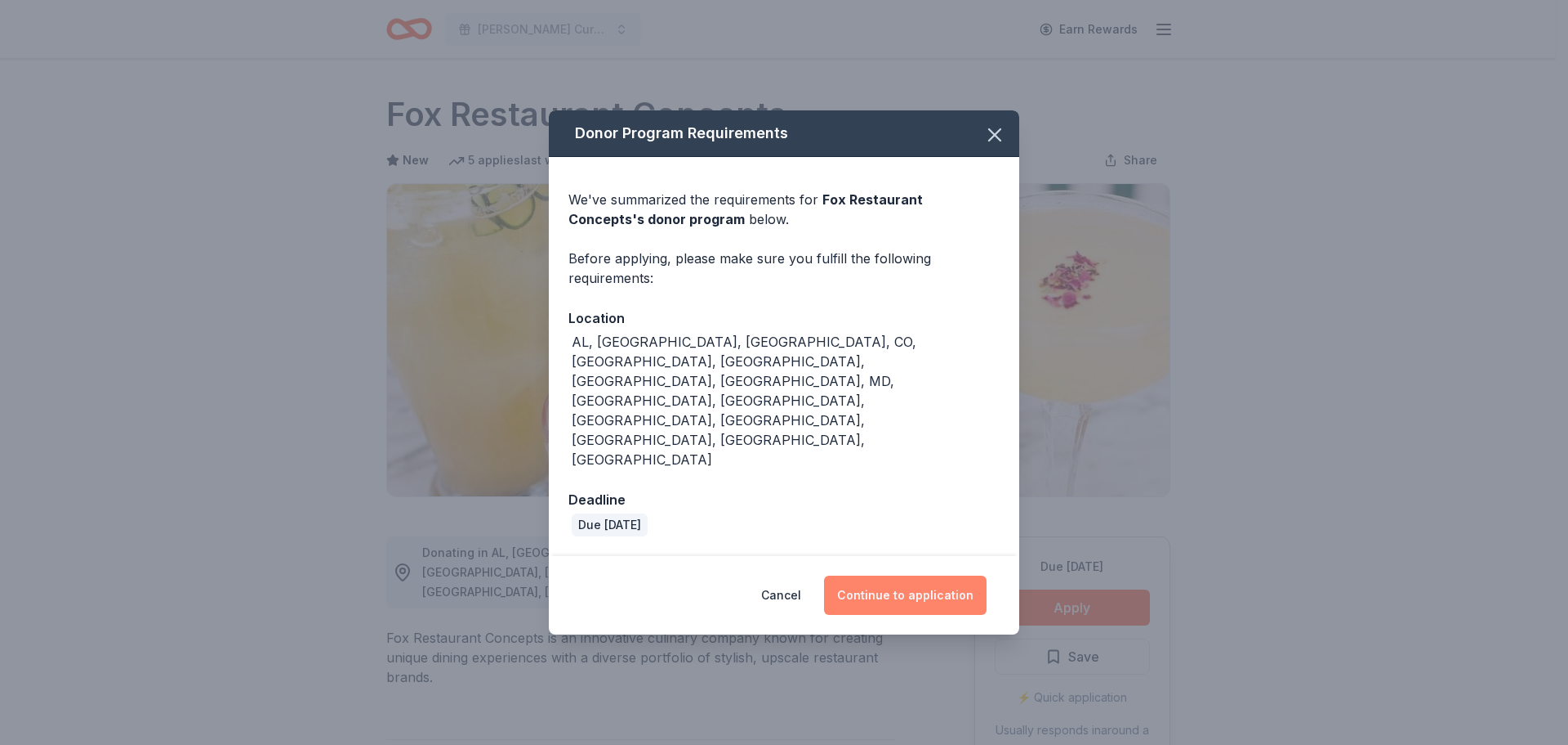
click at [932, 575] on button "Continue to application" at bounding box center [905, 595] width 162 height 39
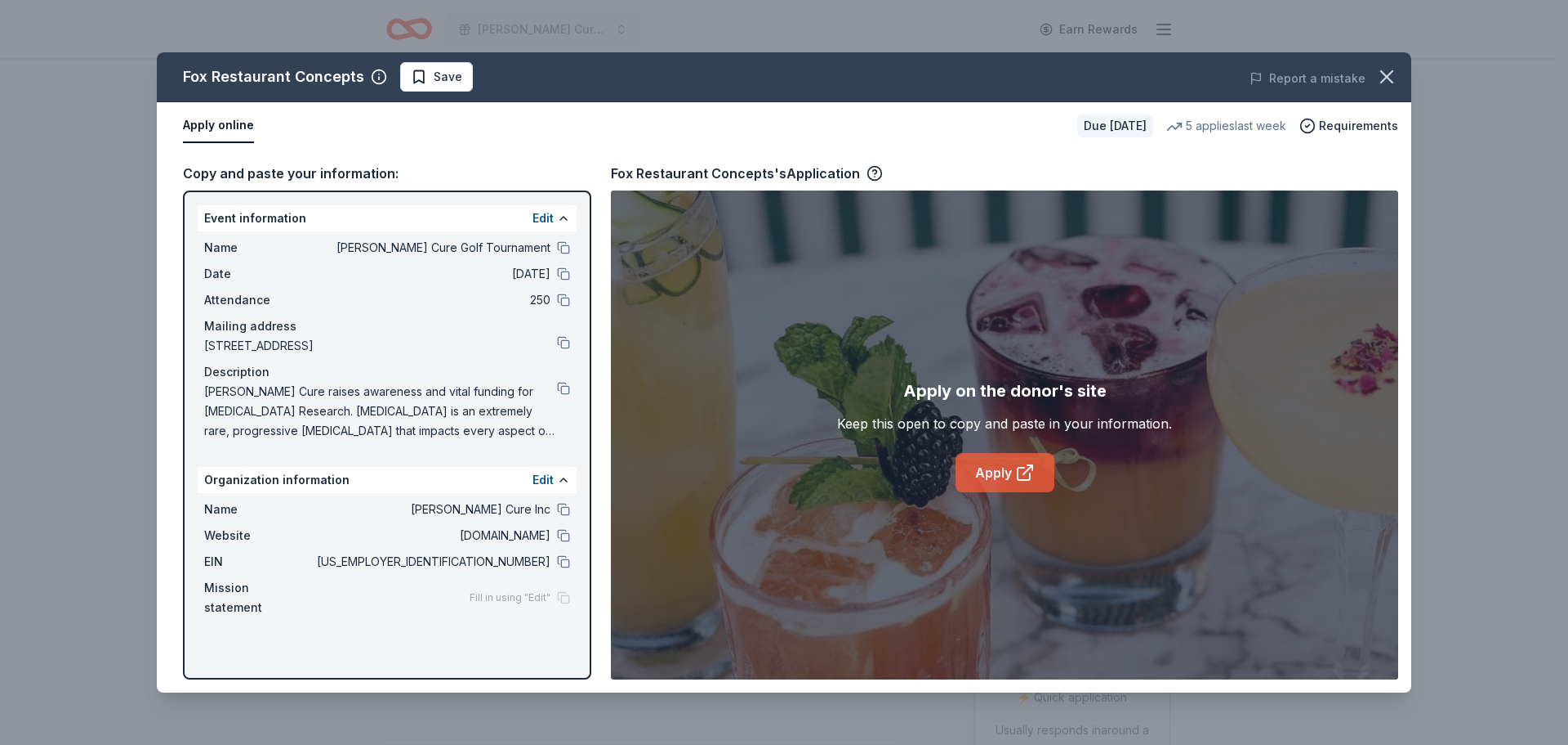
click at [997, 477] on link "Apply" at bounding box center [1005, 473] width 99 height 39
click at [1004, 468] on link "Apply" at bounding box center [1005, 473] width 99 height 39
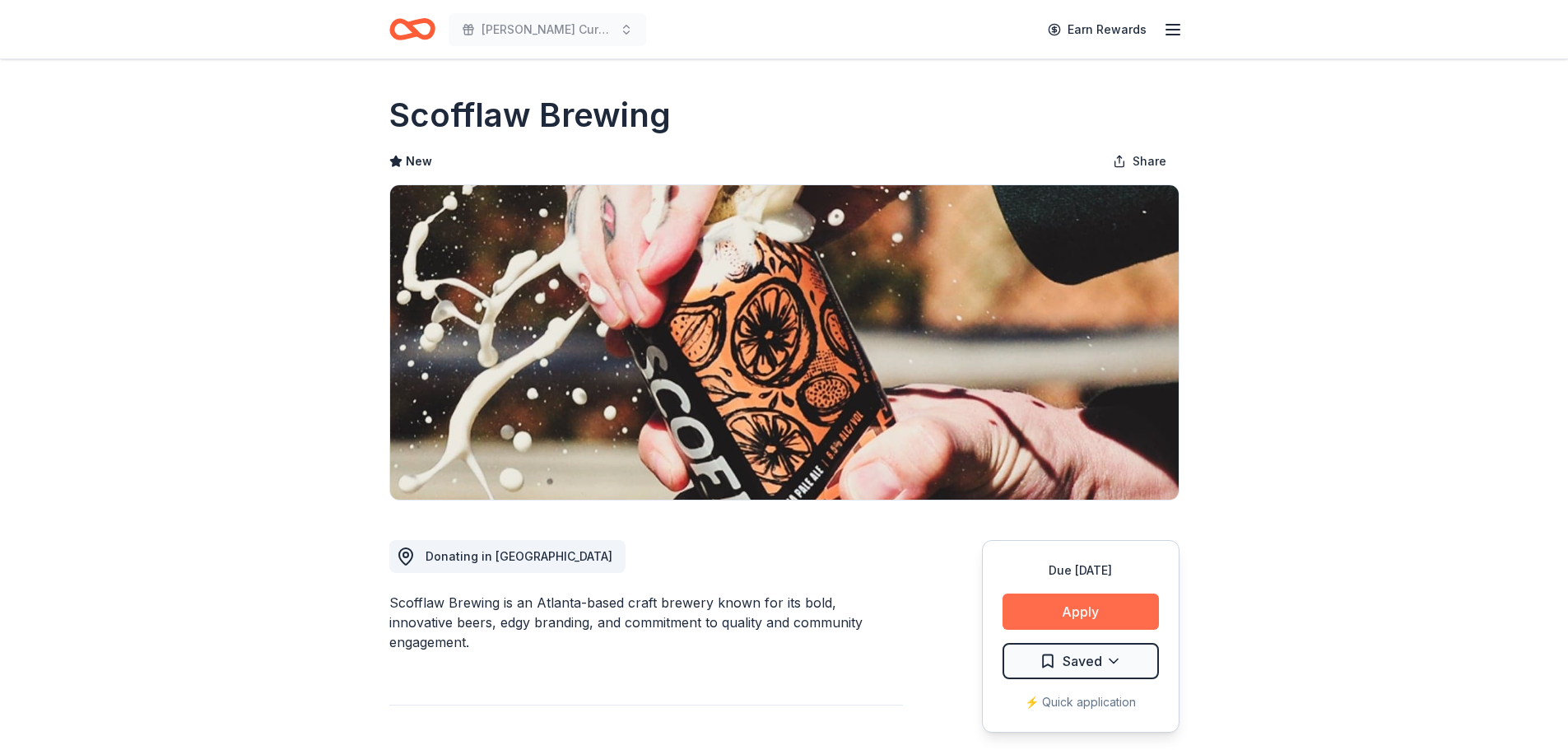
click at [1088, 605] on button "Apply" at bounding box center [1080, 611] width 156 height 36
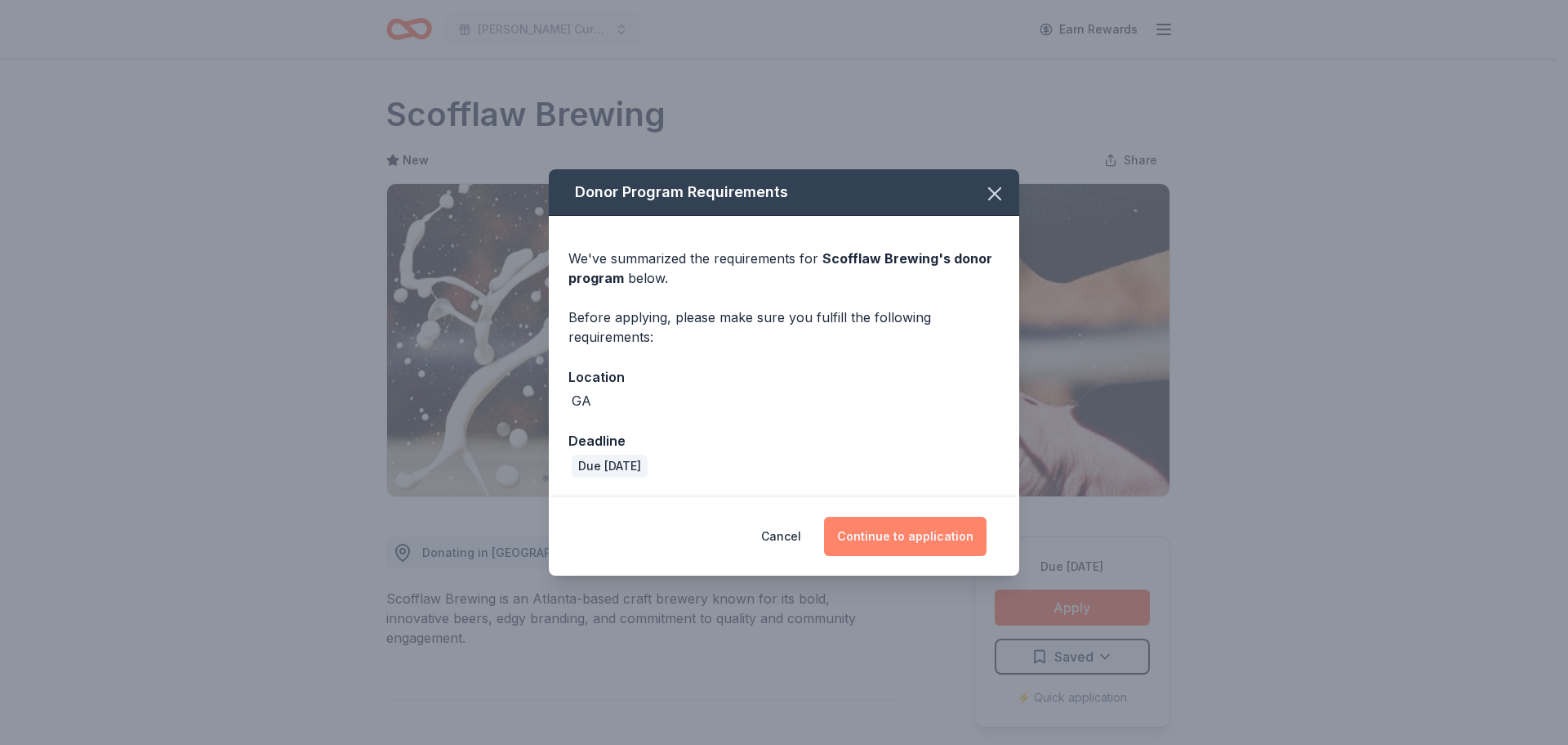
click at [928, 538] on button "Continue to application" at bounding box center [905, 536] width 162 height 39
